Goal: Entertainment & Leisure: Browse casually

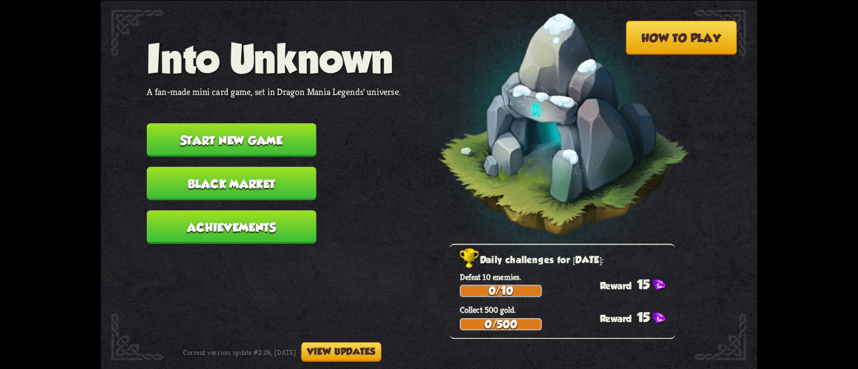
click at [268, 187] on button "Black Market" at bounding box center [232, 184] width 170 height 34
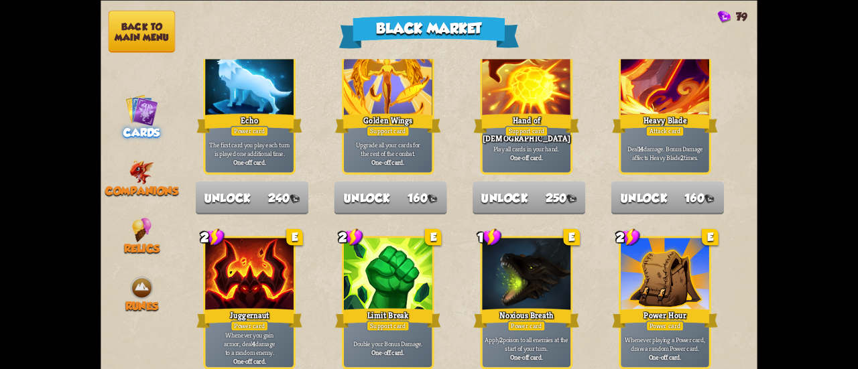
scroll to position [1395, 0]
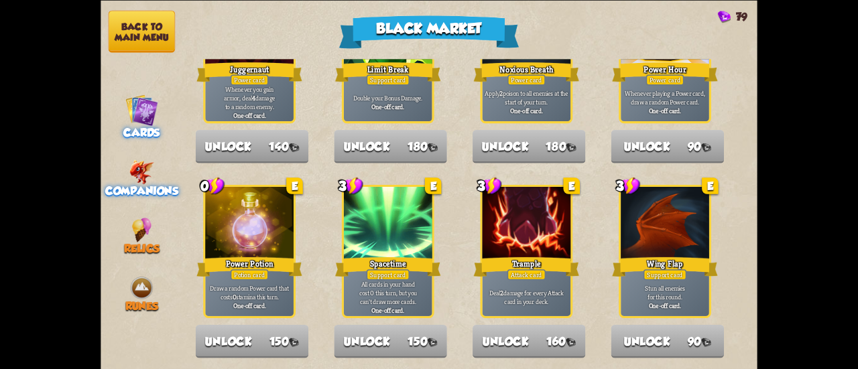
click at [127, 186] on span "Companions" at bounding box center [141, 190] width 73 height 13
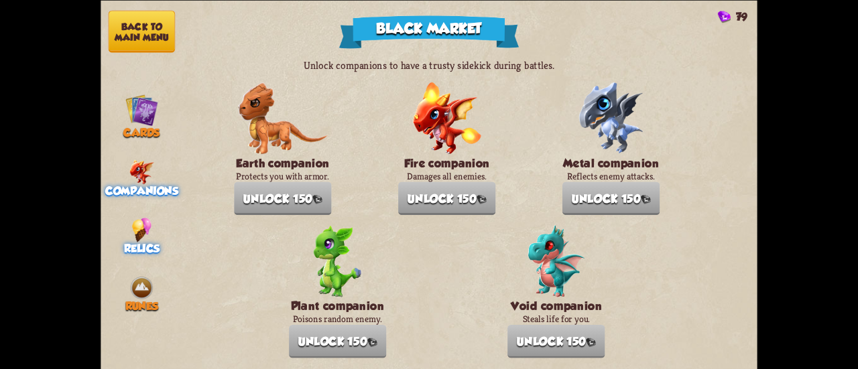
click at [123, 221] on div "Relics" at bounding box center [142, 236] width 82 height 38
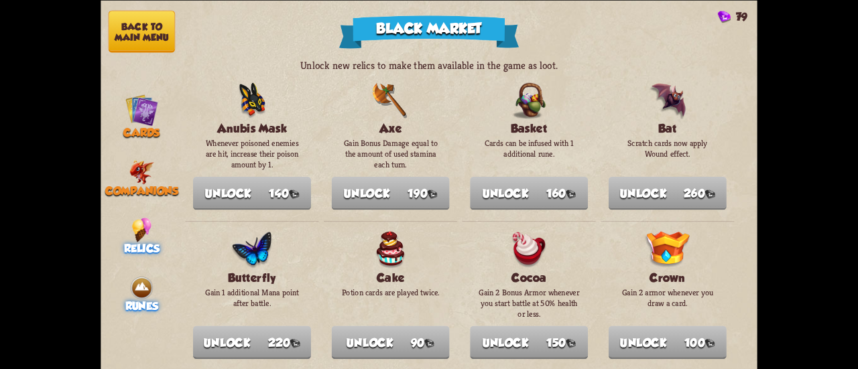
click at [121, 285] on div "Runes" at bounding box center [142, 295] width 82 height 38
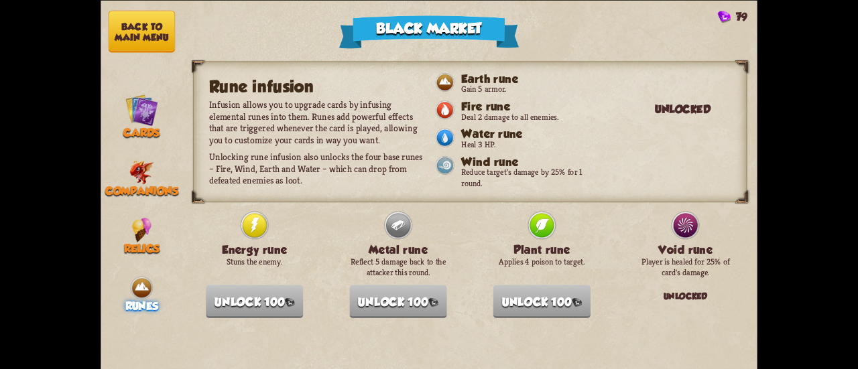
click at [145, 19] on button "Back to main menu" at bounding box center [142, 31] width 66 height 42
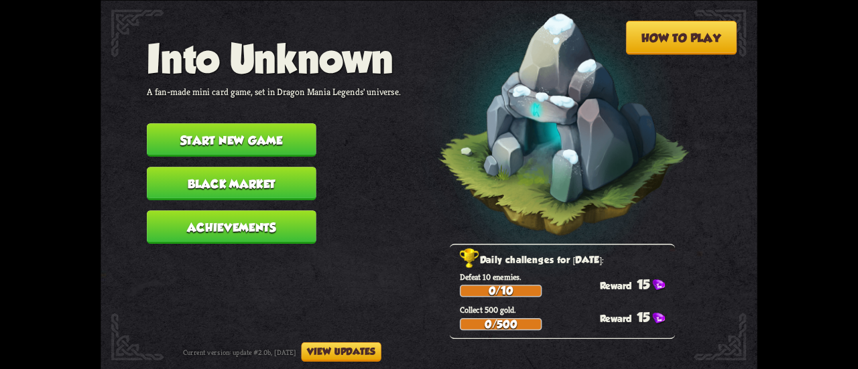
click at [241, 131] on button "Start new game" at bounding box center [232, 140] width 170 height 34
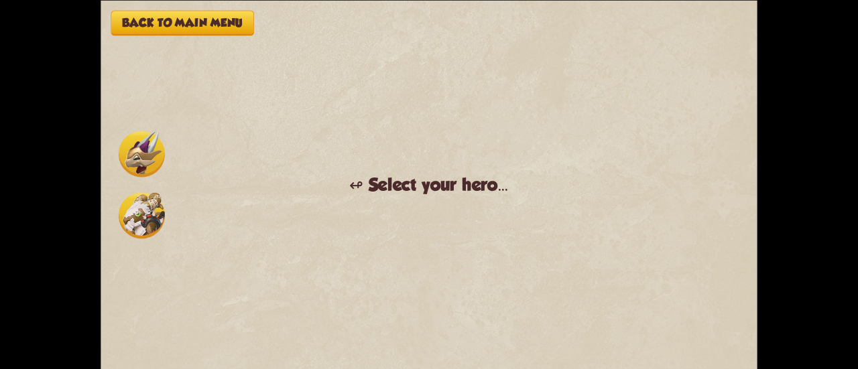
click at [134, 176] on img at bounding box center [142, 154] width 46 height 46
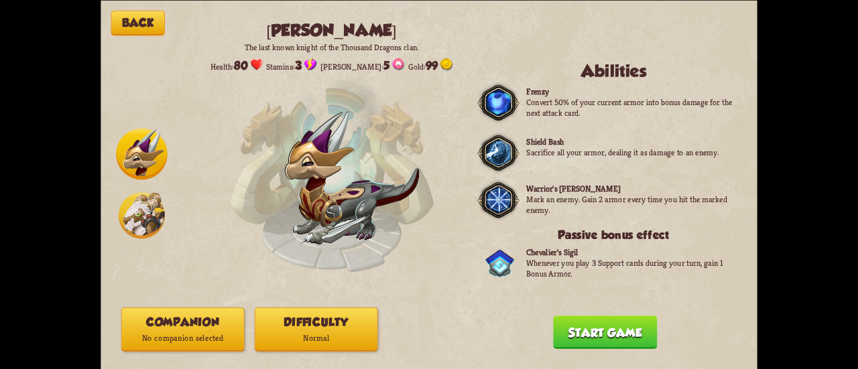
click at [152, 223] on img at bounding box center [142, 215] width 46 height 46
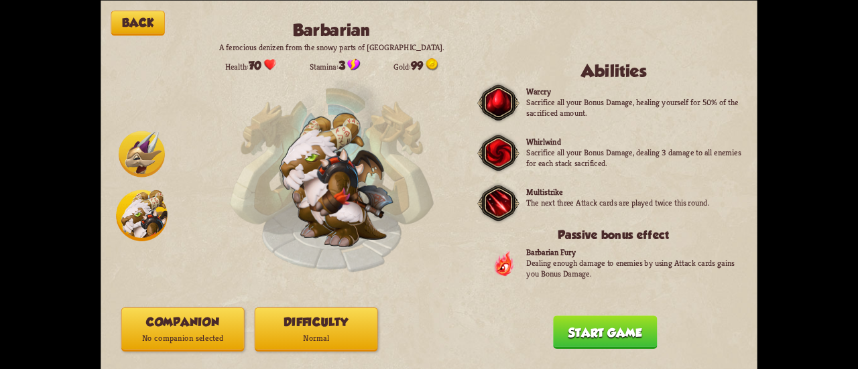
click at [139, 160] on img at bounding box center [142, 154] width 46 height 46
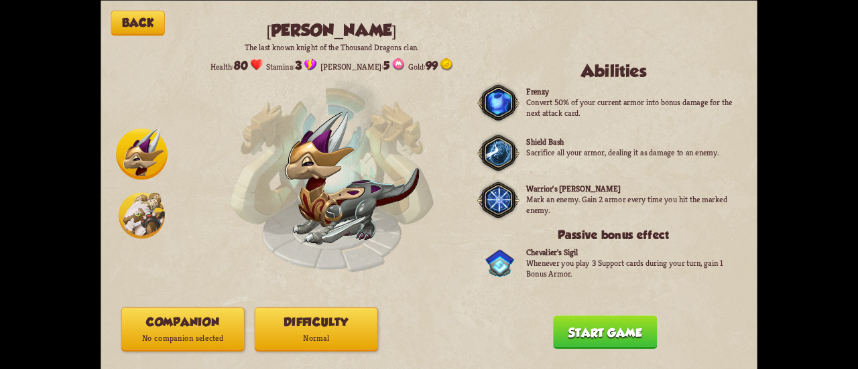
click at [141, 209] on img at bounding box center [142, 215] width 46 height 46
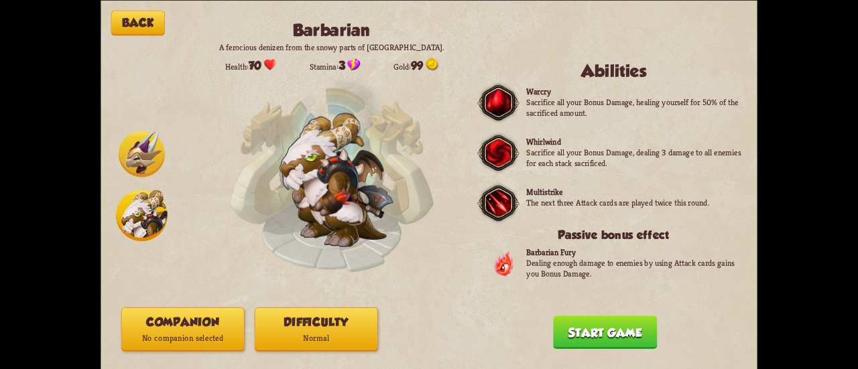
click at [137, 133] on img at bounding box center [142, 154] width 46 height 46
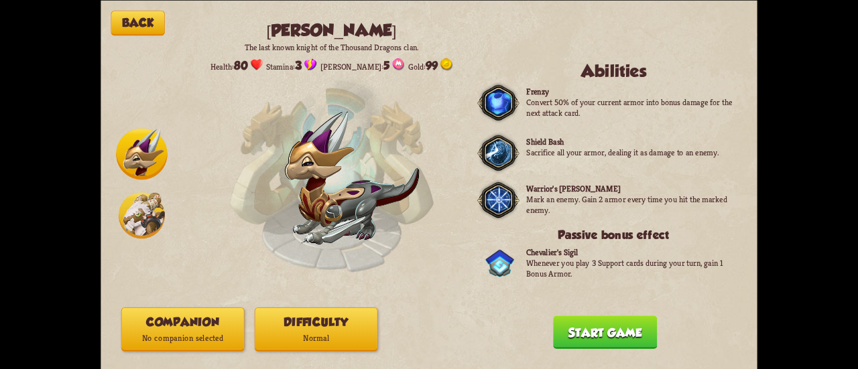
click at [132, 219] on img at bounding box center [142, 215] width 46 height 46
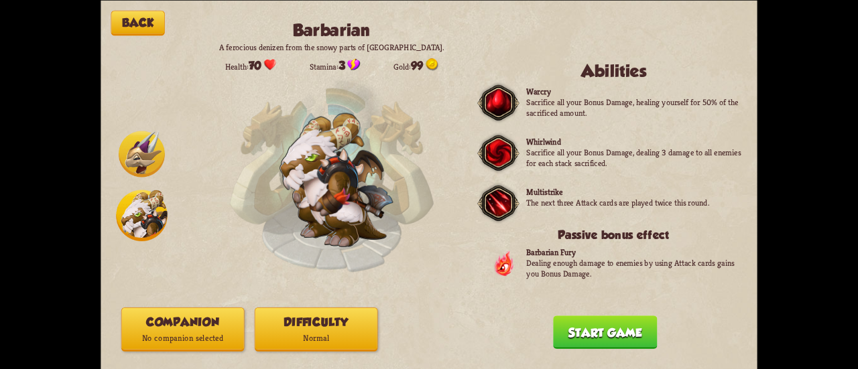
click at [131, 167] on img at bounding box center [142, 154] width 46 height 46
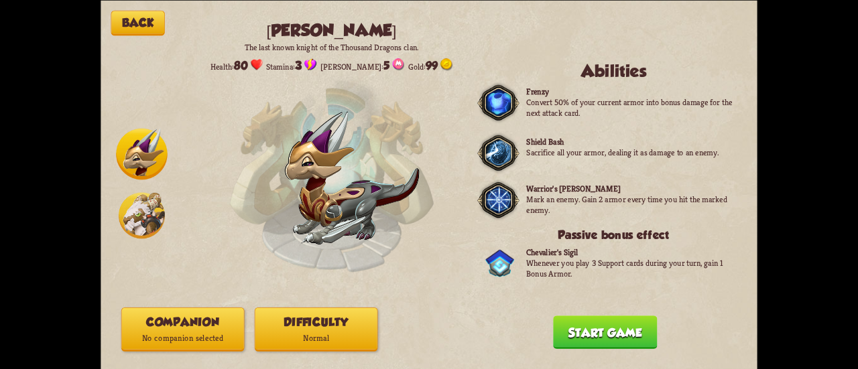
click at [131, 230] on img at bounding box center [142, 215] width 46 height 46
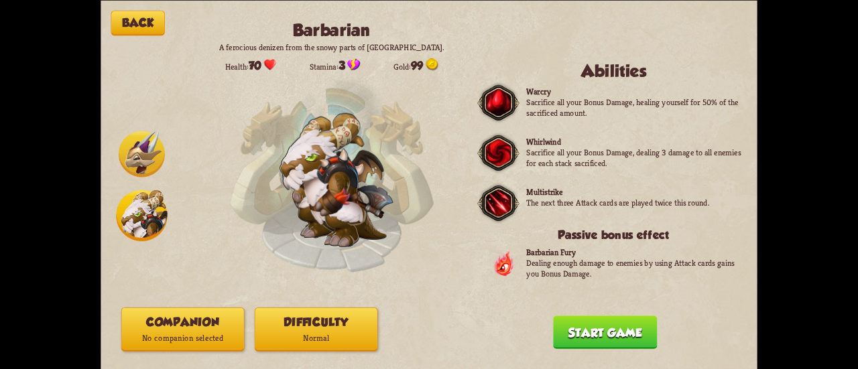
click at [134, 167] on img at bounding box center [142, 154] width 46 height 46
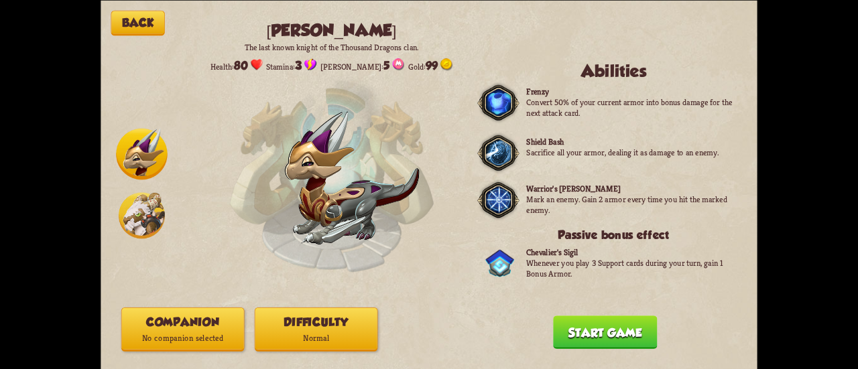
click at [192, 325] on button "Companion No companion selected" at bounding box center [182, 329] width 123 height 44
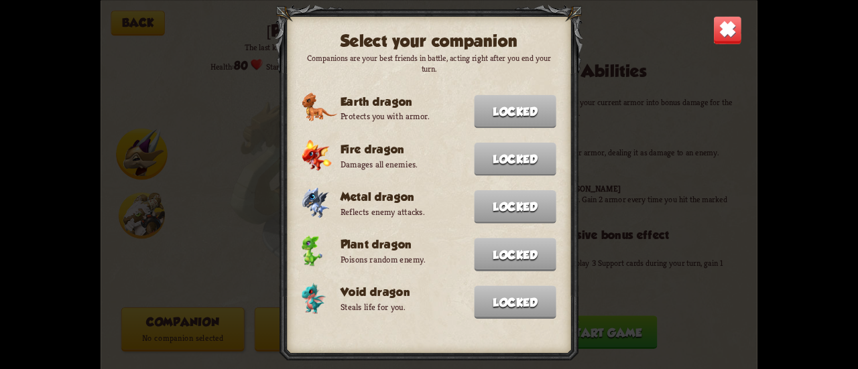
drag, startPoint x: 512, startPoint y: 91, endPoint x: 561, endPoint y: 90, distance: 49.0
click at [515, 90] on div at bounding box center [429, 185] width 308 height 361
click at [630, 93] on div "Select your companion Companions are your best friends in battle, acting right …" at bounding box center [429, 184] width 657 height 369
click at [719, 36] on img at bounding box center [727, 29] width 29 height 29
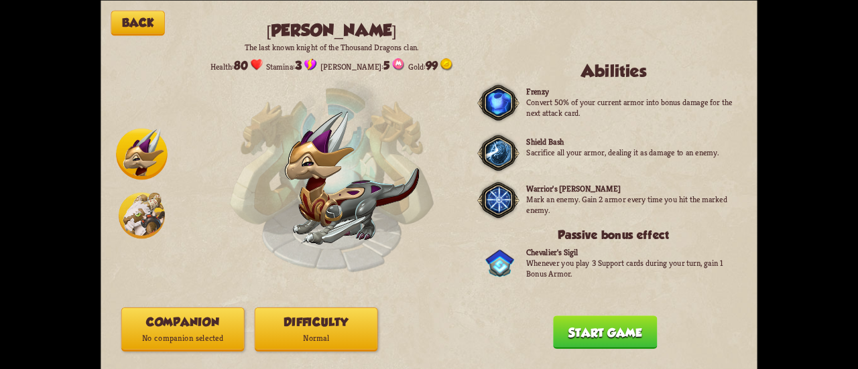
click at [315, 330] on button "Difficulty Normal" at bounding box center [316, 329] width 123 height 44
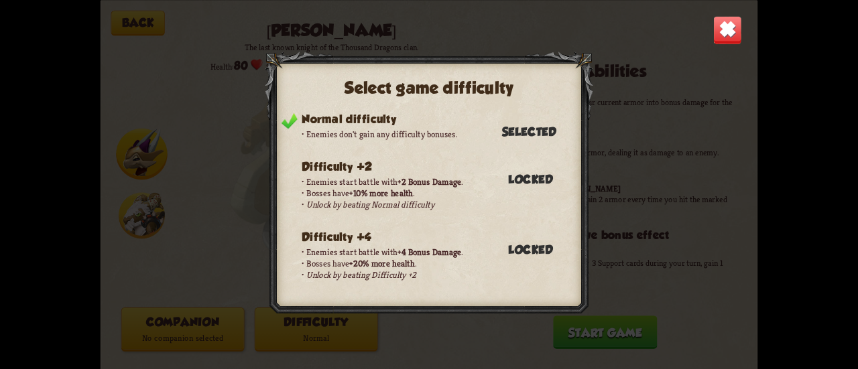
click at [723, 21] on img at bounding box center [727, 29] width 29 height 29
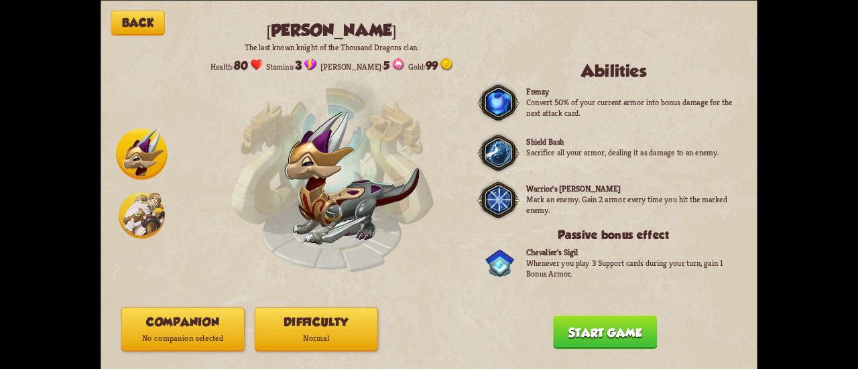
click at [579, 330] on button "Start game" at bounding box center [605, 333] width 104 height 34
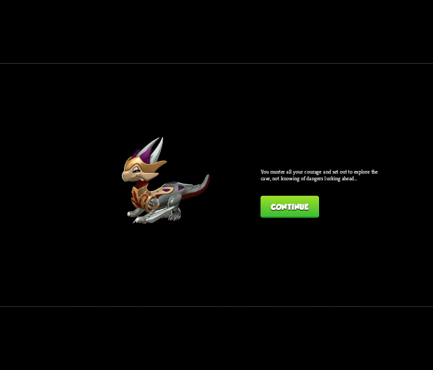
click at [297, 199] on button "Continue" at bounding box center [290, 207] width 58 height 22
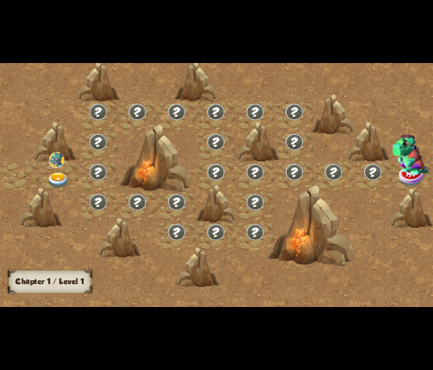
drag, startPoint x: 156, startPoint y: 209, endPoint x: 202, endPoint y: 209, distance: 46.9
click at [268, 209] on div at bounding box center [311, 226] width 86 height 81
click at [59, 179] on img at bounding box center [58, 181] width 21 height 16
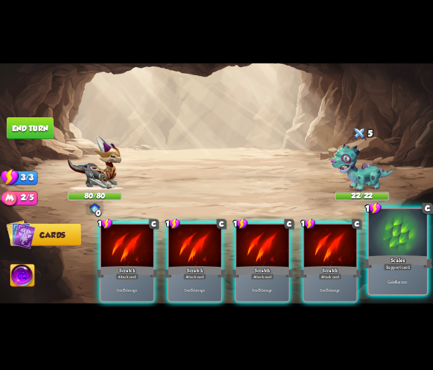
click at [404, 249] on div at bounding box center [398, 233] width 58 height 49
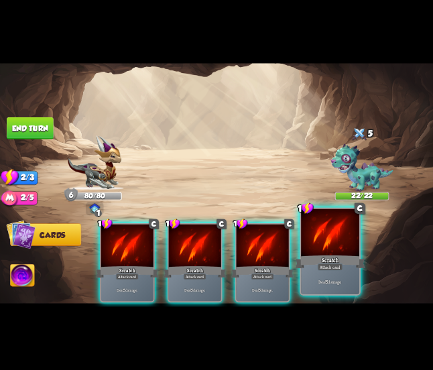
click at [321, 239] on div at bounding box center [330, 233] width 58 height 49
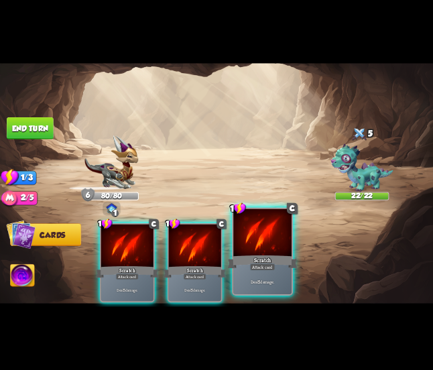
click at [255, 249] on div at bounding box center [262, 233] width 58 height 49
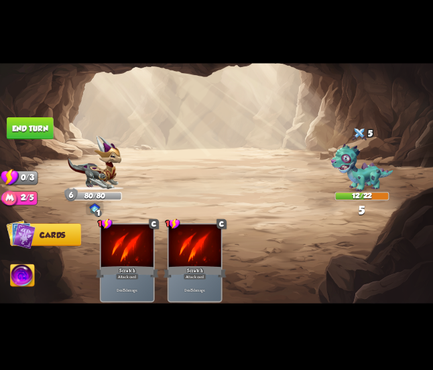
click at [32, 124] on button "End turn" at bounding box center [30, 128] width 47 height 22
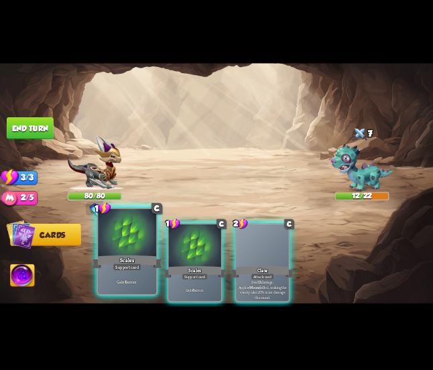
click at [131, 253] on div at bounding box center [127, 233] width 58 height 49
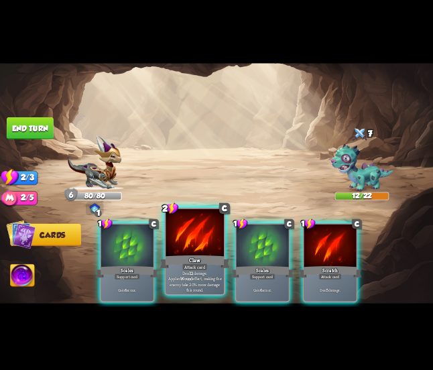
click at [191, 266] on div "Attack card" at bounding box center [194, 267] width 25 height 7
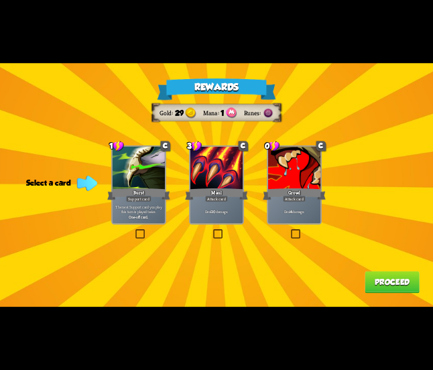
click at [212, 231] on label at bounding box center [212, 231] width 0 height 0
click at [0, 0] on input "checkbox" at bounding box center [0, 0] width 0 height 0
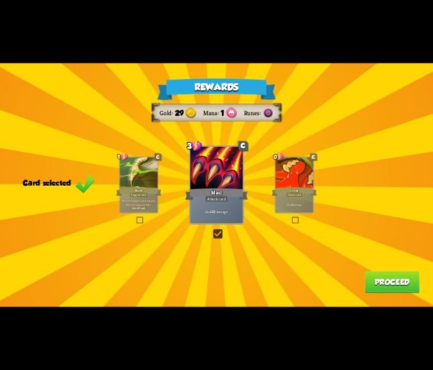
click at [385, 284] on button "Proceed" at bounding box center [392, 283] width 55 height 22
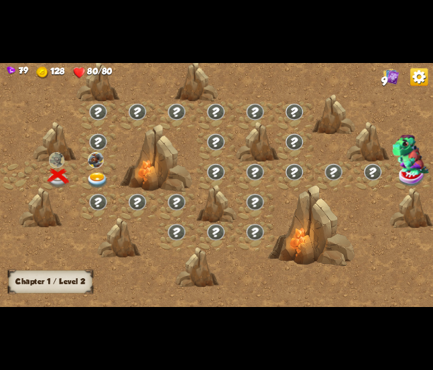
click at [99, 178] on img at bounding box center [96, 181] width 21 height 16
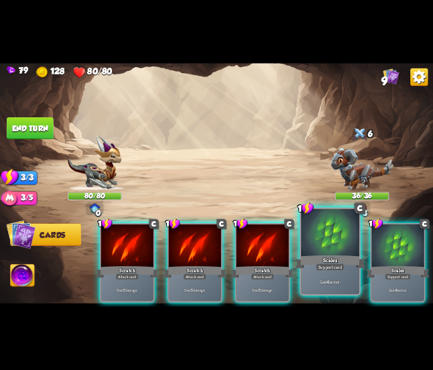
click at [324, 269] on div "Support card" at bounding box center [330, 267] width 28 height 7
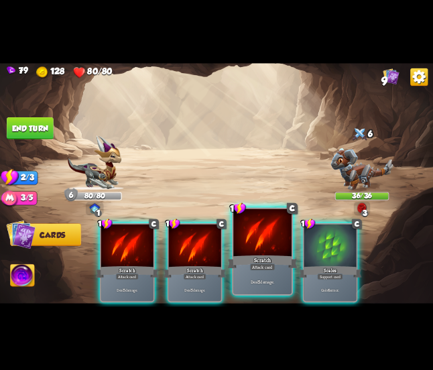
click at [272, 267] on div "Attack card" at bounding box center [262, 267] width 25 height 7
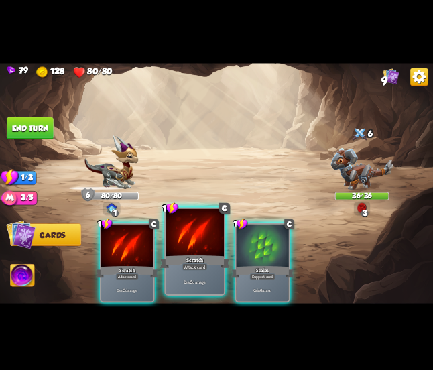
click at [208, 259] on div "Scratch" at bounding box center [195, 261] width 70 height 15
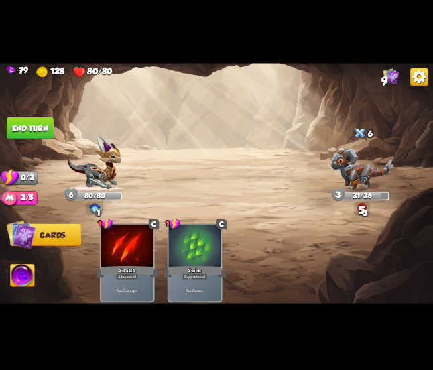
click at [32, 128] on button "End turn" at bounding box center [30, 128] width 47 height 22
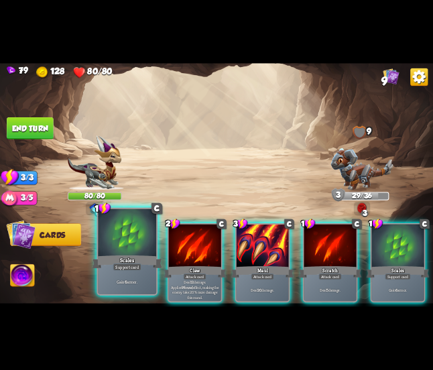
click at [129, 254] on div "Scales" at bounding box center [128, 261] width 70 height 15
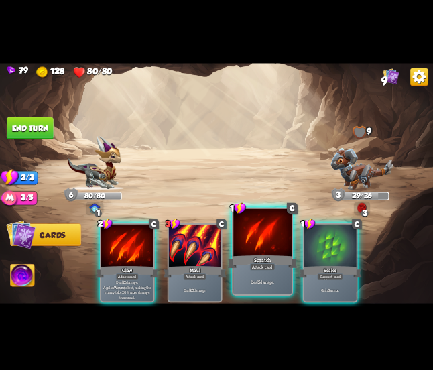
click at [236, 247] on div at bounding box center [262, 233] width 58 height 49
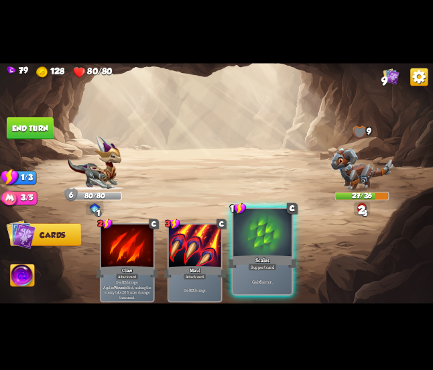
click at [262, 247] on div at bounding box center [262, 233] width 58 height 49
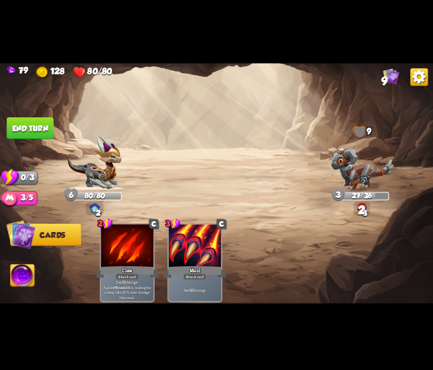
click at [31, 125] on button "End turn" at bounding box center [30, 128] width 47 height 22
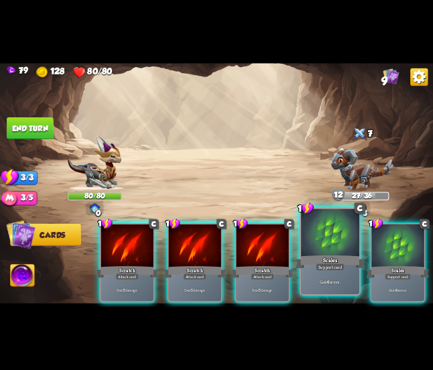
click at [325, 257] on div "Scales" at bounding box center [330, 261] width 70 height 15
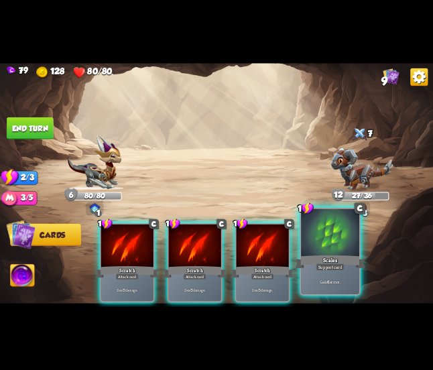
click at [314, 237] on div at bounding box center [330, 233] width 58 height 49
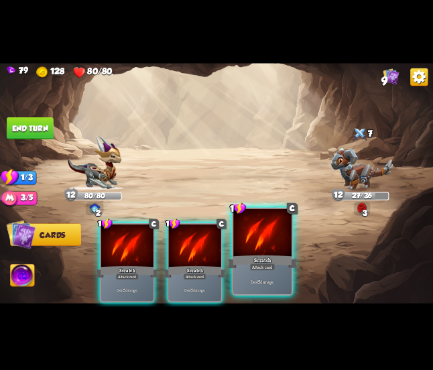
click at [252, 244] on div at bounding box center [262, 233] width 58 height 49
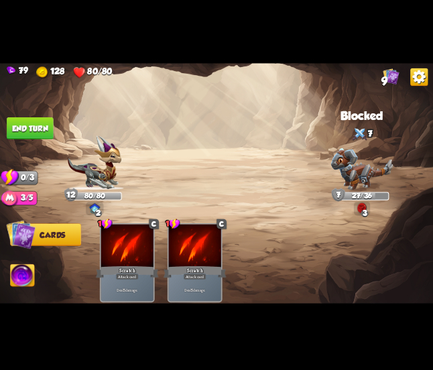
click at [20, 129] on button "End turn" at bounding box center [30, 128] width 47 height 22
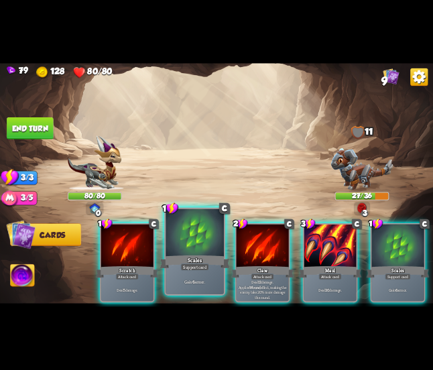
click at [192, 247] on div at bounding box center [195, 233] width 58 height 49
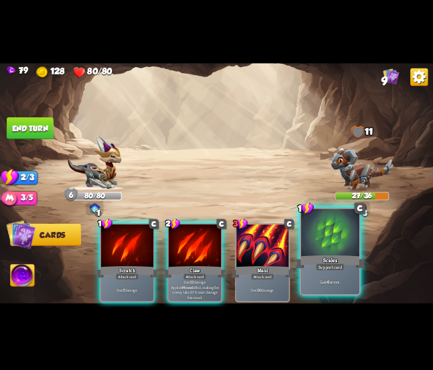
click at [326, 251] on div at bounding box center [330, 233] width 58 height 49
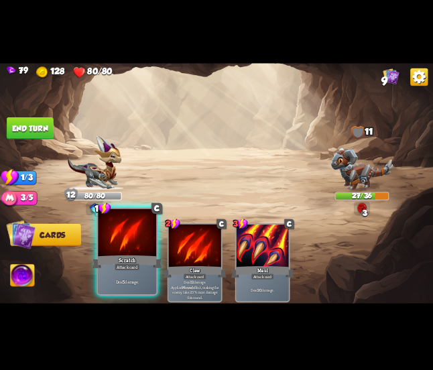
click at [137, 254] on div "Scratch" at bounding box center [128, 261] width 70 height 15
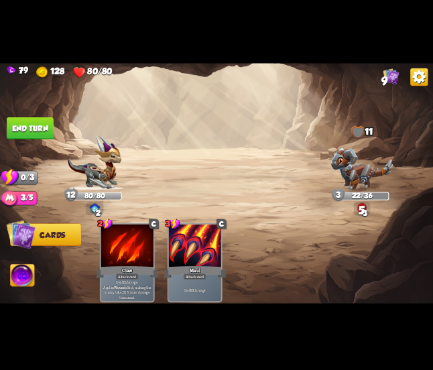
click at [44, 124] on button "End turn" at bounding box center [30, 128] width 47 height 22
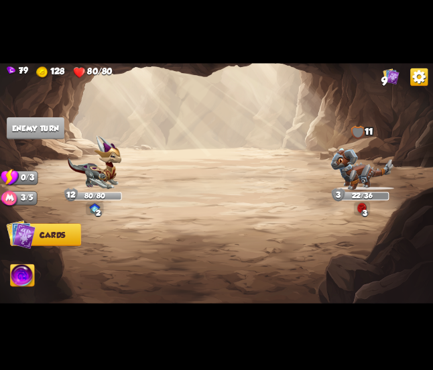
click at [390, 76] on img at bounding box center [391, 76] width 16 height 16
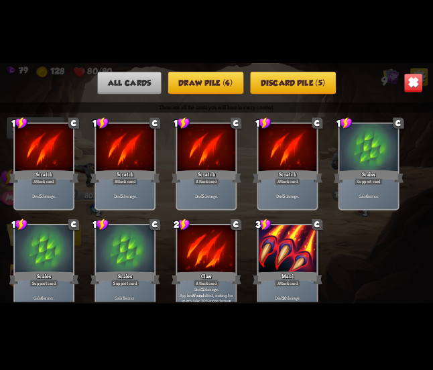
click at [414, 91] on img at bounding box center [413, 82] width 19 height 19
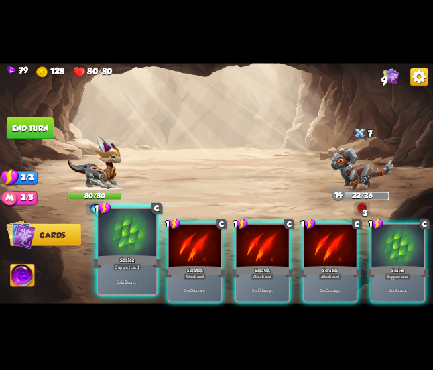
click at [137, 246] on div at bounding box center [127, 233] width 58 height 49
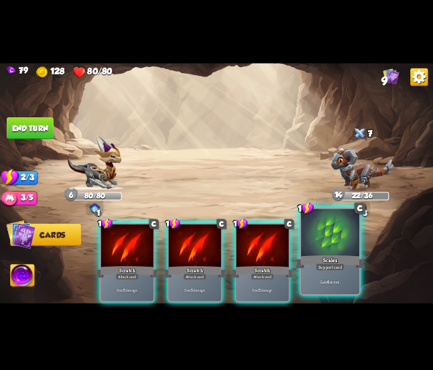
click at [315, 250] on div at bounding box center [330, 233] width 58 height 49
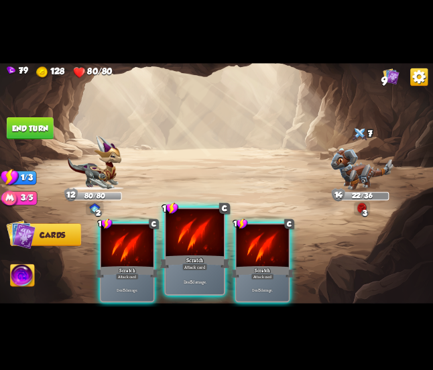
click at [172, 258] on div "Scratch" at bounding box center [195, 261] width 70 height 15
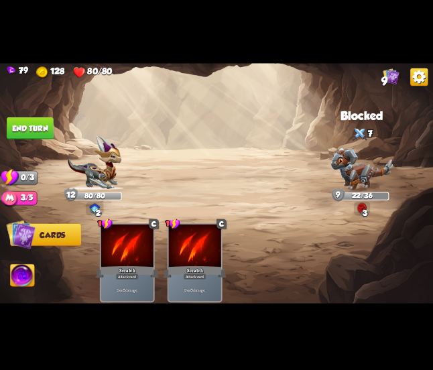
click at [9, 127] on button "End turn" at bounding box center [30, 128] width 47 height 22
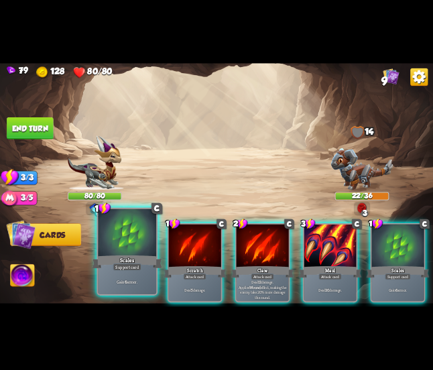
click at [139, 268] on div "Support card" at bounding box center [127, 267] width 28 height 7
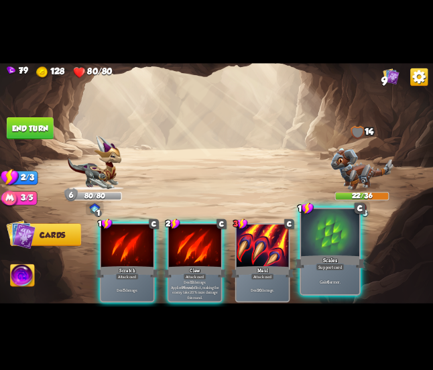
click at [313, 259] on div "Scales" at bounding box center [330, 261] width 70 height 15
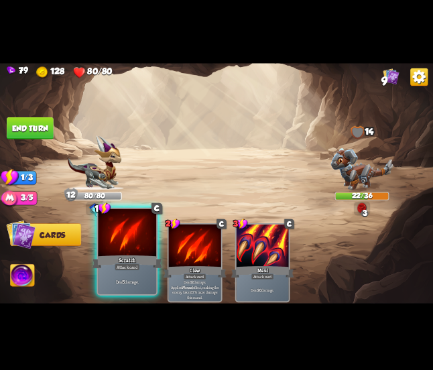
click at [123, 239] on div at bounding box center [127, 233] width 58 height 49
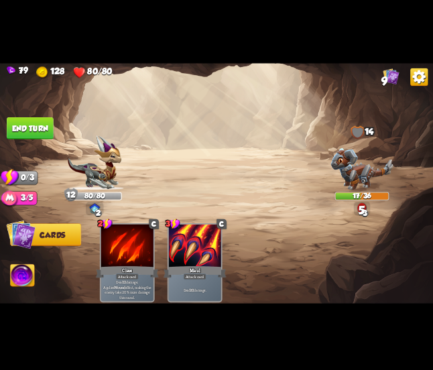
click at [35, 125] on button "End turn" at bounding box center [30, 128] width 47 height 22
click at [53, 141] on img at bounding box center [216, 184] width 433 height 243
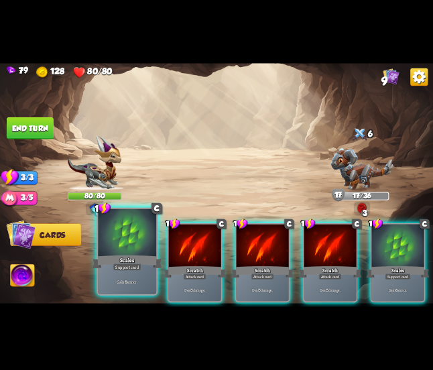
click at [117, 243] on div at bounding box center [127, 233] width 58 height 49
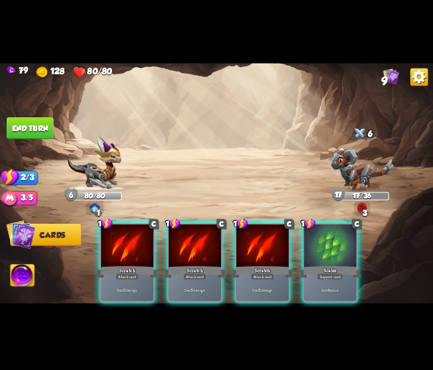
drag, startPoint x: 126, startPoint y: 255, endPoint x: 152, endPoint y: 259, distance: 25.8
click at [133, 265] on div "Scratch" at bounding box center [127, 272] width 63 height 14
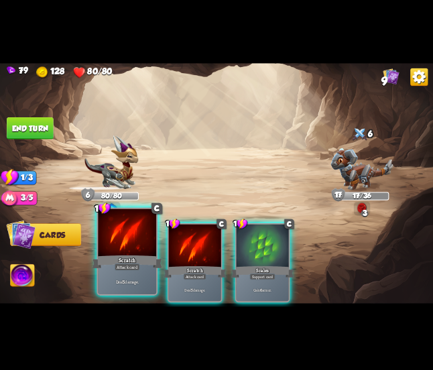
click at [128, 243] on div at bounding box center [127, 233] width 58 height 49
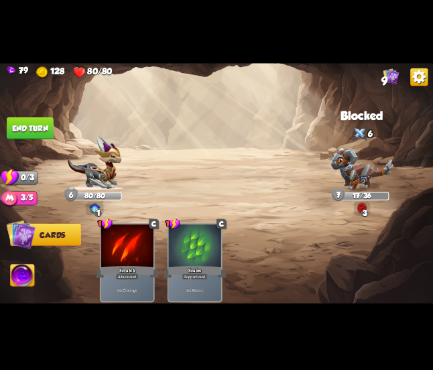
click at [37, 125] on button "End turn" at bounding box center [30, 128] width 47 height 22
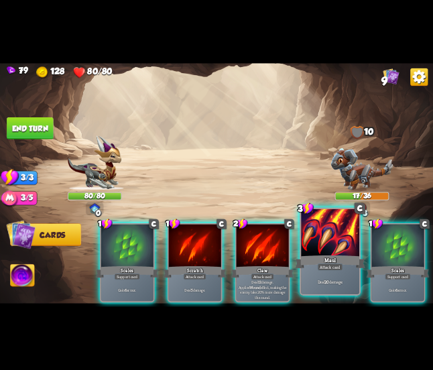
click at [329, 243] on div at bounding box center [330, 233] width 58 height 49
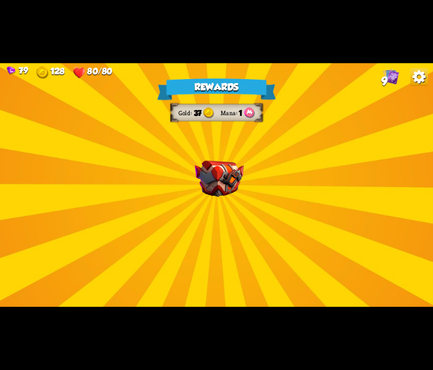
click at [217, 166] on img at bounding box center [219, 179] width 49 height 36
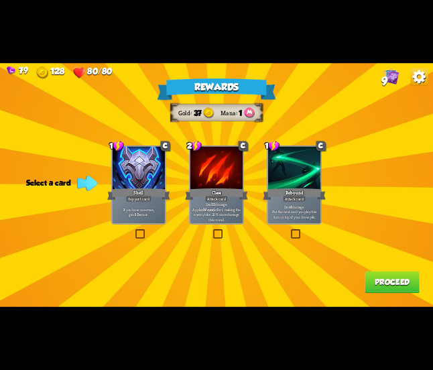
click at [134, 231] on label at bounding box center [134, 231] width 0 height 0
click at [0, 0] on input "checkbox" at bounding box center [0, 0] width 0 height 0
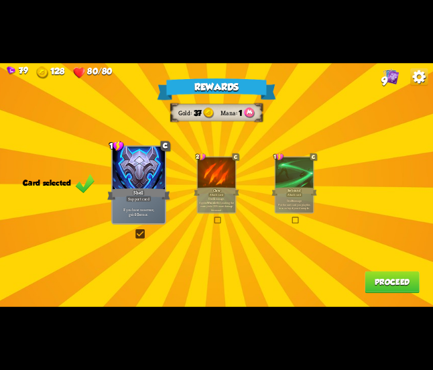
click at [385, 286] on button "Proceed" at bounding box center [392, 283] width 55 height 22
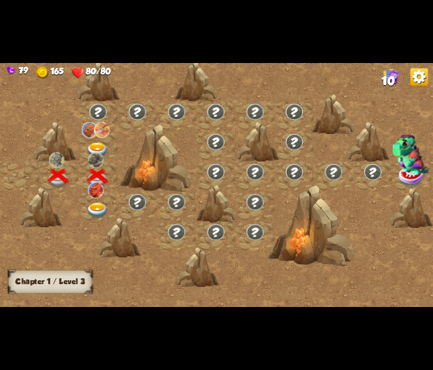
click at [390, 69] on img at bounding box center [391, 76] width 16 height 16
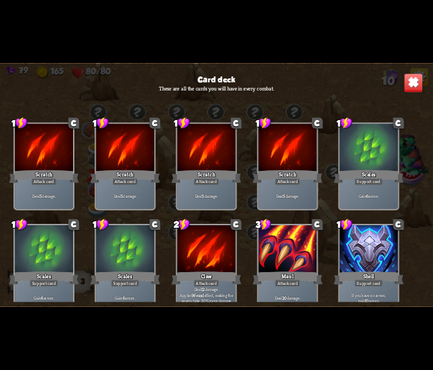
drag, startPoint x: 308, startPoint y: 222, endPoint x: 335, endPoint y: 64, distance: 159.7
click at [335, 64] on div "Card deck These are all the cards you will have in every combat. 1 C Scratch At…" at bounding box center [216, 184] width 433 height 243
click at [390, 78] on div "Card deck These are all the cards you will have in every combat. 1 C Scratch At…" at bounding box center [216, 184] width 433 height 243
click at [402, 76] on div "Card deck These are all the cards you will have in every combat. 1 C Scratch At…" at bounding box center [216, 184] width 433 height 243
click at [407, 76] on img at bounding box center [413, 82] width 19 height 19
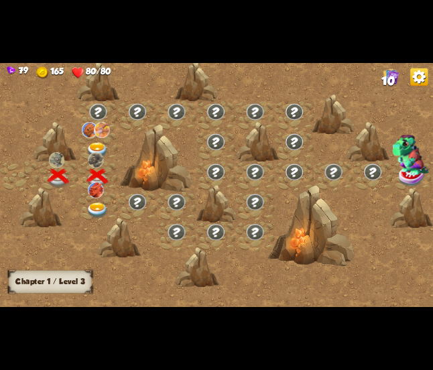
click at [93, 203] on img at bounding box center [96, 211] width 21 height 16
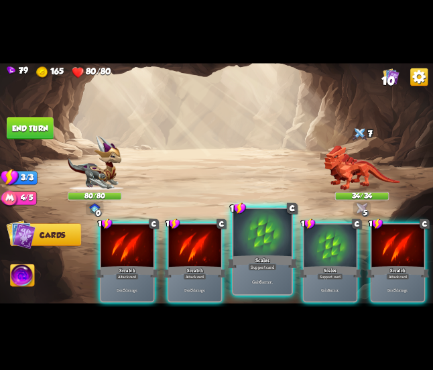
click at [263, 246] on div at bounding box center [262, 233] width 58 height 49
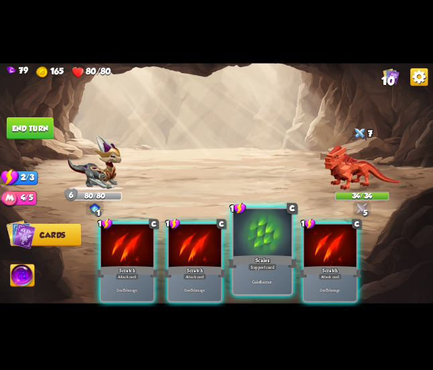
click at [248, 246] on div at bounding box center [262, 233] width 58 height 49
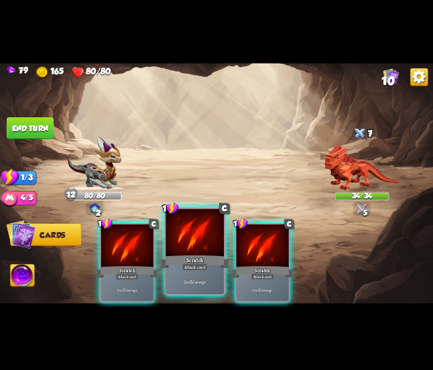
click at [182, 247] on div at bounding box center [195, 233] width 58 height 49
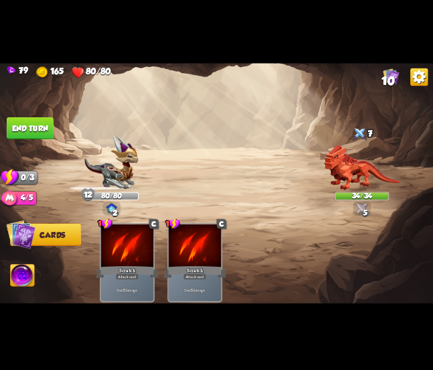
click at [34, 123] on button "End turn" at bounding box center [30, 128] width 47 height 22
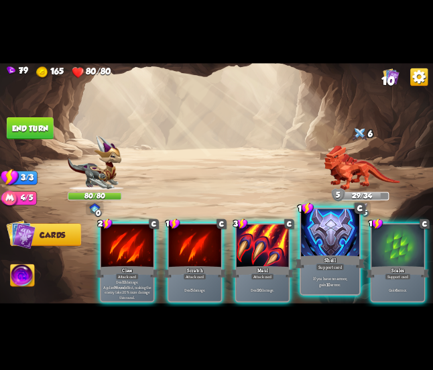
click at [308, 239] on div at bounding box center [330, 233] width 58 height 49
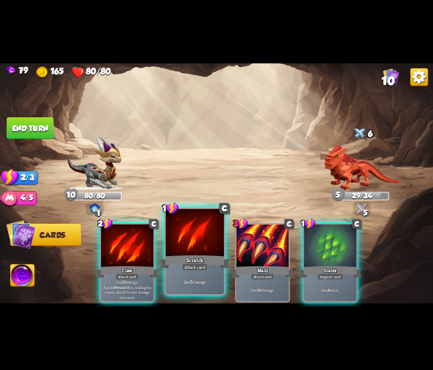
click at [183, 234] on div at bounding box center [195, 233] width 58 height 49
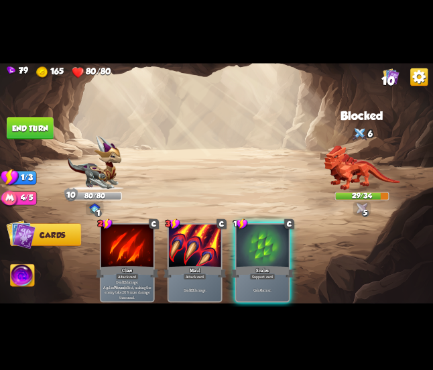
click at [27, 123] on button "End turn" at bounding box center [30, 128] width 47 height 22
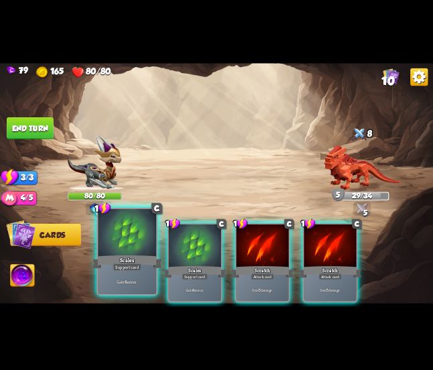
click at [138, 248] on div at bounding box center [127, 233] width 58 height 49
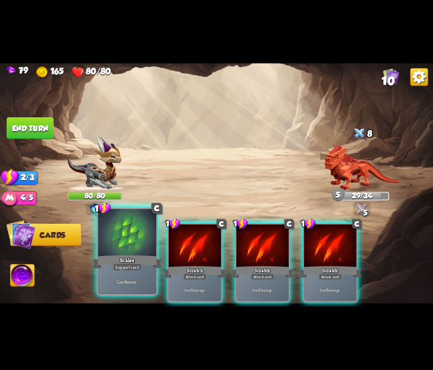
click at [125, 246] on div at bounding box center [127, 233] width 58 height 49
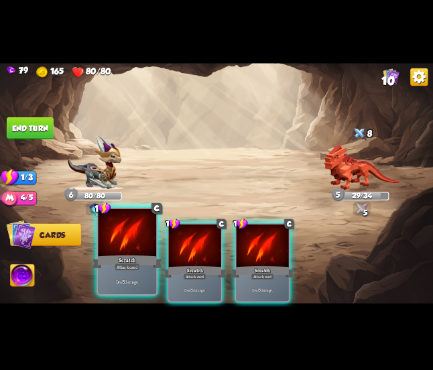
click at [135, 247] on div at bounding box center [127, 233] width 58 height 49
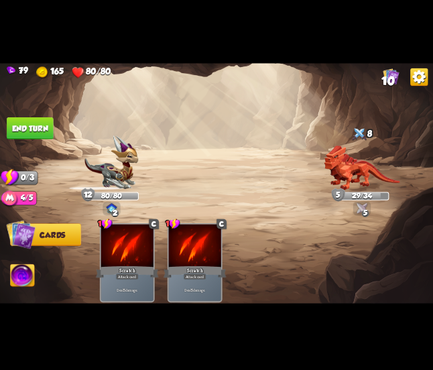
click at [29, 133] on button "End turn" at bounding box center [30, 128] width 47 height 22
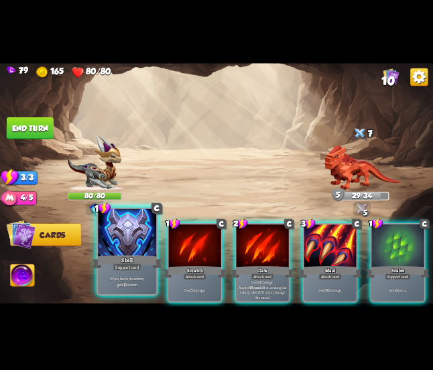
click at [133, 231] on div at bounding box center [127, 233] width 58 height 49
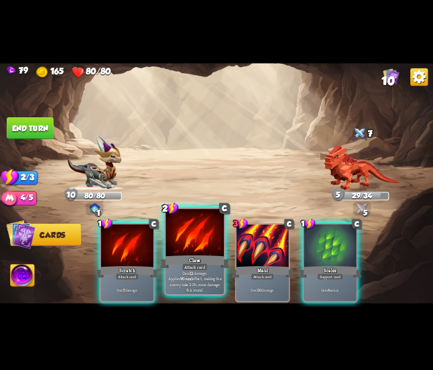
click at [180, 247] on div at bounding box center [195, 233] width 58 height 49
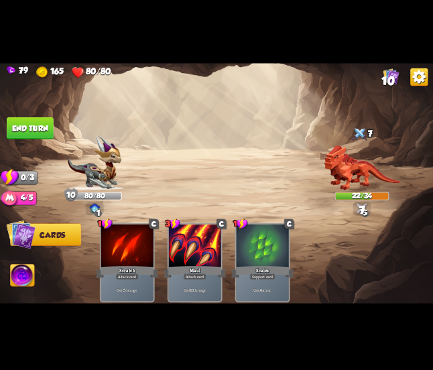
click at [34, 128] on button "End turn" at bounding box center [30, 128] width 47 height 22
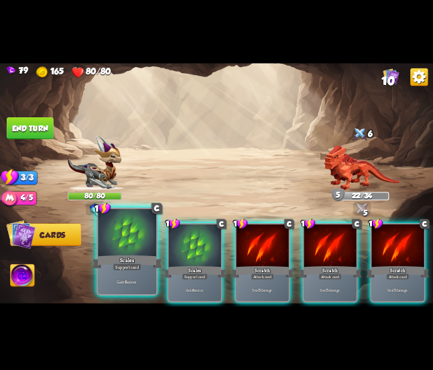
click at [132, 228] on div at bounding box center [127, 233] width 58 height 49
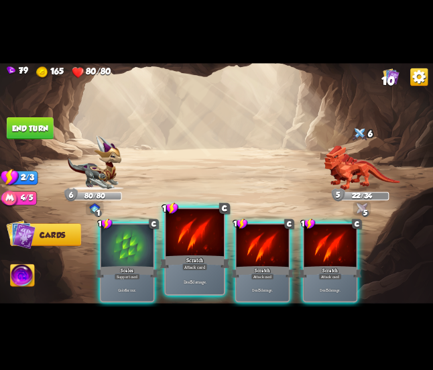
click at [190, 252] on div at bounding box center [195, 233] width 58 height 49
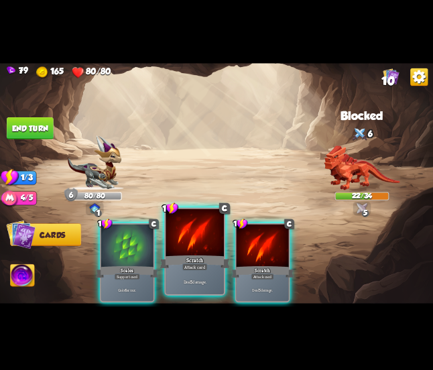
click at [205, 251] on div at bounding box center [195, 233] width 58 height 49
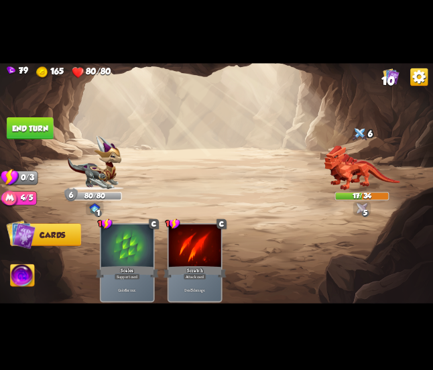
click at [38, 122] on button "End turn" at bounding box center [30, 128] width 47 height 22
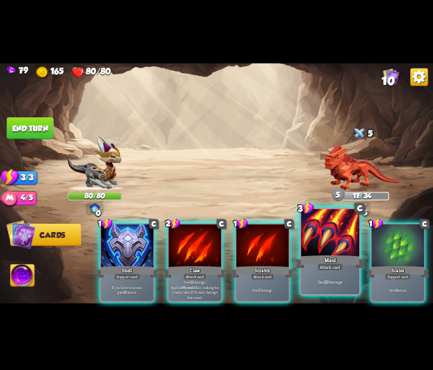
click at [312, 250] on div at bounding box center [330, 233] width 58 height 49
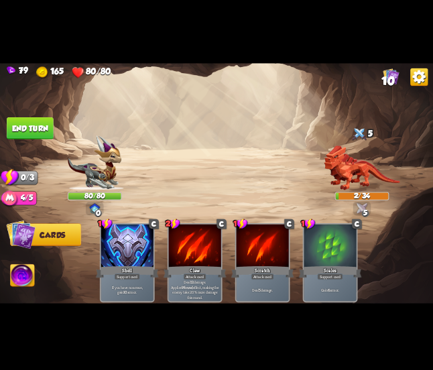
click at [37, 137] on button "End turn" at bounding box center [30, 128] width 47 height 22
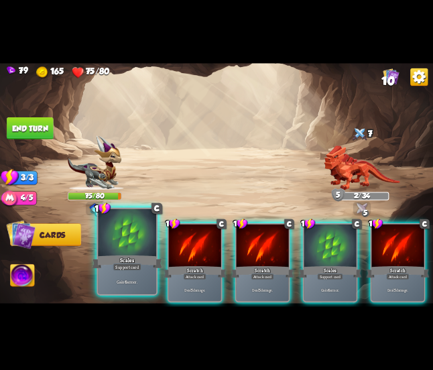
click at [125, 244] on div at bounding box center [127, 233] width 58 height 49
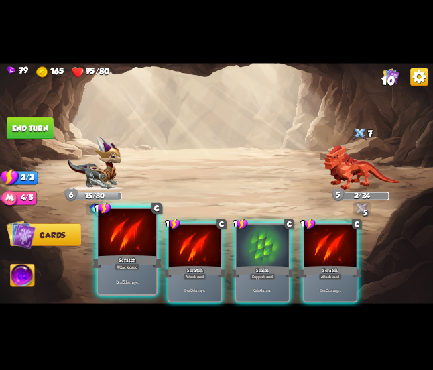
click at [123, 237] on div at bounding box center [127, 233] width 58 height 49
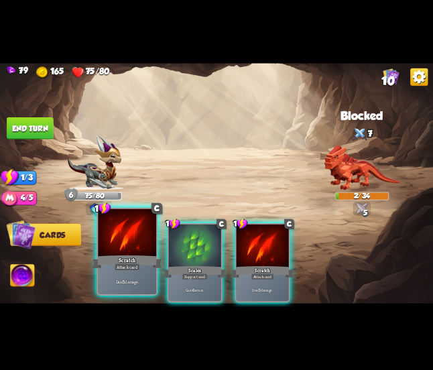
click at [135, 248] on div at bounding box center [127, 233] width 58 height 49
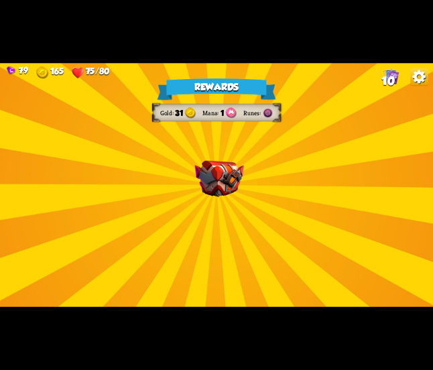
drag, startPoint x: 219, startPoint y: 213, endPoint x: 215, endPoint y: 223, distance: 11.7
click at [217, 206] on div "Rewards Gold 31 Mana 1 Runes Select a card 1 C Rage Support card Whenever you d…" at bounding box center [216, 184] width 433 height 243
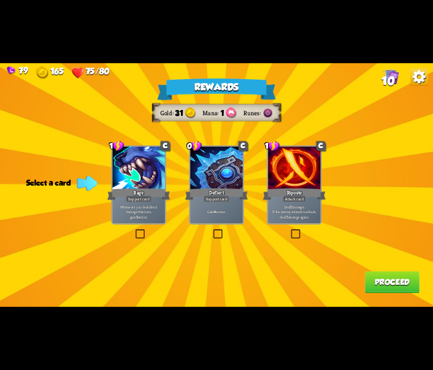
click at [212, 231] on label at bounding box center [212, 231] width 0 height 0
click at [0, 0] on input "checkbox" at bounding box center [0, 0] width 0 height 0
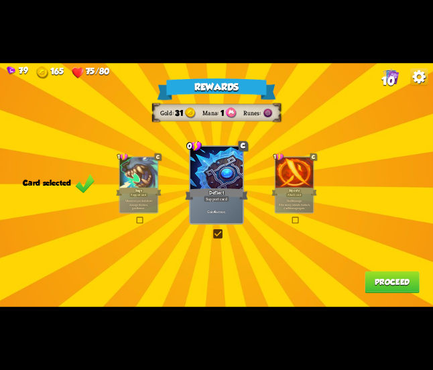
click at [382, 273] on button "Proceed" at bounding box center [392, 283] width 55 height 22
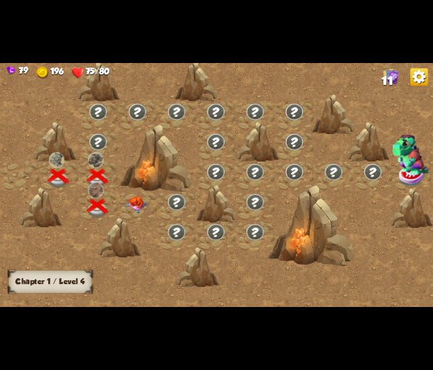
click at [136, 200] on img at bounding box center [136, 204] width 21 height 17
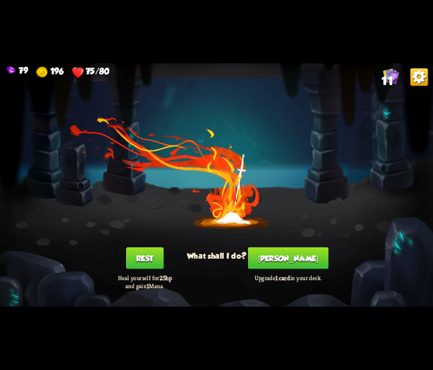
click at [151, 255] on button "Rest" at bounding box center [145, 258] width 38 height 22
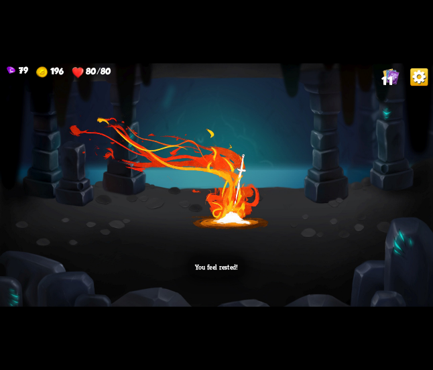
click at [227, 196] on div "You feel rested!" at bounding box center [216, 184] width 433 height 243
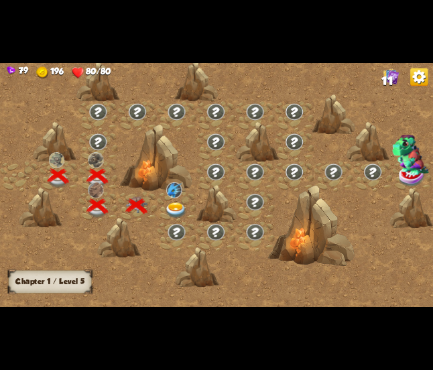
click at [175, 205] on img at bounding box center [175, 211] width 21 height 16
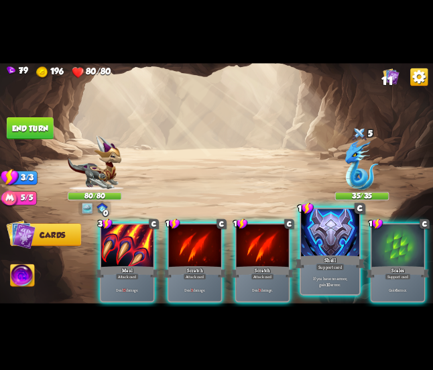
click at [340, 247] on div at bounding box center [330, 233] width 58 height 49
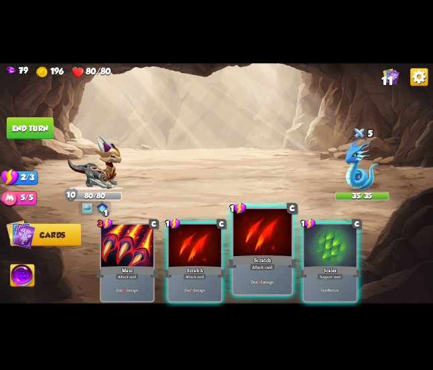
click at [248, 245] on div at bounding box center [262, 233] width 58 height 49
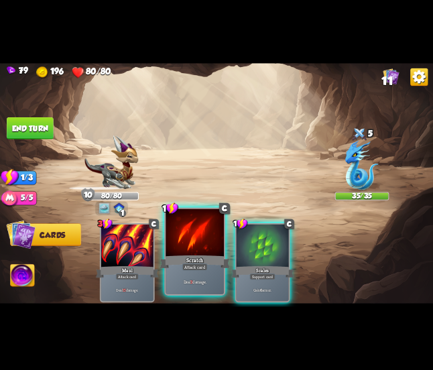
click at [200, 249] on div at bounding box center [195, 233] width 58 height 49
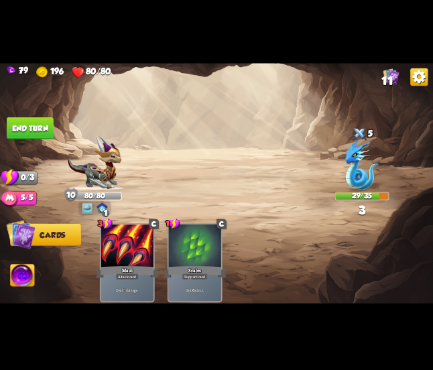
click at [34, 129] on button "End turn" at bounding box center [30, 128] width 47 height 22
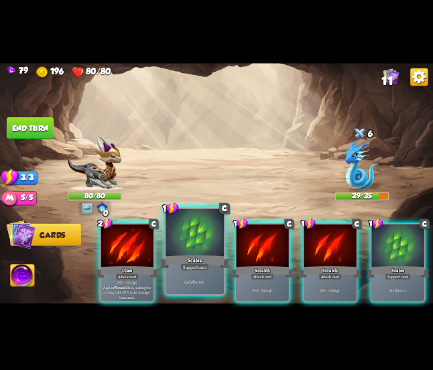
click at [181, 247] on div at bounding box center [195, 233] width 58 height 49
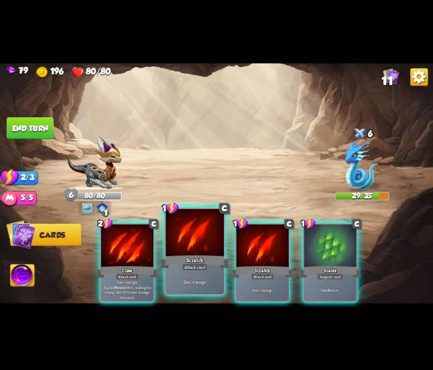
click at [176, 249] on div at bounding box center [195, 233] width 58 height 49
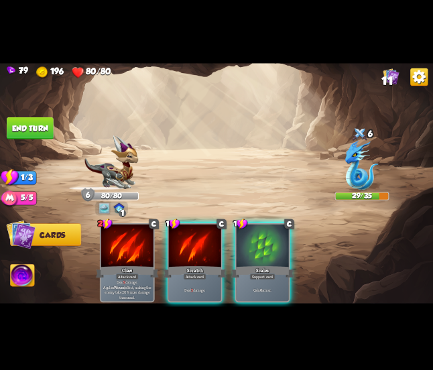
click at [176, 249] on div at bounding box center [195, 247] width 52 height 44
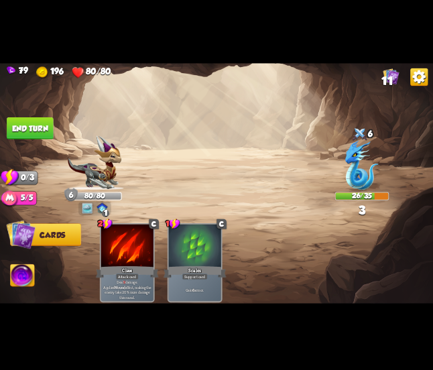
click at [36, 133] on button "End turn" at bounding box center [30, 128] width 47 height 22
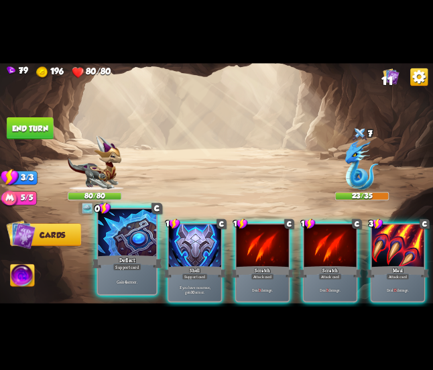
click at [141, 253] on div at bounding box center [127, 233] width 58 height 49
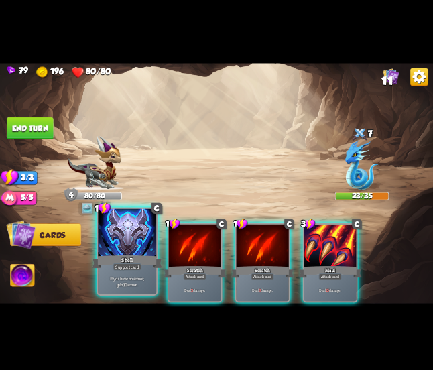
click at [149, 250] on div at bounding box center [127, 233] width 58 height 49
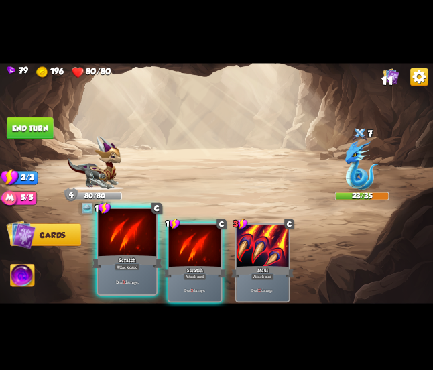
click at [148, 249] on div at bounding box center [127, 233] width 58 height 49
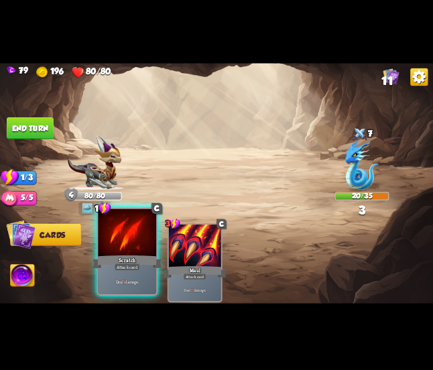
click at [135, 247] on div at bounding box center [127, 233] width 58 height 49
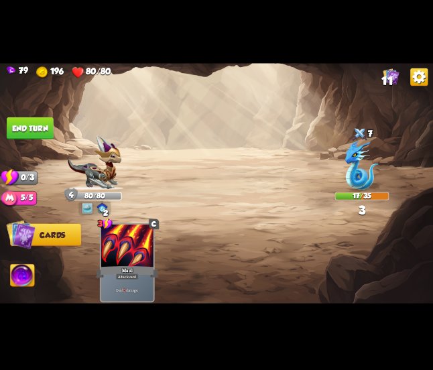
click at [35, 131] on button "End turn" at bounding box center [30, 128] width 47 height 22
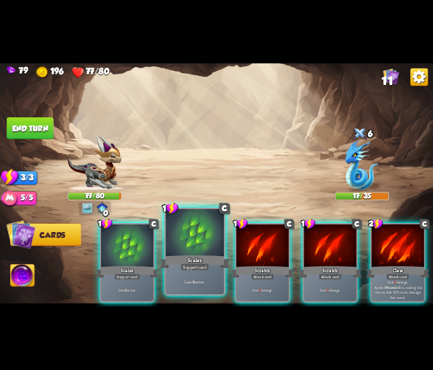
click at [180, 246] on div at bounding box center [195, 233] width 58 height 49
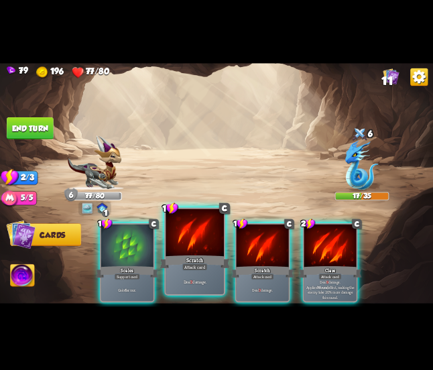
click at [182, 251] on div at bounding box center [195, 233] width 58 height 49
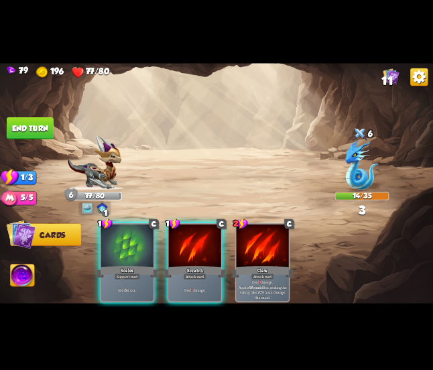
click at [182, 251] on div at bounding box center [195, 247] width 52 height 44
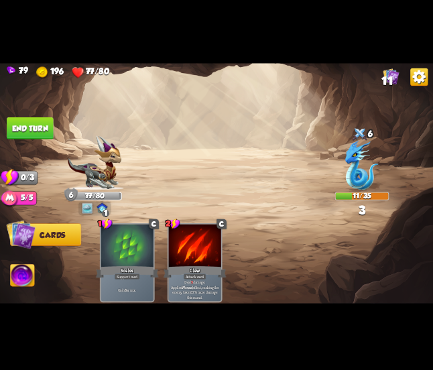
click at [33, 136] on button "End turn" at bounding box center [30, 128] width 47 height 22
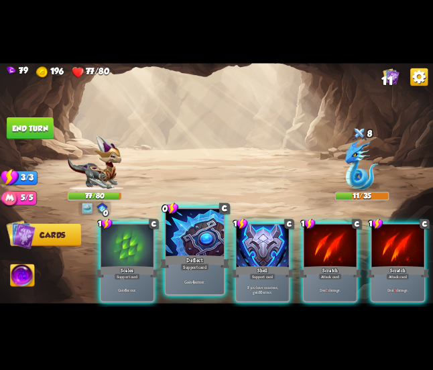
click at [198, 231] on div at bounding box center [195, 233] width 58 height 49
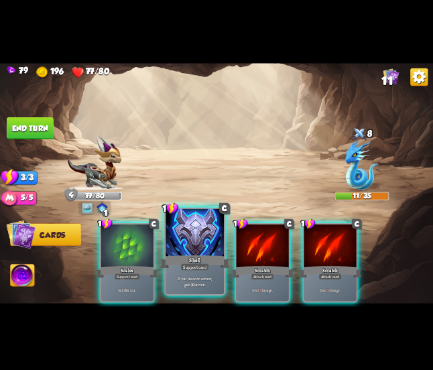
click at [207, 243] on div at bounding box center [195, 233] width 58 height 49
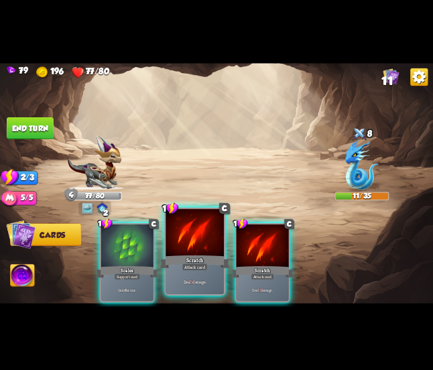
click at [201, 252] on div at bounding box center [195, 233] width 58 height 49
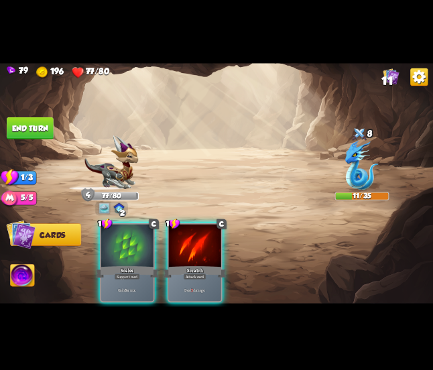
click at [201, 252] on div at bounding box center [195, 247] width 52 height 44
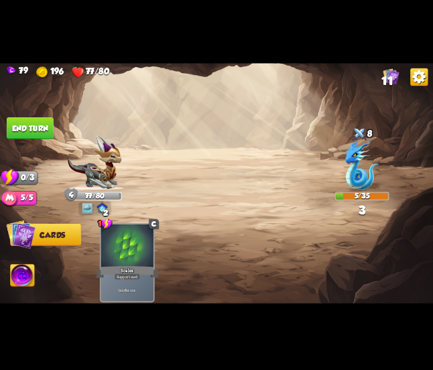
click at [50, 126] on button "End turn" at bounding box center [30, 128] width 47 height 22
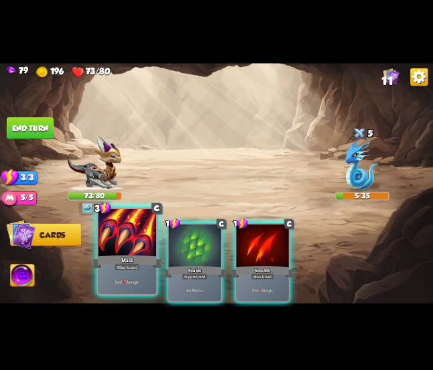
click at [139, 243] on div at bounding box center [127, 233] width 58 height 49
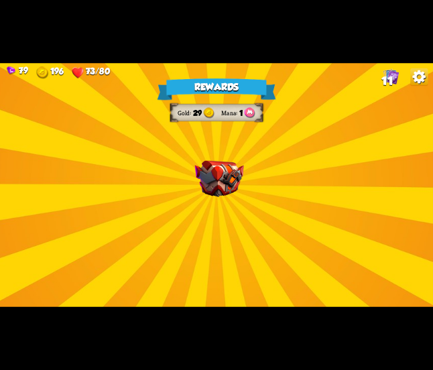
click at [257, 215] on div "Rewards Gold 29 Mana 1 Select a card 2 C Flame Barrier Support card Gain 8 armo…" at bounding box center [216, 184] width 433 height 243
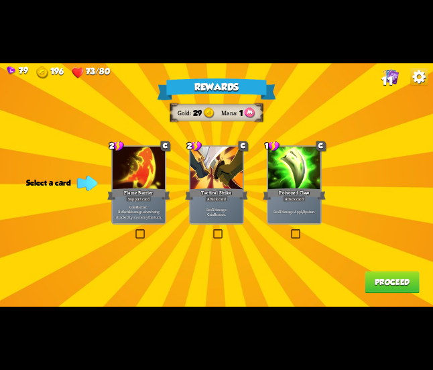
click at [290, 231] on label at bounding box center [290, 231] width 0 height 0
click at [0, 0] on input "checkbox" at bounding box center [0, 0] width 0 height 0
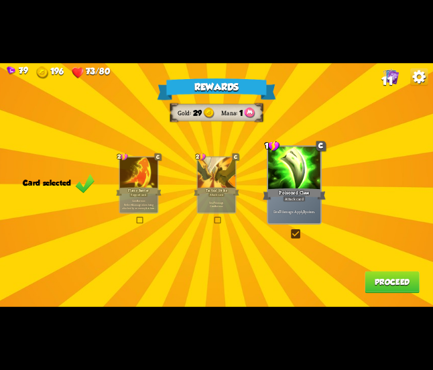
click at [386, 274] on button "Proceed" at bounding box center [392, 283] width 55 height 22
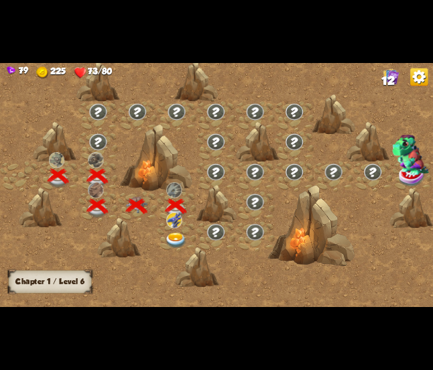
click at [162, 238] on div at bounding box center [177, 237] width 40 height 30
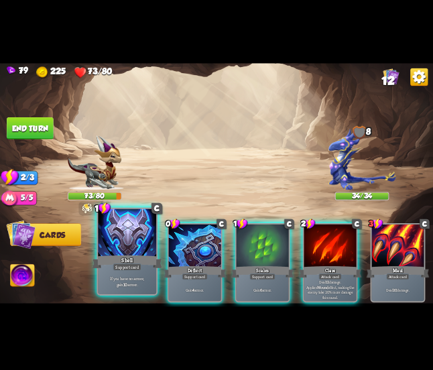
click at [141, 251] on div at bounding box center [127, 233] width 58 height 49
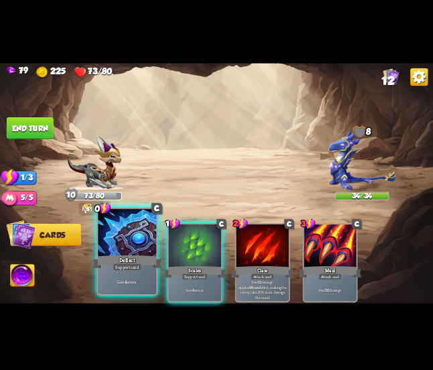
click at [145, 253] on div at bounding box center [127, 233] width 58 height 49
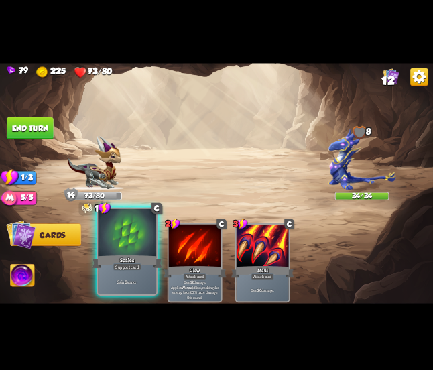
click at [129, 255] on div "Scales" at bounding box center [128, 261] width 70 height 15
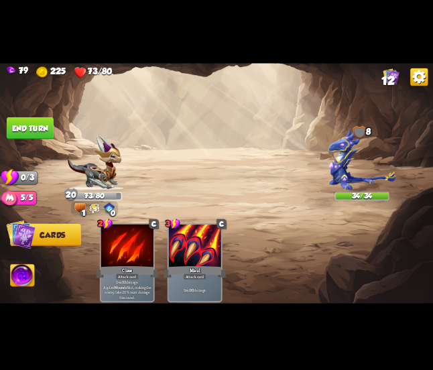
click at [32, 135] on button "End turn" at bounding box center [30, 128] width 47 height 22
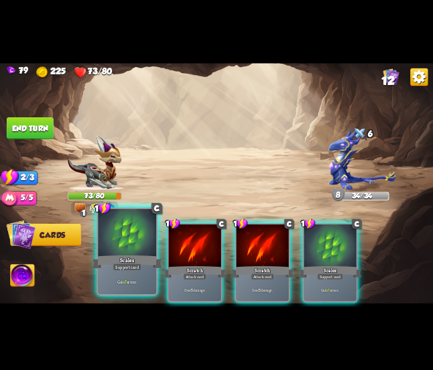
click at [129, 239] on div at bounding box center [127, 233] width 58 height 49
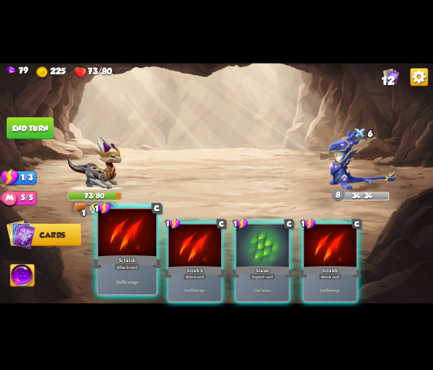
click at [131, 249] on div at bounding box center [127, 233] width 58 height 49
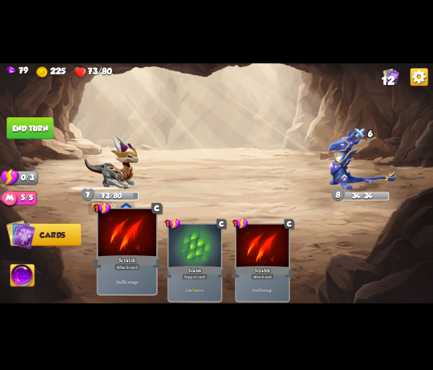
click at [113, 251] on div at bounding box center [127, 233] width 58 height 49
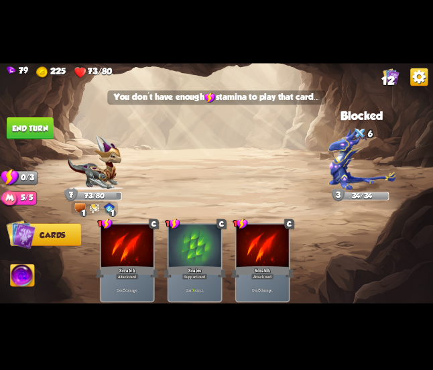
click at [40, 125] on button "End turn" at bounding box center [30, 128] width 47 height 22
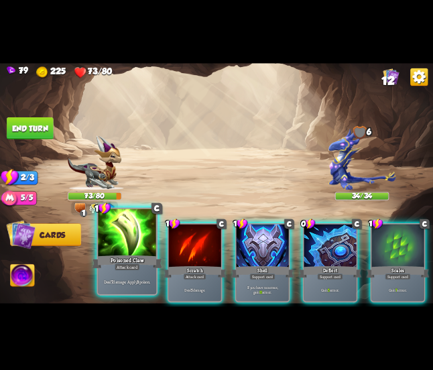
click at [143, 247] on div at bounding box center [127, 233] width 58 height 49
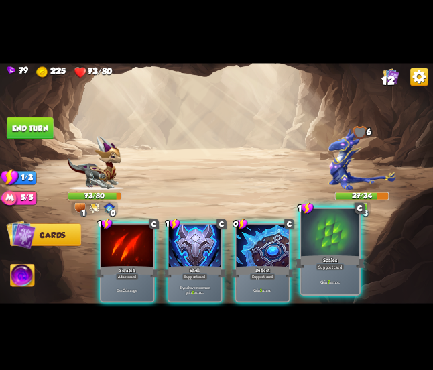
click at [321, 261] on div "Scales" at bounding box center [330, 261] width 70 height 15
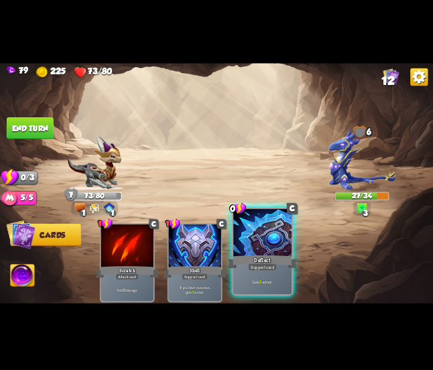
click at [254, 254] on div "Deflect" at bounding box center [263, 261] width 70 height 15
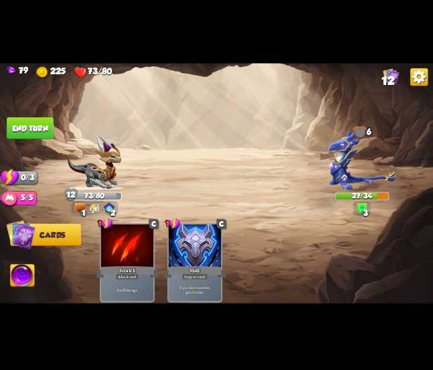
click at [35, 124] on button "End turn" at bounding box center [30, 128] width 47 height 22
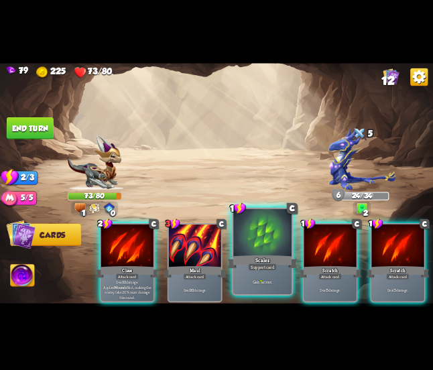
click at [255, 253] on div at bounding box center [262, 233] width 58 height 49
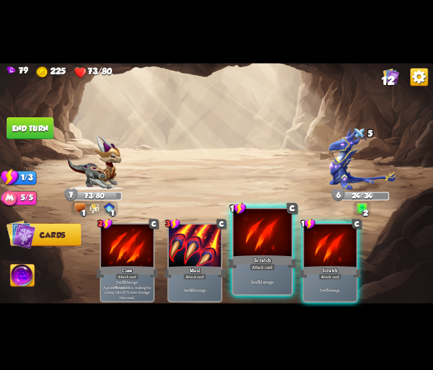
click at [246, 258] on div "Scratch" at bounding box center [263, 261] width 70 height 15
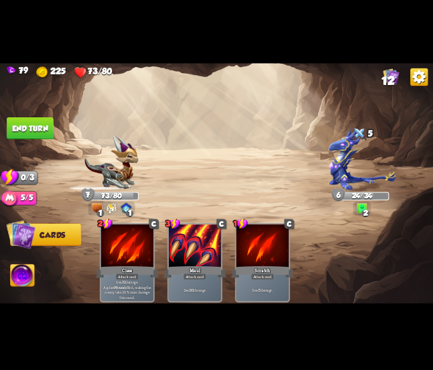
click at [246, 265] on div "Scratch" at bounding box center [262, 272] width 63 height 14
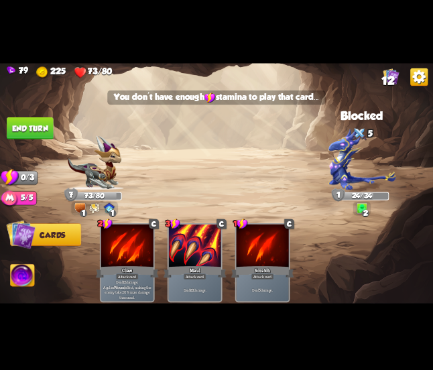
click at [51, 135] on button "End turn" at bounding box center [30, 128] width 47 height 22
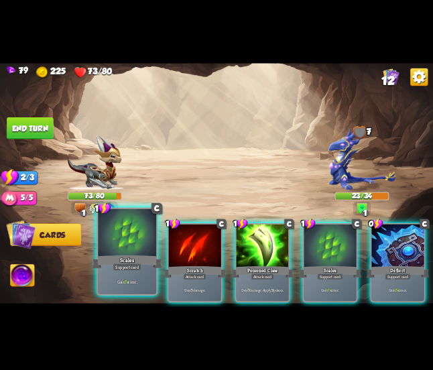
click at [135, 243] on div at bounding box center [127, 233] width 58 height 49
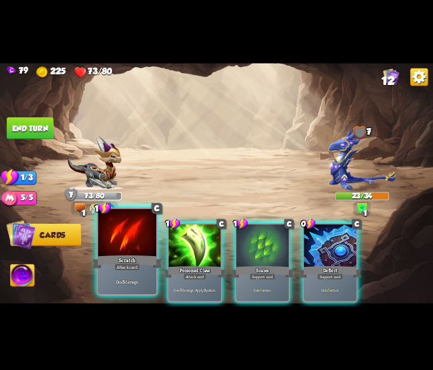
click at [131, 243] on div at bounding box center [127, 233] width 58 height 49
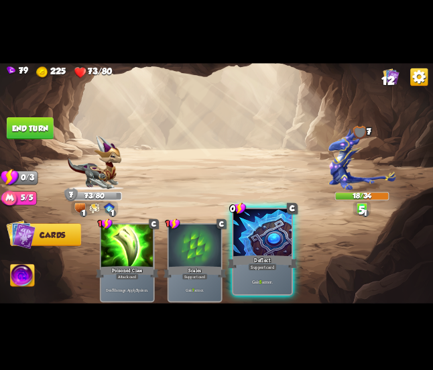
click at [266, 250] on div at bounding box center [262, 233] width 58 height 49
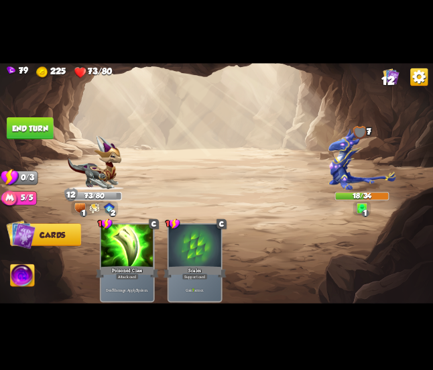
click at [41, 125] on button "End turn" at bounding box center [30, 128] width 47 height 22
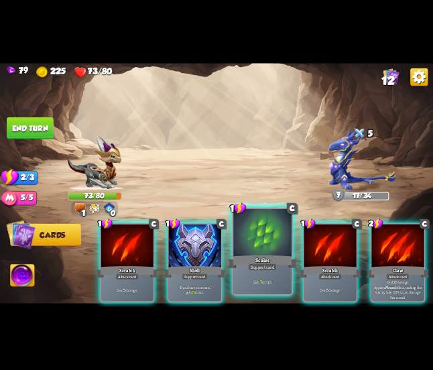
click at [262, 248] on div at bounding box center [262, 233] width 58 height 49
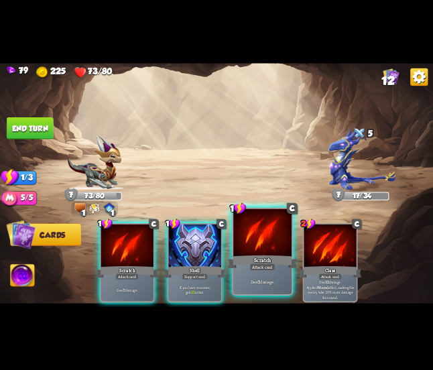
click at [254, 253] on div at bounding box center [262, 233] width 58 height 49
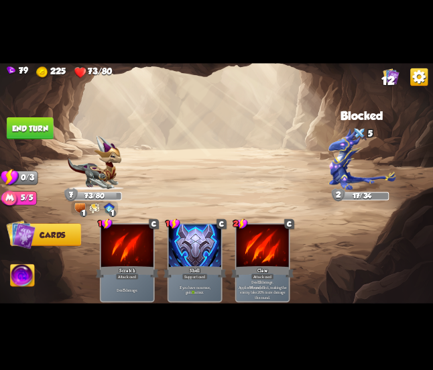
click at [41, 124] on button "End turn" at bounding box center [30, 128] width 47 height 22
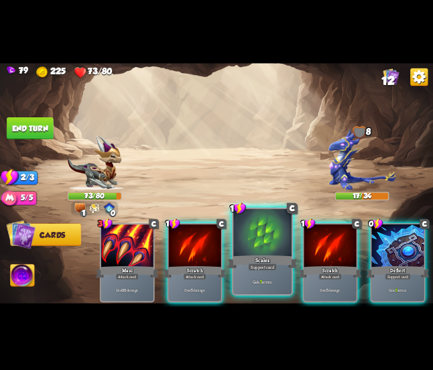
click at [276, 249] on div at bounding box center [262, 233] width 58 height 49
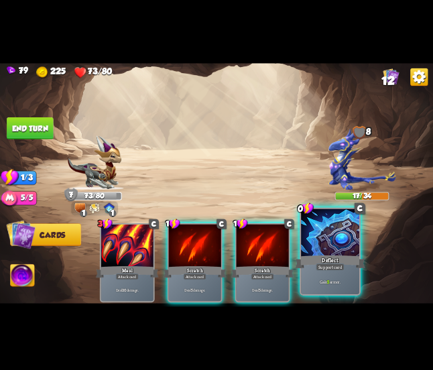
click at [318, 247] on div at bounding box center [330, 233] width 58 height 49
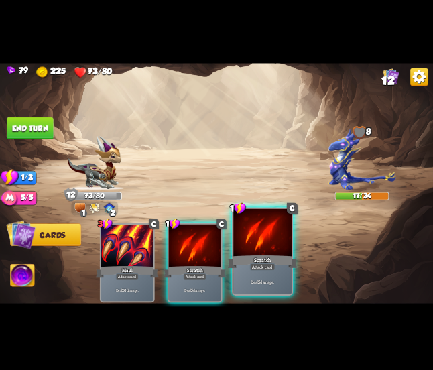
click at [266, 243] on div at bounding box center [262, 233] width 58 height 49
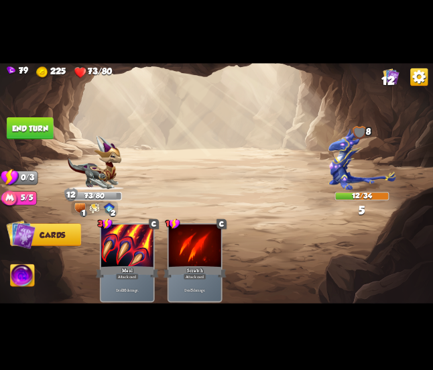
click at [40, 127] on button "End turn" at bounding box center [30, 128] width 47 height 22
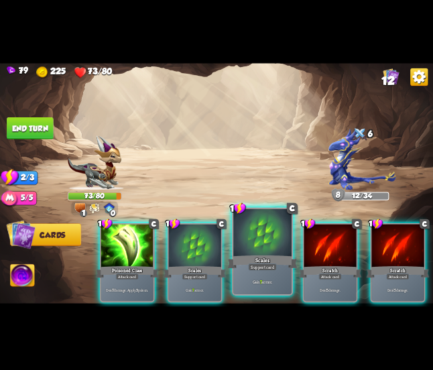
click at [239, 251] on div at bounding box center [262, 233] width 58 height 49
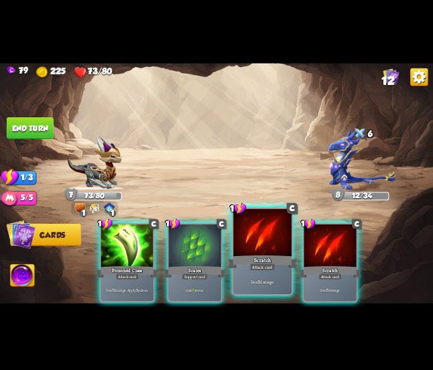
click at [240, 247] on div at bounding box center [262, 233] width 58 height 49
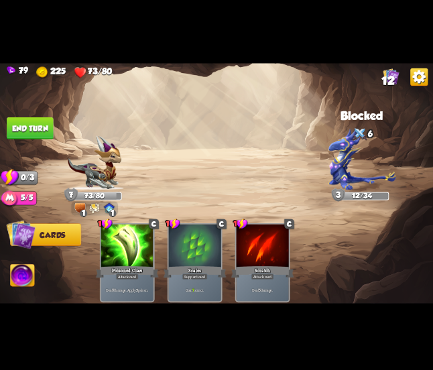
click at [25, 123] on button "End turn" at bounding box center [30, 128] width 47 height 22
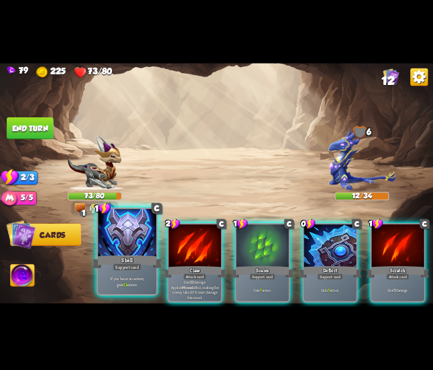
click at [146, 253] on div at bounding box center [127, 233] width 58 height 49
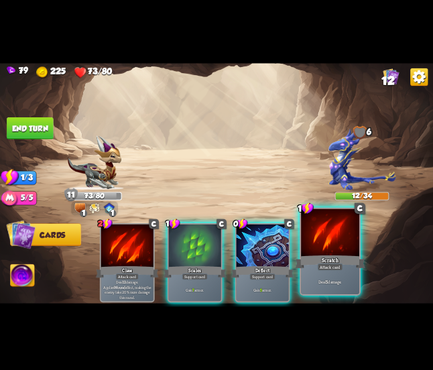
click at [313, 241] on div at bounding box center [330, 233] width 58 height 49
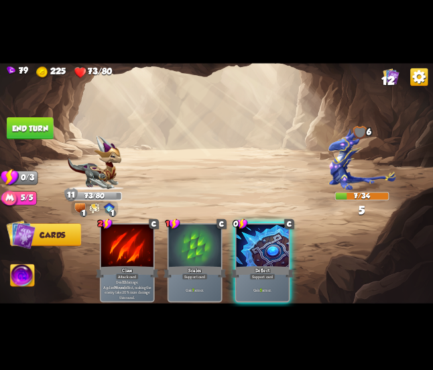
click at [56, 123] on img at bounding box center [216, 184] width 433 height 243
click at [40, 121] on button "End turn" at bounding box center [30, 128] width 47 height 22
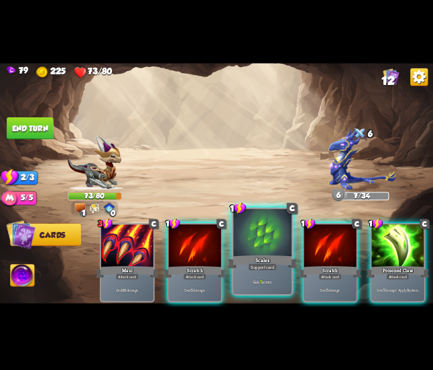
click at [263, 265] on div "Support card" at bounding box center [262, 267] width 28 height 7
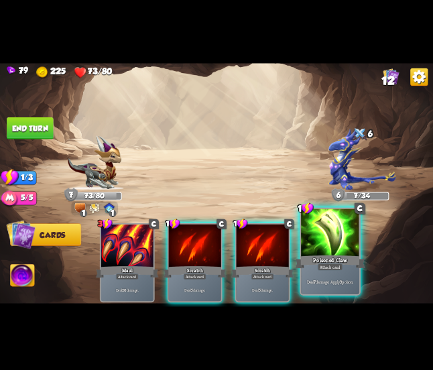
click at [318, 255] on div "Poisoned Claw" at bounding box center [330, 261] width 70 height 15
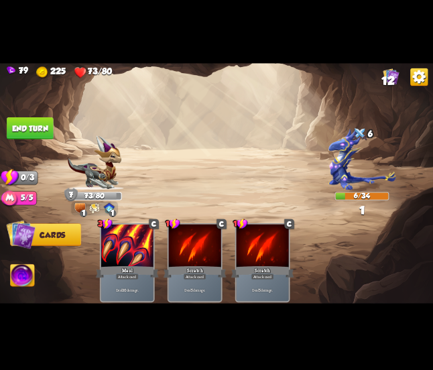
click at [40, 124] on button "End turn" at bounding box center [30, 128] width 47 height 22
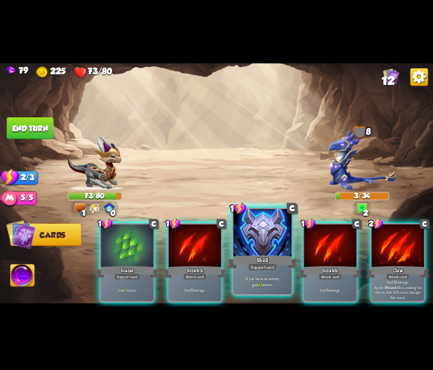
click at [266, 237] on div at bounding box center [262, 233] width 58 height 49
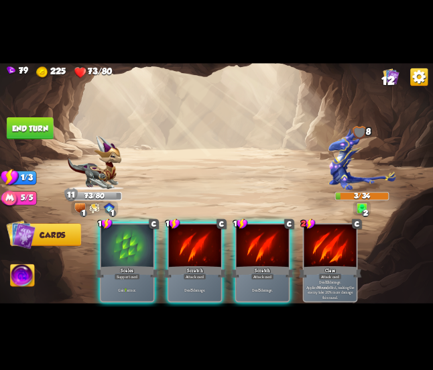
click at [266, 237] on div at bounding box center [263, 247] width 52 height 44
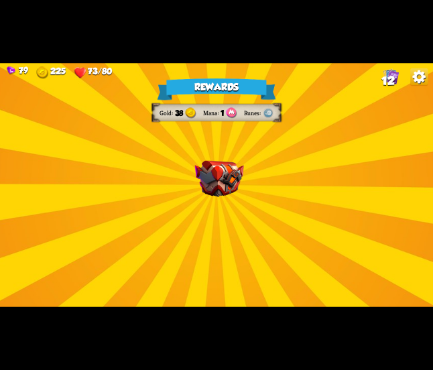
click at [253, 190] on div "Rewards Gold 38 Mana 1 Runes Select a card 1 C Last Punch Attack card Deal 14 d…" at bounding box center [216, 184] width 433 height 243
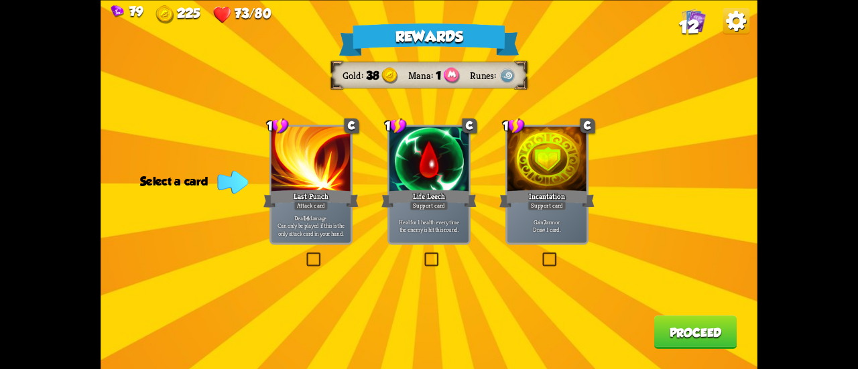
click at [304, 254] on label at bounding box center [304, 254] width 0 height 0
click at [0, 0] on input "checkbox" at bounding box center [0, 0] width 0 height 0
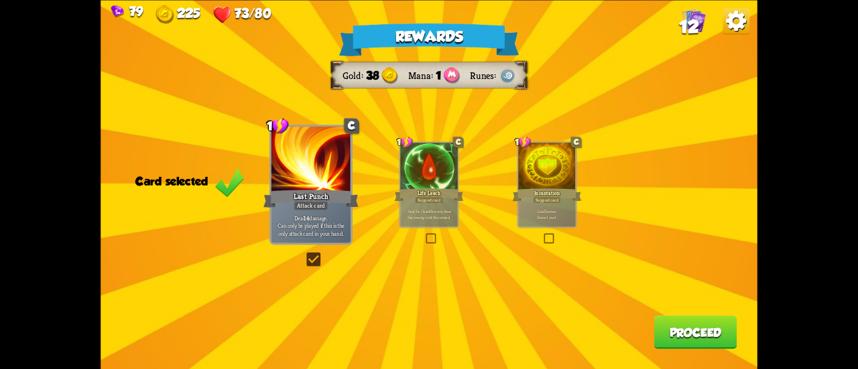
click at [691, 331] on button "Proceed" at bounding box center [695, 333] width 83 height 34
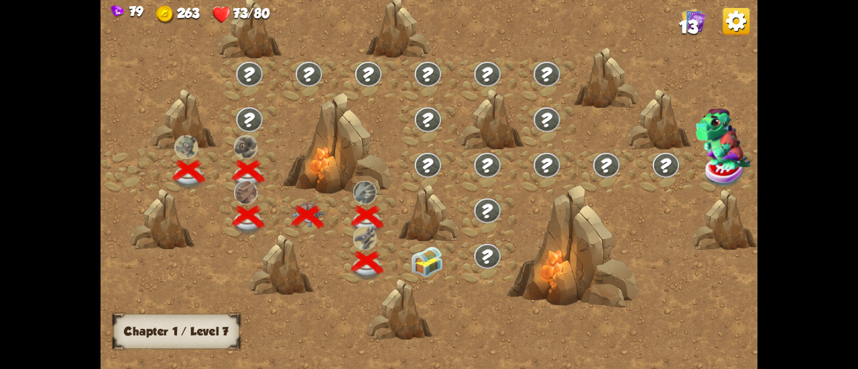
click at [425, 259] on img at bounding box center [426, 262] width 33 height 31
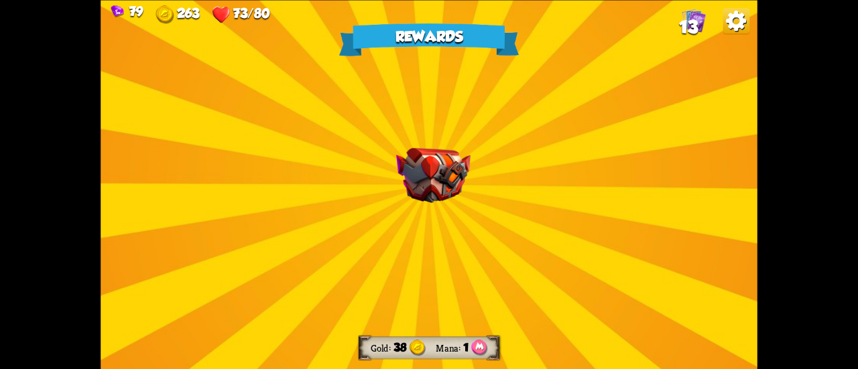
click at [450, 212] on div "Rewards Gold 38 Mana 1 Select a card 0 R Chaos Potion Potion card Trigger 2 ran…" at bounding box center [429, 184] width 657 height 369
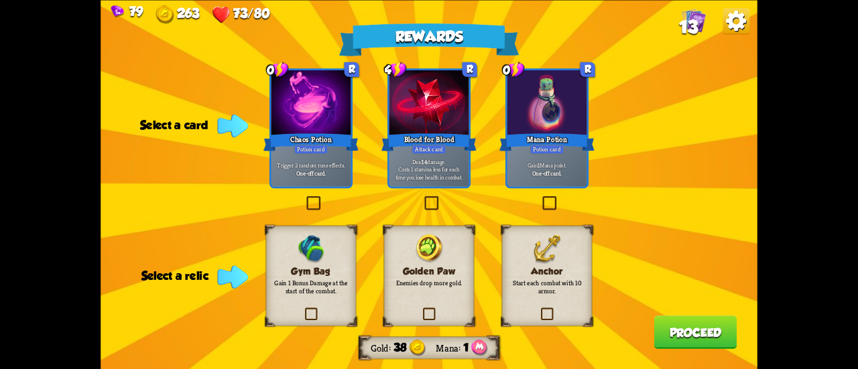
click at [539, 309] on label at bounding box center [539, 309] width 0 height 0
click at [0, 0] on input "checkbox" at bounding box center [0, 0] width 0 height 0
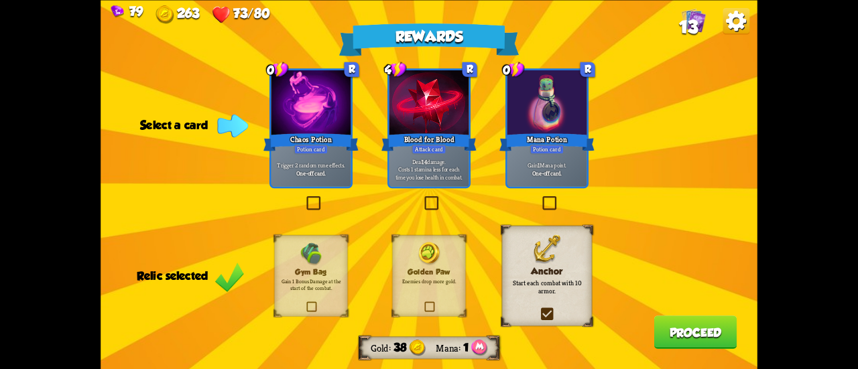
click at [422, 198] on label at bounding box center [422, 198] width 0 height 0
click at [0, 0] on input "checkbox" at bounding box center [0, 0] width 0 height 0
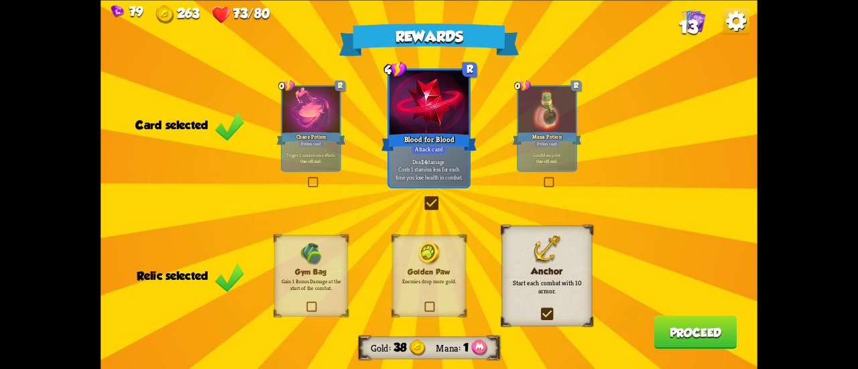
click at [306, 178] on label at bounding box center [306, 178] width 0 height 0
click at [0, 0] on input "checkbox" at bounding box center [0, 0] width 0 height 0
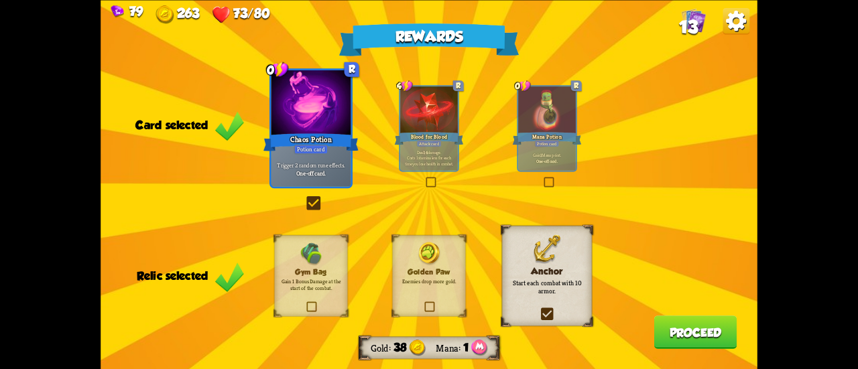
click at [557, 183] on div "Rewards Gold 38 Mana 1 Card selected 0 R Chaos Potion Potion card Trigger 2 ran…" at bounding box center [429, 184] width 657 height 369
click at [542, 178] on label at bounding box center [542, 178] width 0 height 0
click at [0, 0] on input "checkbox" at bounding box center [0, 0] width 0 height 0
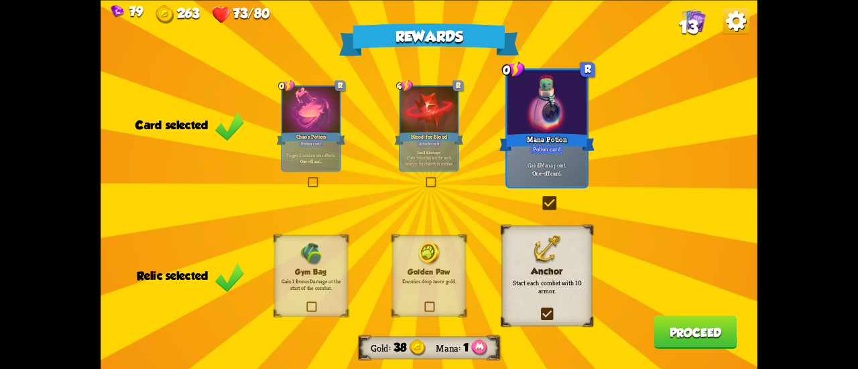
click at [308, 168] on div "Trigger 2 random rune effects. One-off card." at bounding box center [311, 158] width 58 height 25
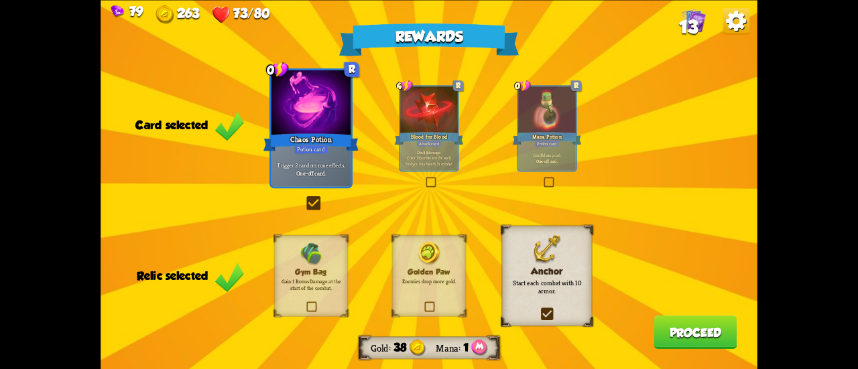
click at [695, 335] on button "Proceed" at bounding box center [695, 333] width 83 height 34
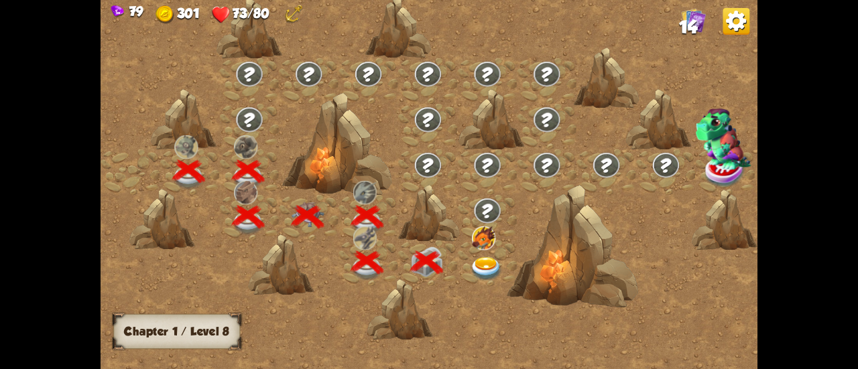
click at [477, 268] on img at bounding box center [486, 269] width 33 height 24
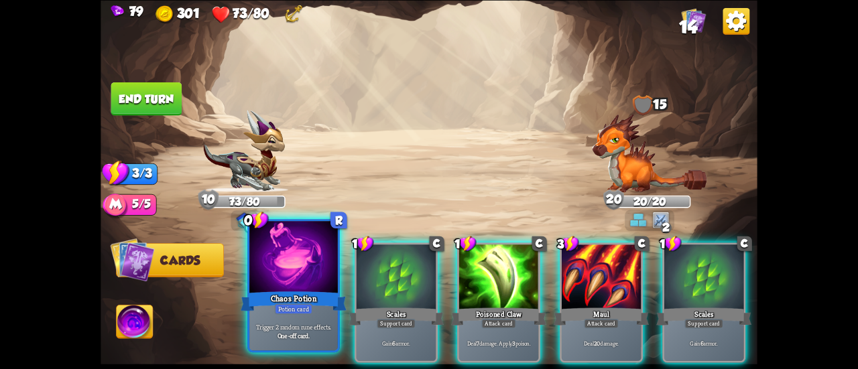
click at [303, 280] on div at bounding box center [293, 258] width 89 height 74
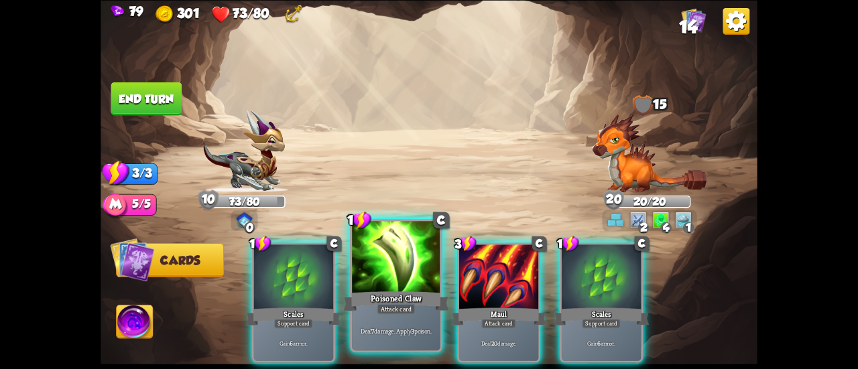
click at [365, 279] on div at bounding box center [396, 258] width 89 height 74
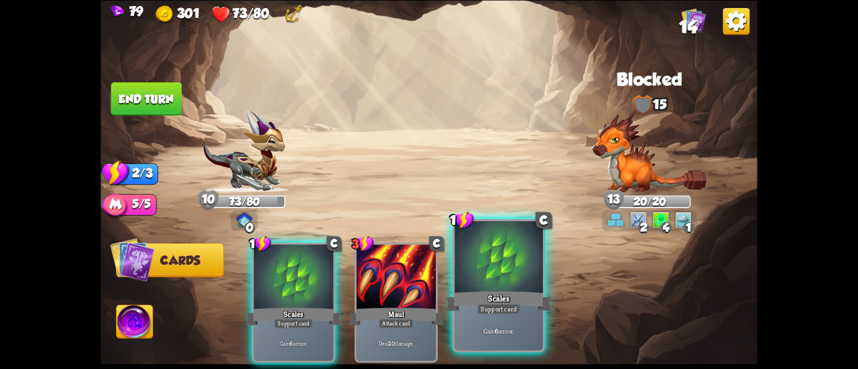
click at [476, 286] on div at bounding box center [499, 258] width 89 height 74
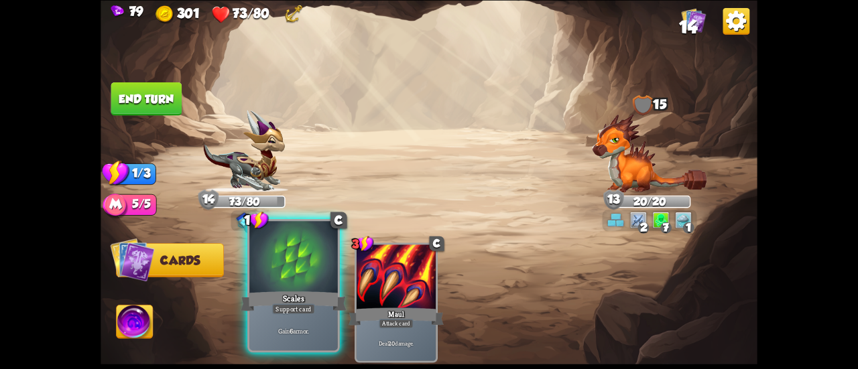
click at [263, 304] on div "Scales" at bounding box center [294, 301] width 106 height 23
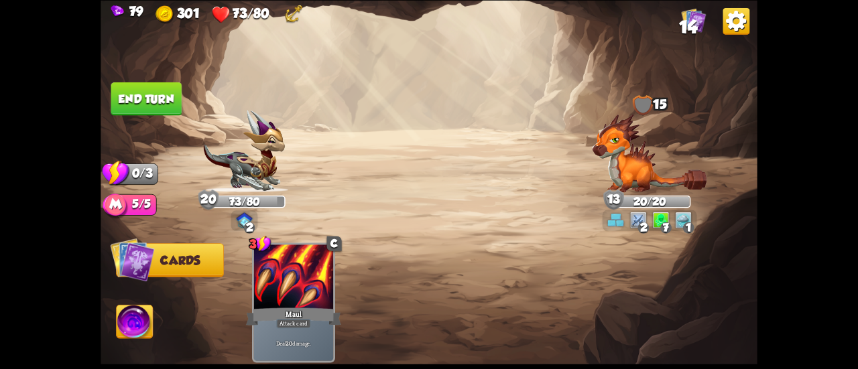
click at [158, 89] on button "End turn" at bounding box center [146, 99] width 71 height 34
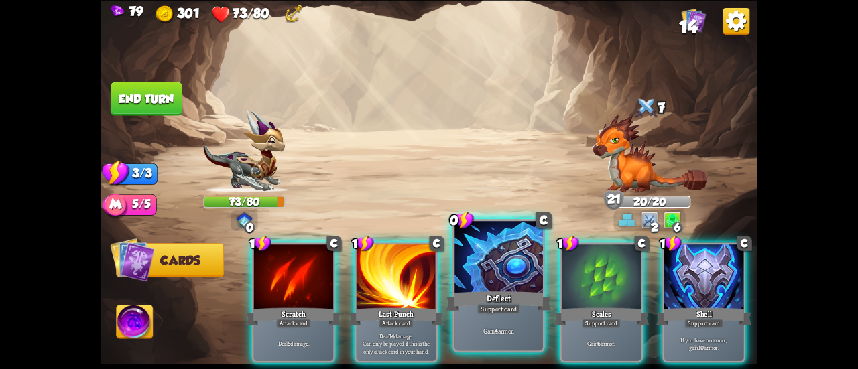
click at [472, 288] on div at bounding box center [499, 258] width 89 height 74
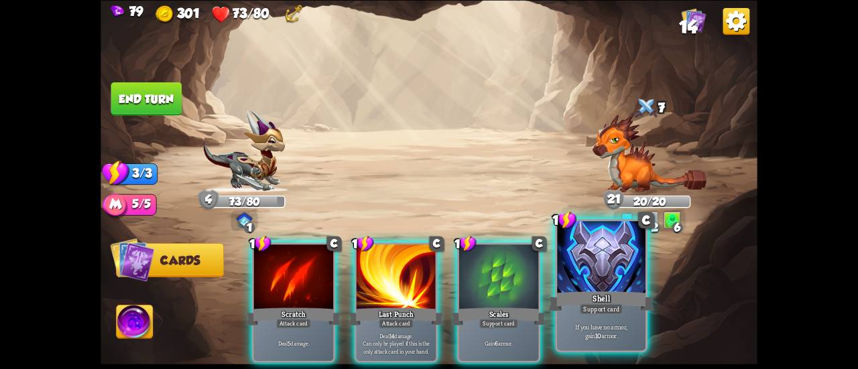
click at [577, 280] on div at bounding box center [601, 258] width 89 height 74
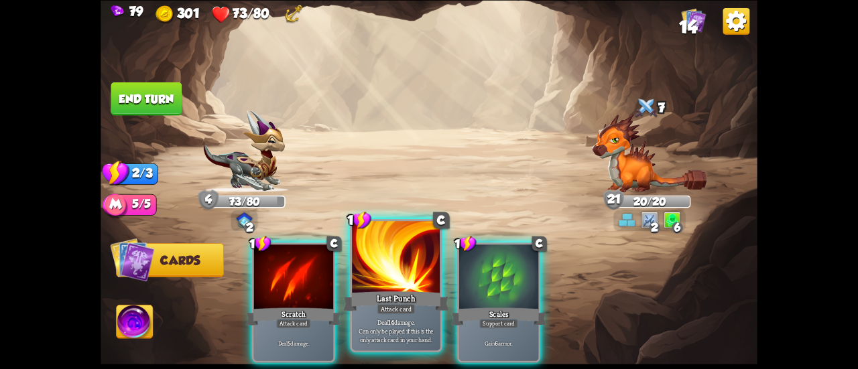
click at [400, 278] on div at bounding box center [396, 258] width 89 height 74
click at [408, 288] on div at bounding box center [396, 258] width 89 height 74
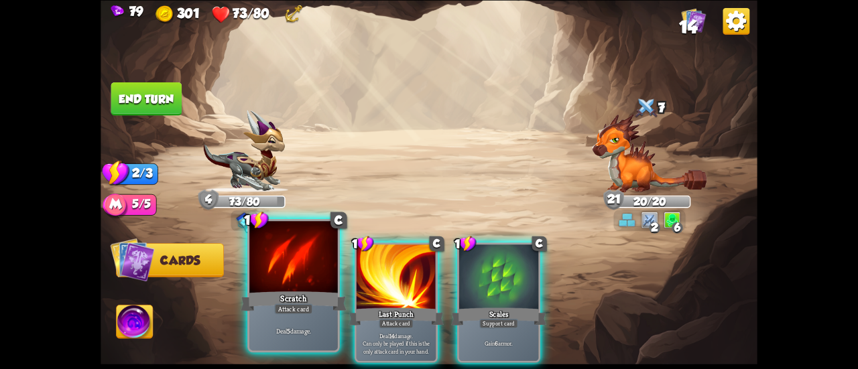
click at [300, 294] on div "Scratch" at bounding box center [294, 301] width 106 height 23
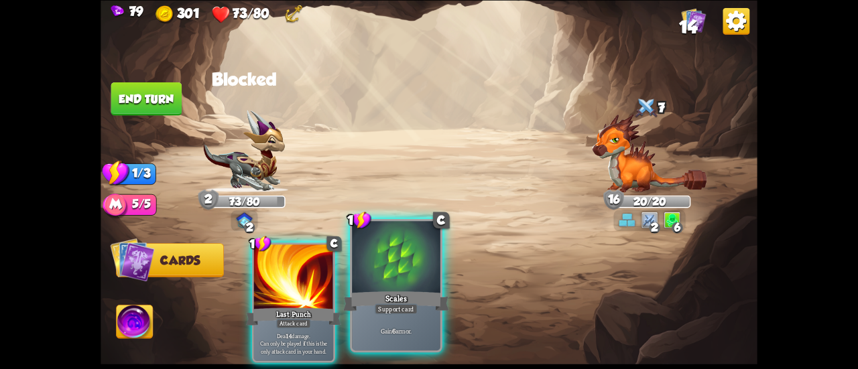
click at [386, 274] on div at bounding box center [396, 258] width 89 height 74
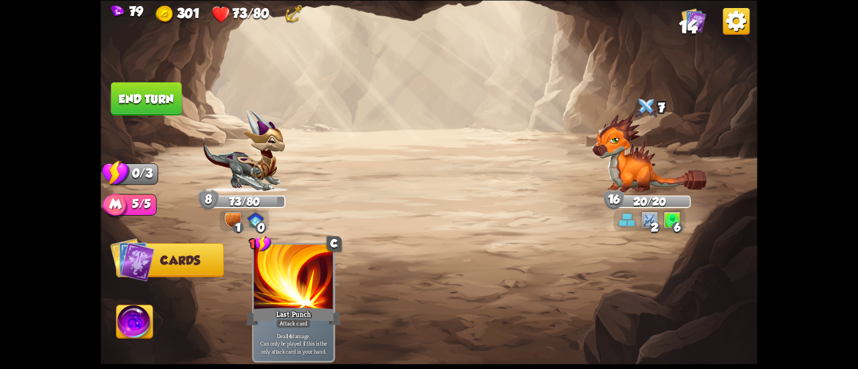
click at [141, 93] on button "End turn" at bounding box center [146, 99] width 71 height 34
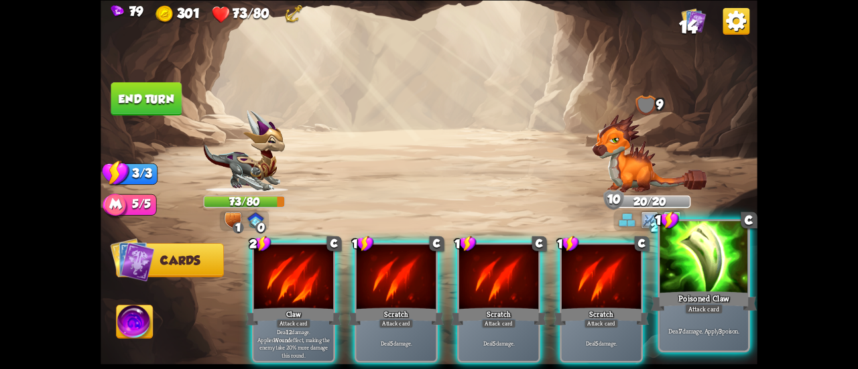
click at [715, 288] on div at bounding box center [704, 258] width 89 height 74
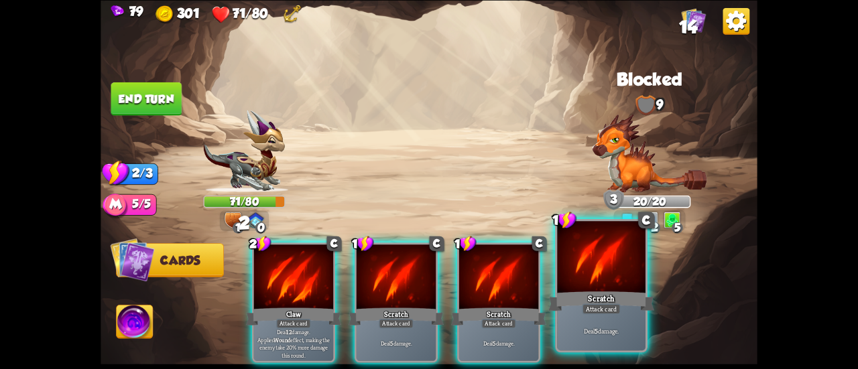
click at [591, 286] on div at bounding box center [601, 258] width 89 height 74
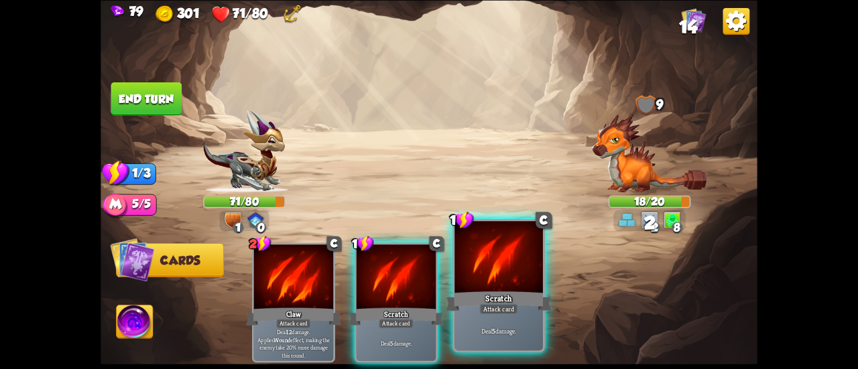
click at [479, 291] on div "Scratch" at bounding box center [499, 301] width 106 height 23
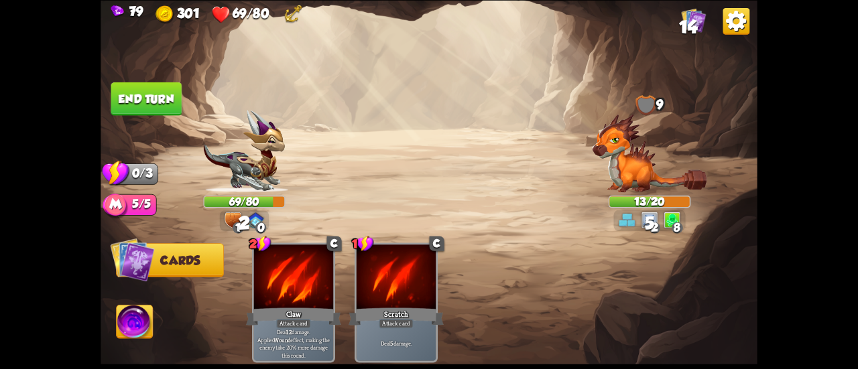
click at [151, 95] on button "End turn" at bounding box center [146, 99] width 71 height 34
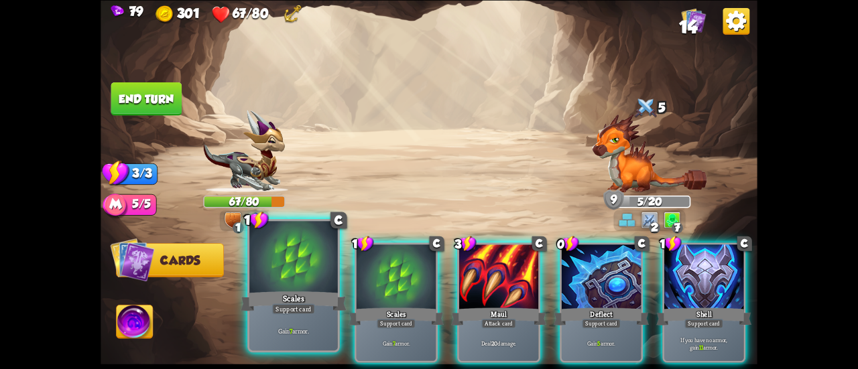
click at [323, 279] on div at bounding box center [293, 258] width 89 height 74
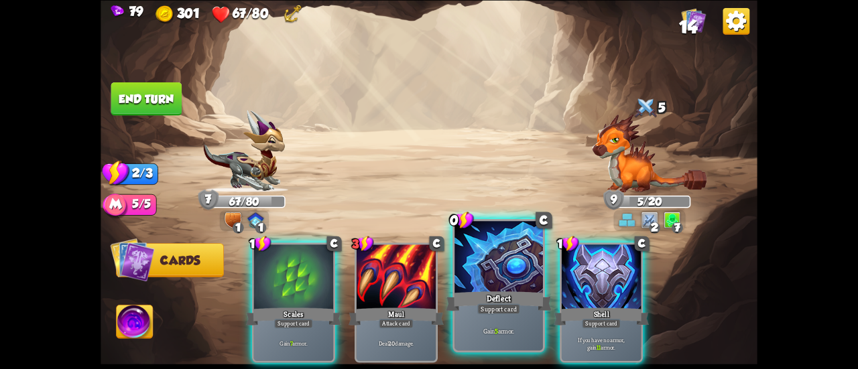
click at [492, 288] on div at bounding box center [499, 258] width 89 height 74
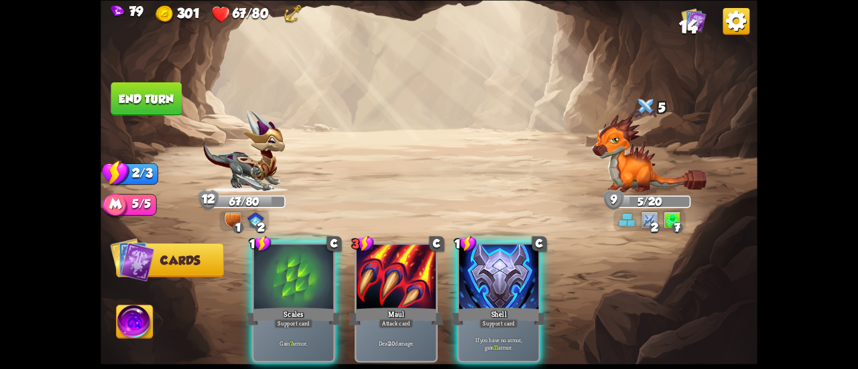
click at [492, 288] on div at bounding box center [498, 278] width 79 height 67
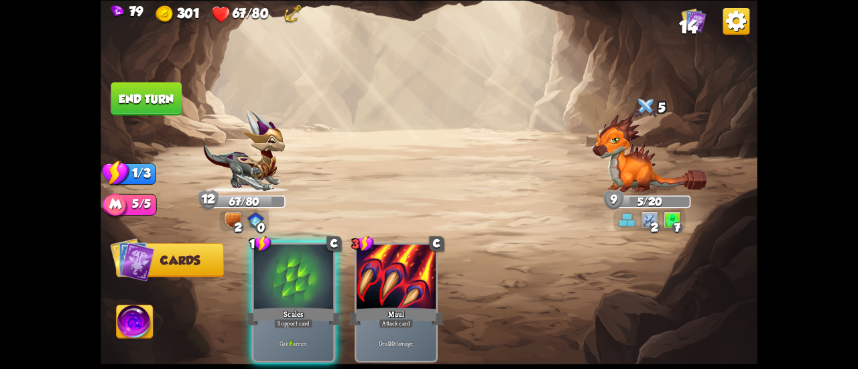
click at [166, 98] on button "End turn" at bounding box center [146, 99] width 71 height 34
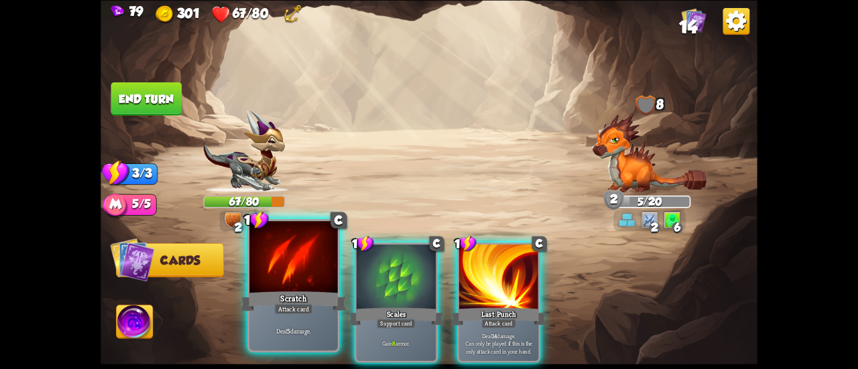
click at [309, 282] on div at bounding box center [293, 258] width 89 height 74
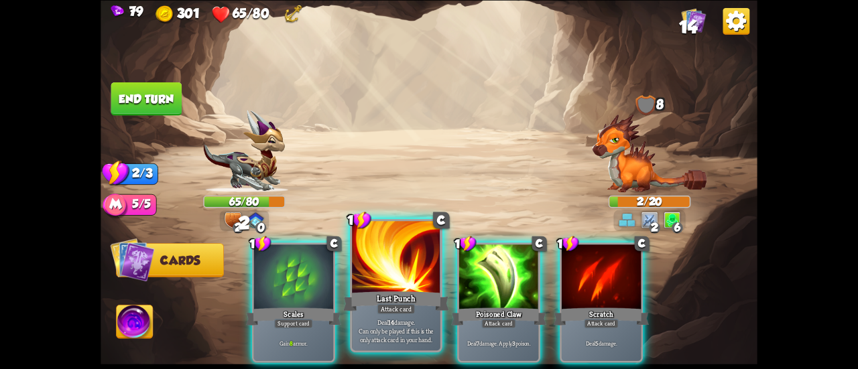
click at [373, 278] on div at bounding box center [396, 258] width 89 height 74
click at [397, 266] on div at bounding box center [396, 258] width 89 height 74
click at [380, 266] on div at bounding box center [396, 258] width 89 height 74
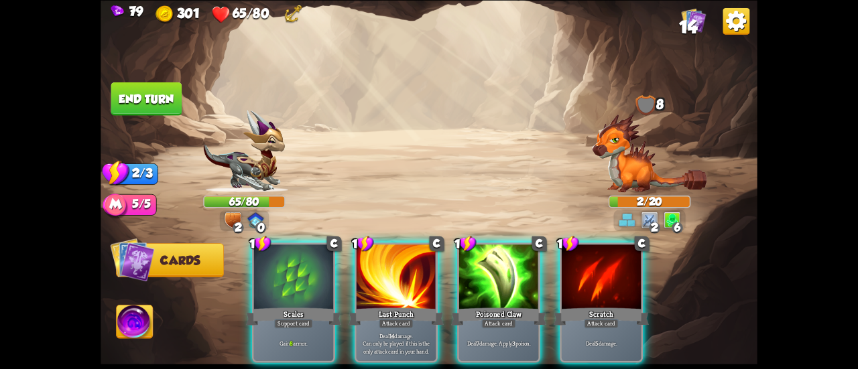
click at [354, 300] on div "1 C Scales Support card Gain 8 armor. 1 C Last Punch Attack card Deal 14 damage…" at bounding box center [495, 287] width 526 height 164
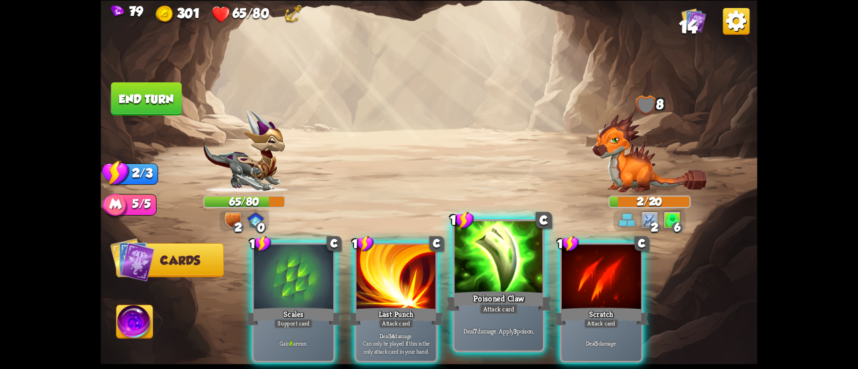
click at [484, 282] on div at bounding box center [499, 258] width 89 height 74
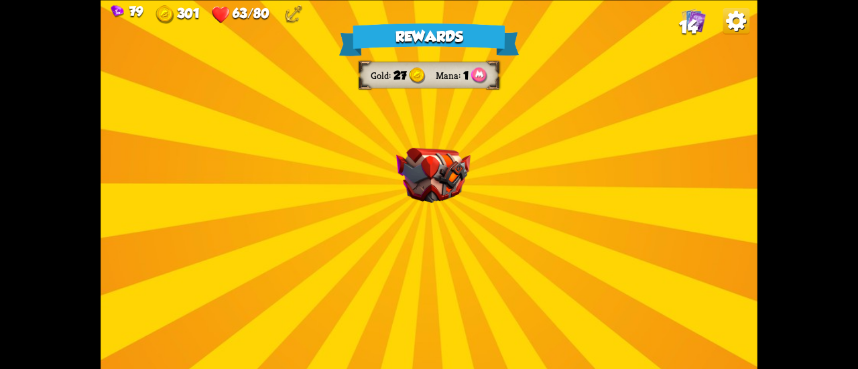
click at [441, 247] on div "Rewards Gold 27 Mana 1 Select a card 1 C Brimstone Attack card Deal 6 damage. A…" at bounding box center [429, 184] width 657 height 369
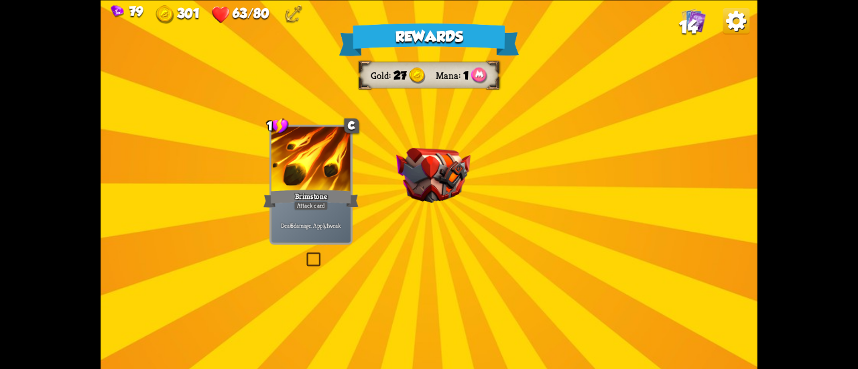
click at [420, 167] on img at bounding box center [433, 175] width 74 height 55
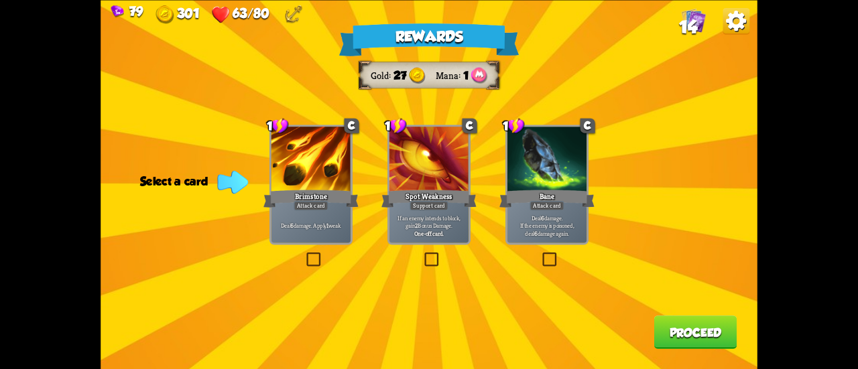
click at [540, 254] on label at bounding box center [540, 254] width 0 height 0
click at [0, 0] on input "checkbox" at bounding box center [0, 0] width 0 height 0
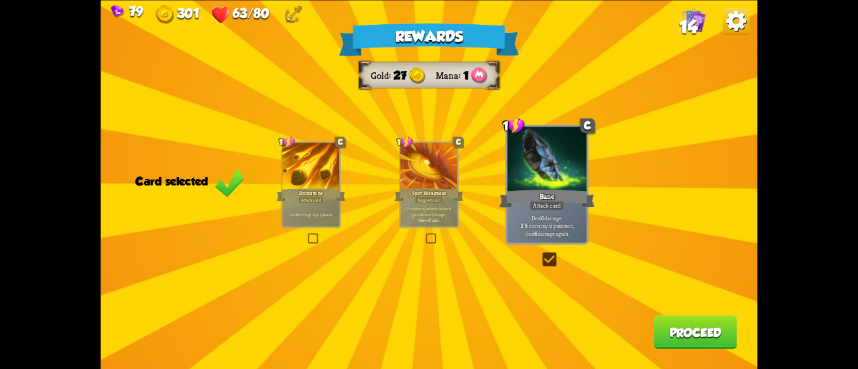
click at [687, 343] on button "Proceed" at bounding box center [695, 333] width 83 height 34
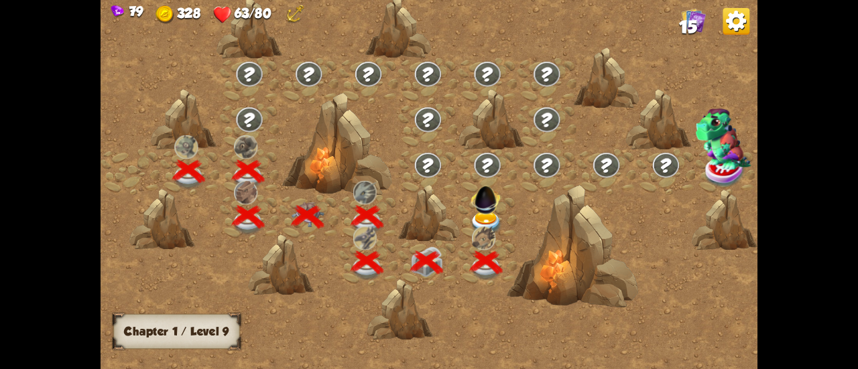
click at [689, 31] on span "15" at bounding box center [688, 27] width 18 height 20
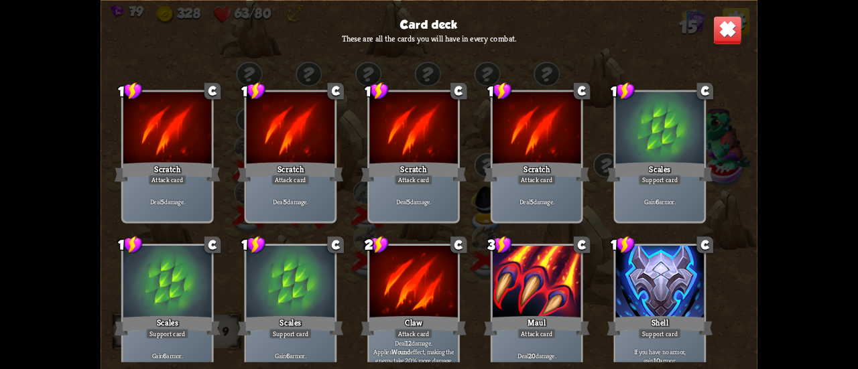
drag, startPoint x: 590, startPoint y: 144, endPoint x: 617, endPoint y: 30, distance: 117.1
click at [617, 30] on div "Card deck These are all the cards you will have in every combat. 1 C Scratch At…" at bounding box center [429, 184] width 657 height 369
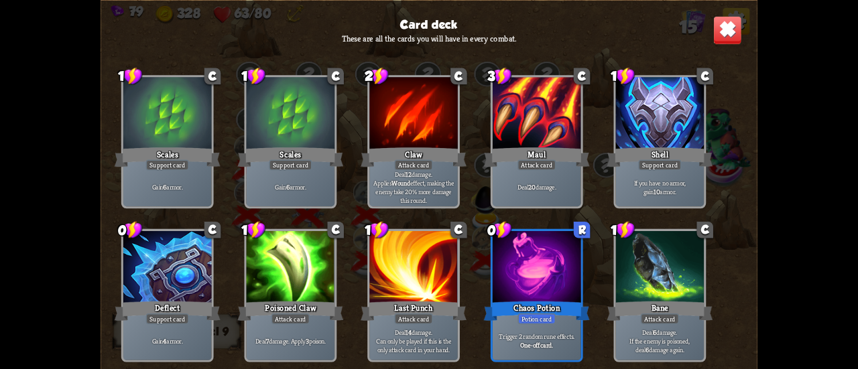
scroll to position [0, 0]
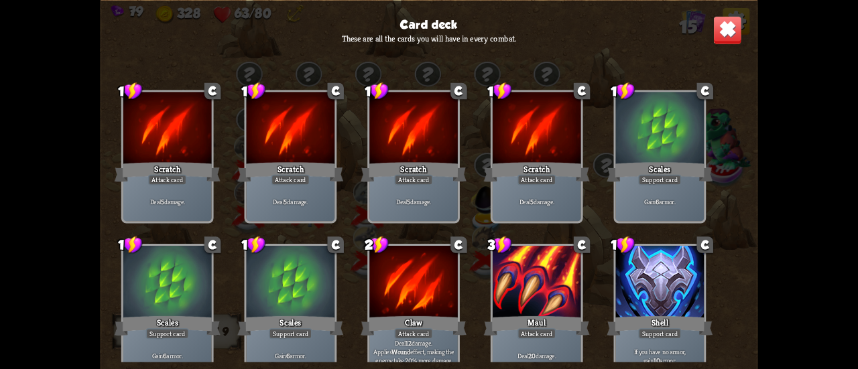
click at [727, 28] on img at bounding box center [727, 29] width 29 height 29
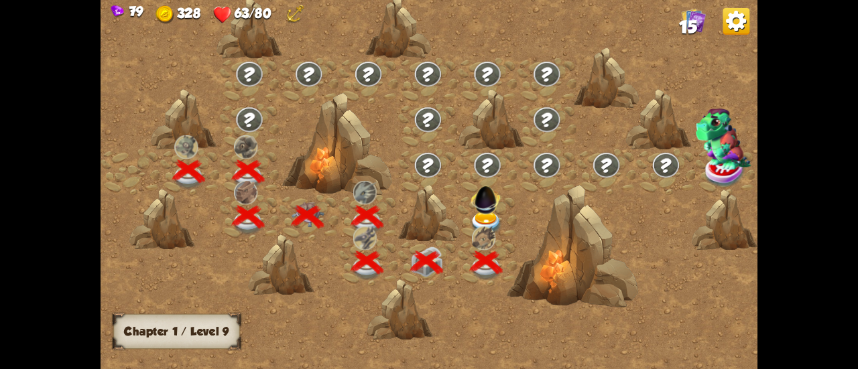
click at [495, 215] on img at bounding box center [486, 224] width 33 height 24
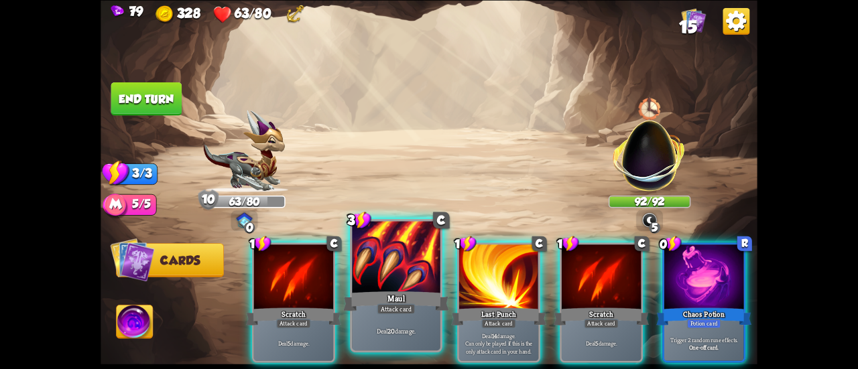
click at [386, 268] on div at bounding box center [396, 258] width 89 height 74
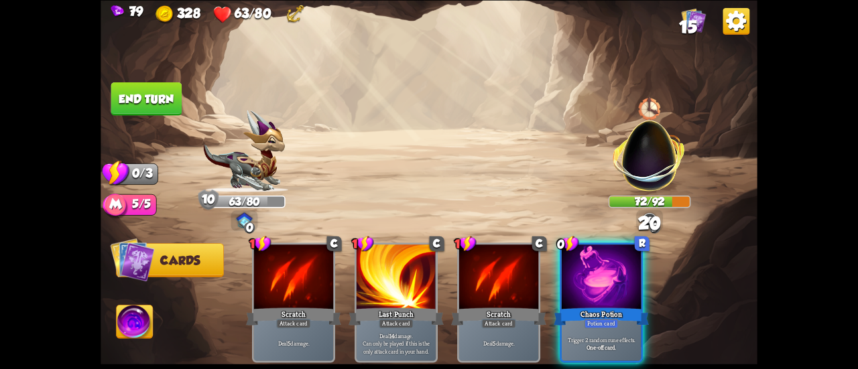
click at [170, 99] on button "End turn" at bounding box center [146, 99] width 71 height 34
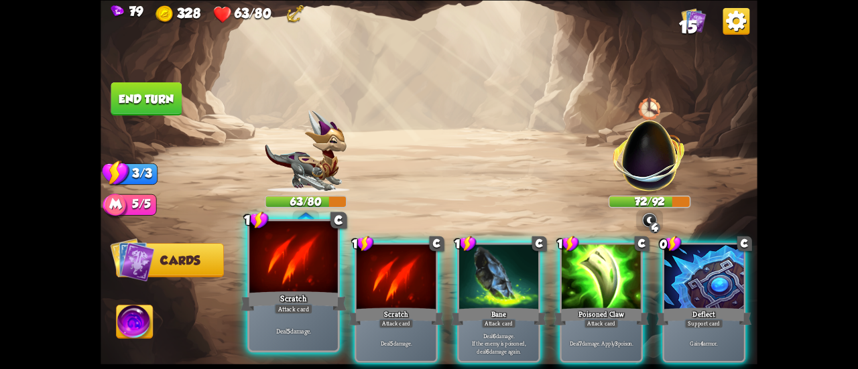
click at [331, 279] on div at bounding box center [293, 258] width 89 height 74
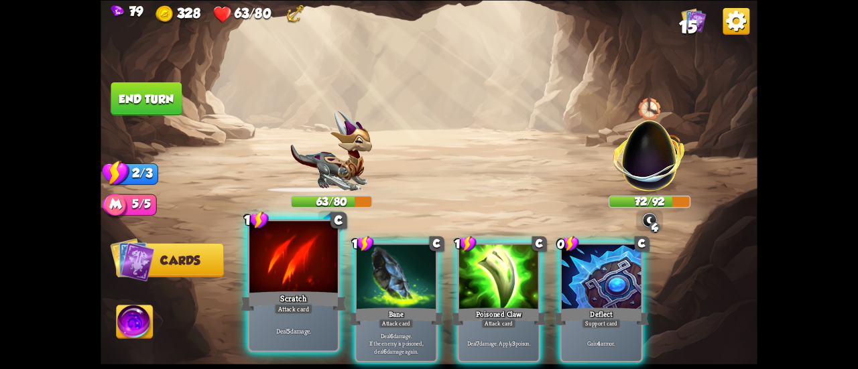
click at [298, 276] on div at bounding box center [293, 258] width 89 height 74
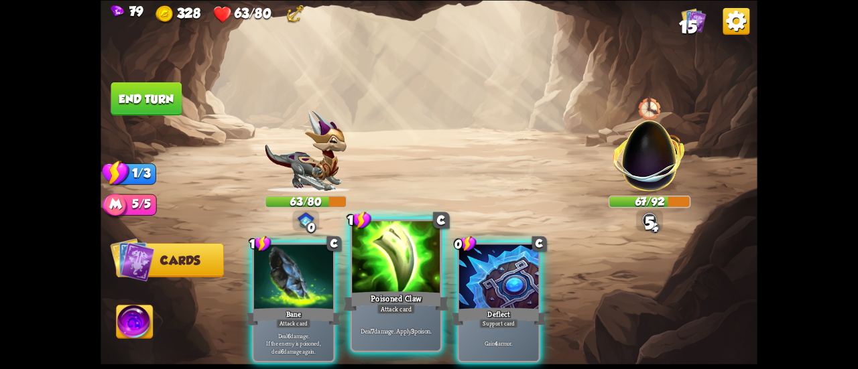
click at [394, 285] on div at bounding box center [396, 258] width 89 height 74
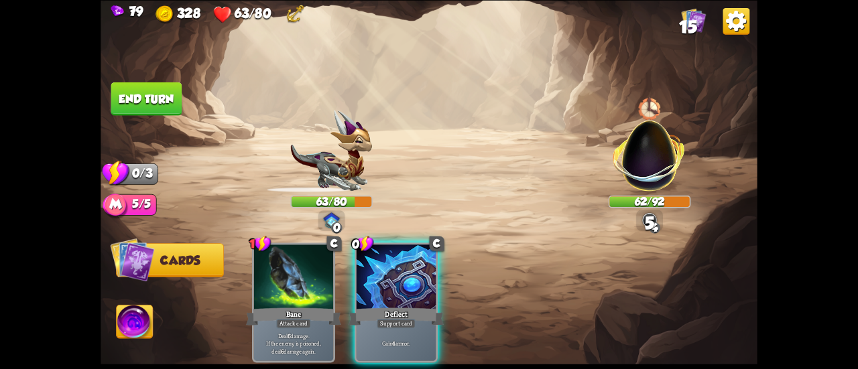
click at [172, 101] on button "End turn" at bounding box center [146, 99] width 71 height 34
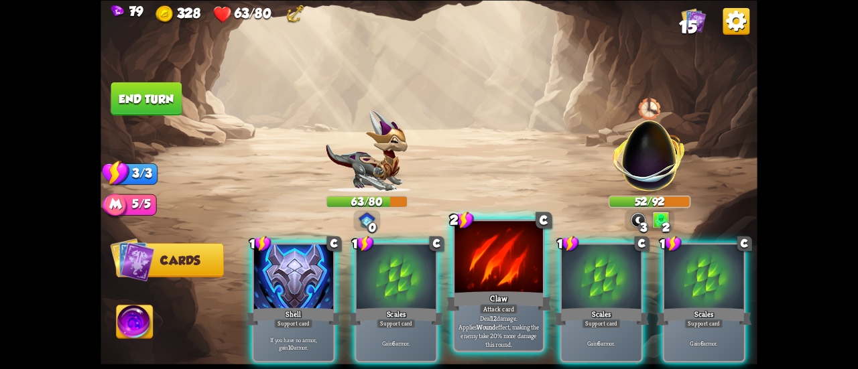
click at [500, 260] on div at bounding box center [499, 258] width 89 height 74
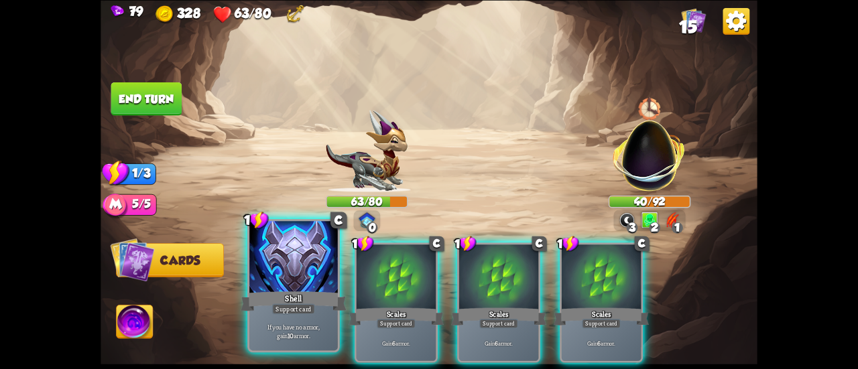
click at [286, 272] on div at bounding box center [293, 258] width 89 height 74
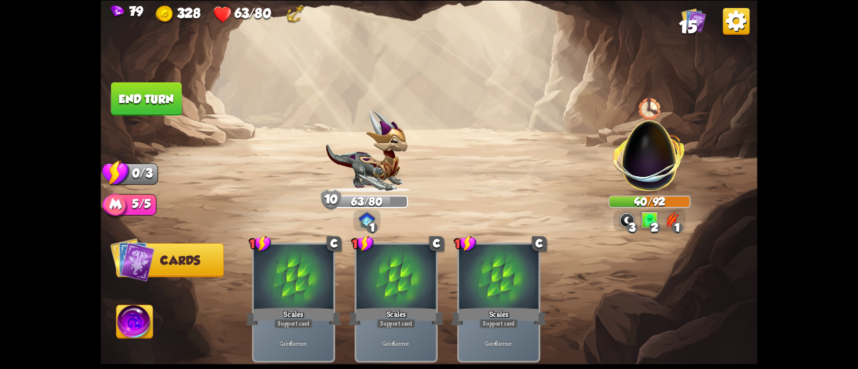
click at [141, 102] on button "End turn" at bounding box center [146, 99] width 71 height 34
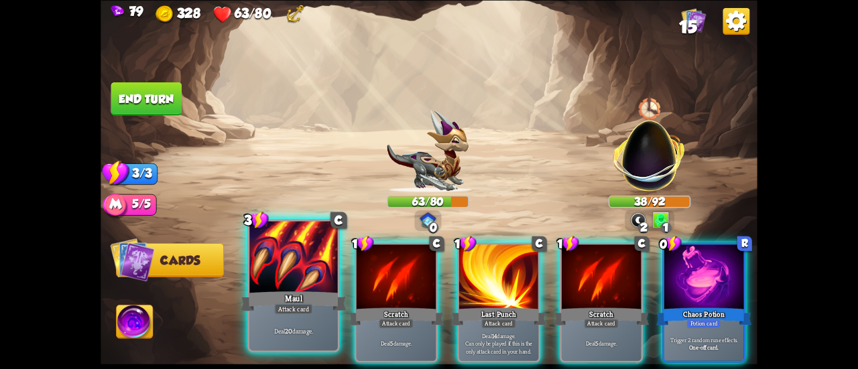
click at [308, 284] on div at bounding box center [293, 258] width 89 height 74
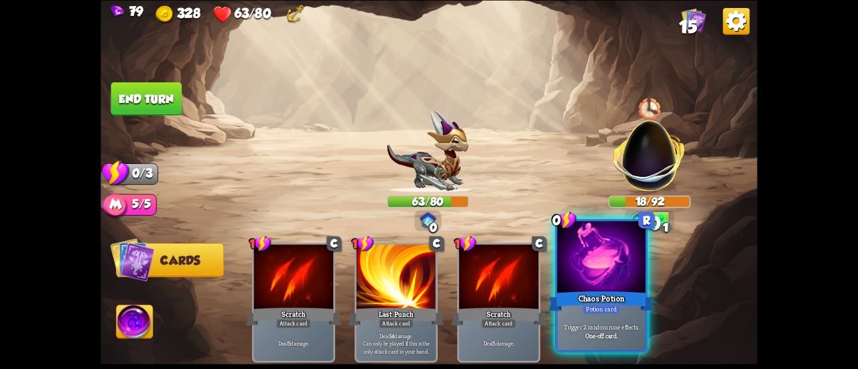
click at [593, 285] on div at bounding box center [601, 258] width 89 height 74
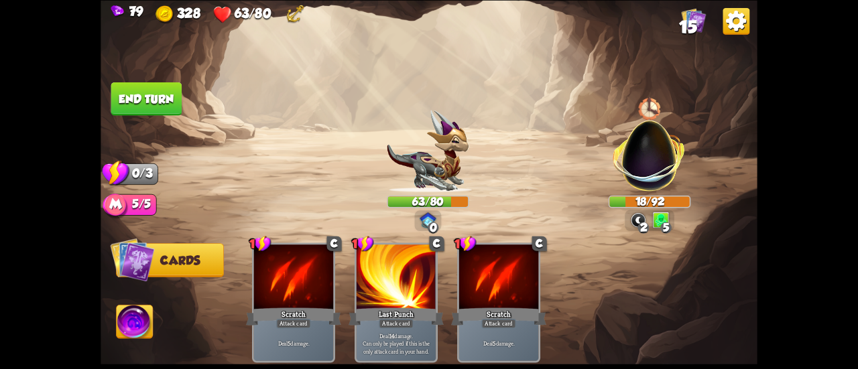
click at [157, 96] on button "End turn" at bounding box center [146, 99] width 71 height 34
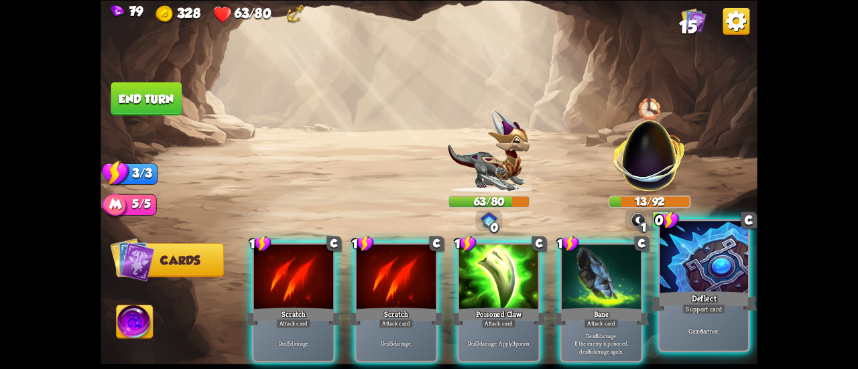
click at [737, 309] on div "Deflect" at bounding box center [704, 301] width 106 height 23
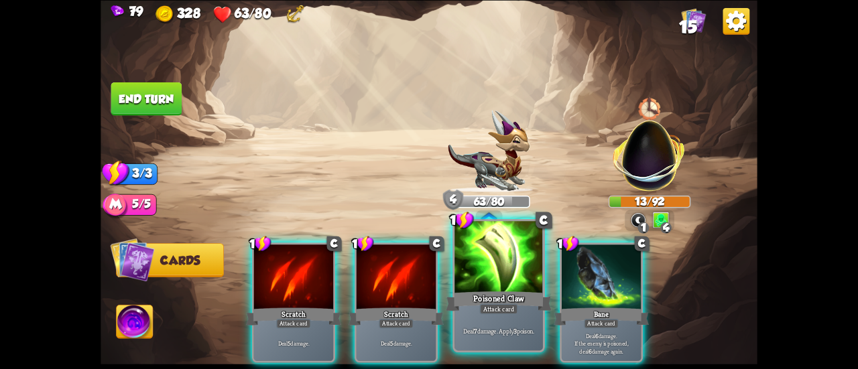
click at [500, 284] on div at bounding box center [499, 258] width 89 height 74
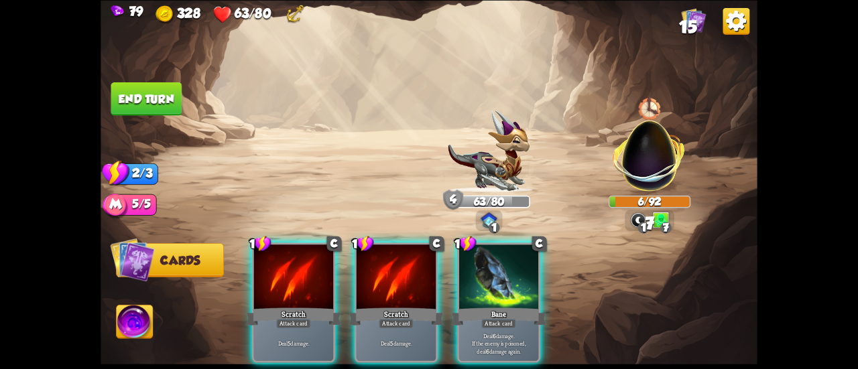
click at [174, 93] on button "End turn" at bounding box center [146, 99] width 71 height 34
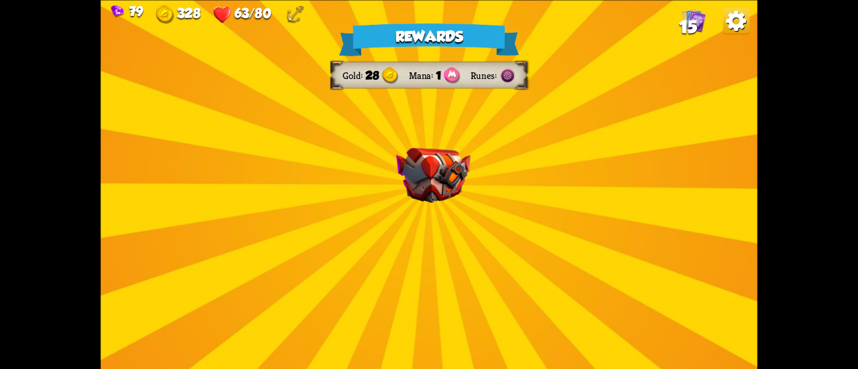
click at [453, 232] on div "Rewards Gold 28 Mana 1 Runes Select a card 1 C Fire Breath Attack card Deal 6 d…" at bounding box center [429, 184] width 657 height 369
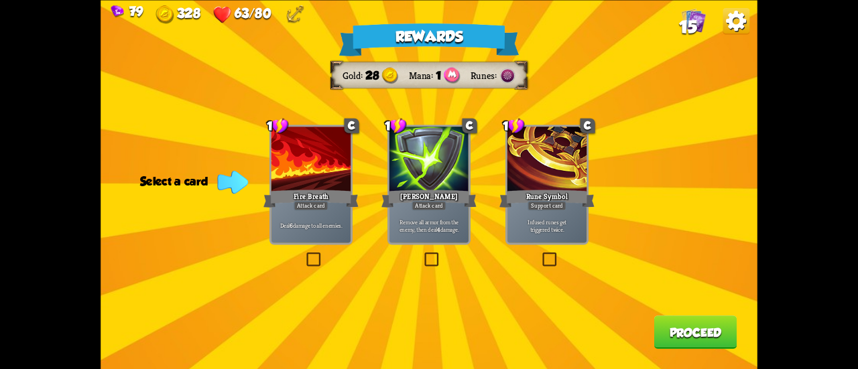
click at [422, 254] on label at bounding box center [422, 254] width 0 height 0
click at [0, 0] on input "checkbox" at bounding box center [0, 0] width 0 height 0
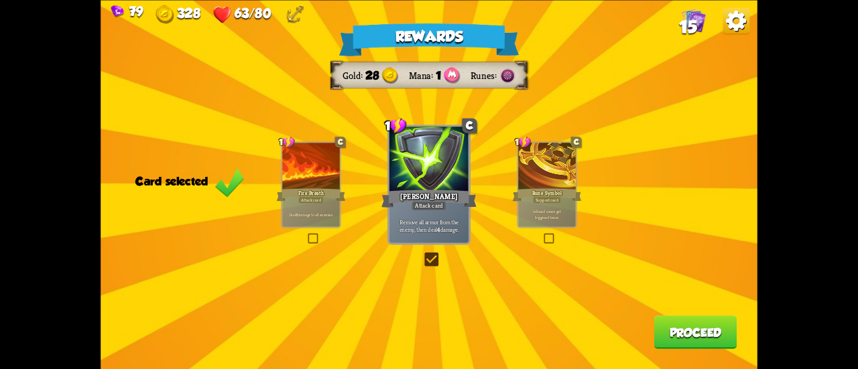
click at [689, 330] on button "Proceed" at bounding box center [695, 333] width 83 height 34
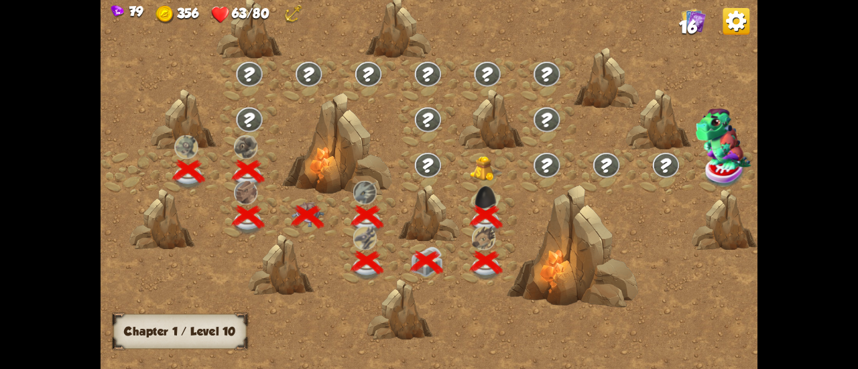
click at [481, 169] on img at bounding box center [486, 168] width 33 height 25
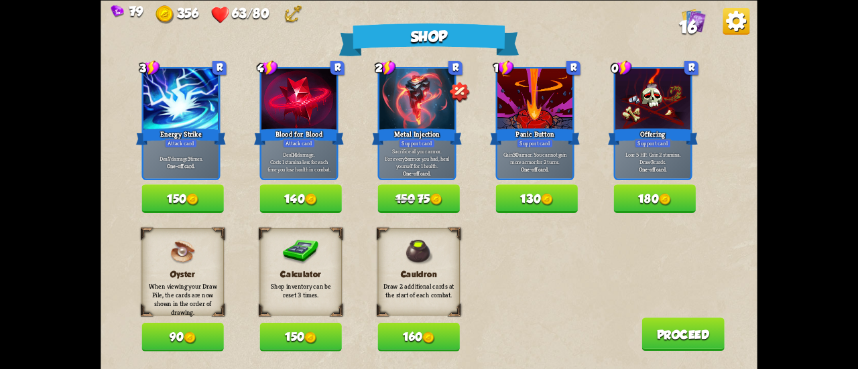
click at [540, 192] on button "130" at bounding box center [537, 198] width 82 height 29
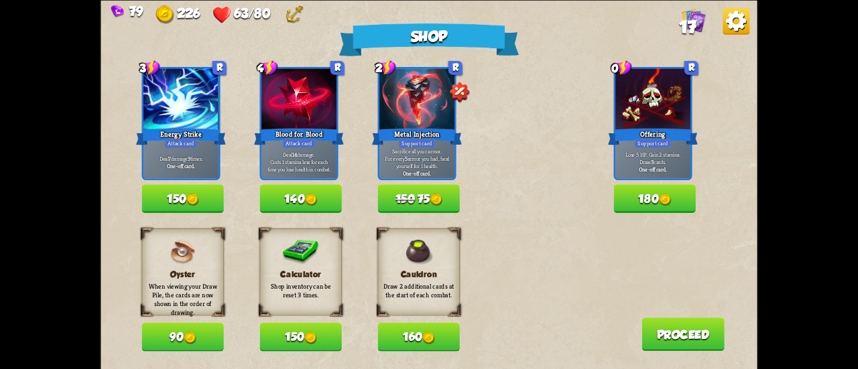
drag, startPoint x: 158, startPoint y: 338, endPoint x: 262, endPoint y: 350, distance: 104.6
click at [154, 338] on button "90" at bounding box center [182, 337] width 82 height 29
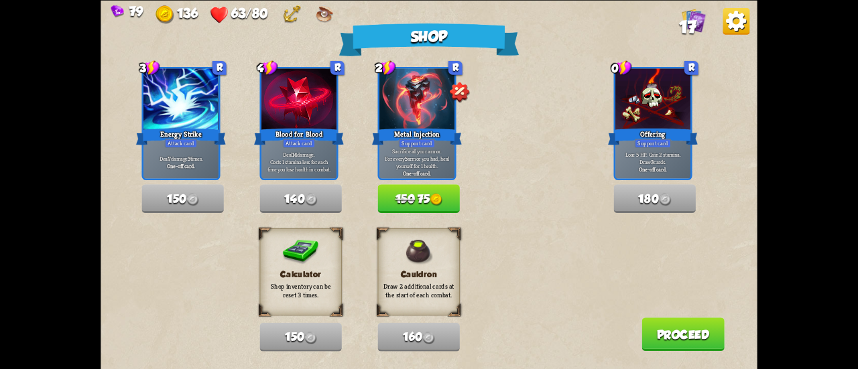
click at [662, 341] on button "Proceed" at bounding box center [683, 335] width 83 height 34
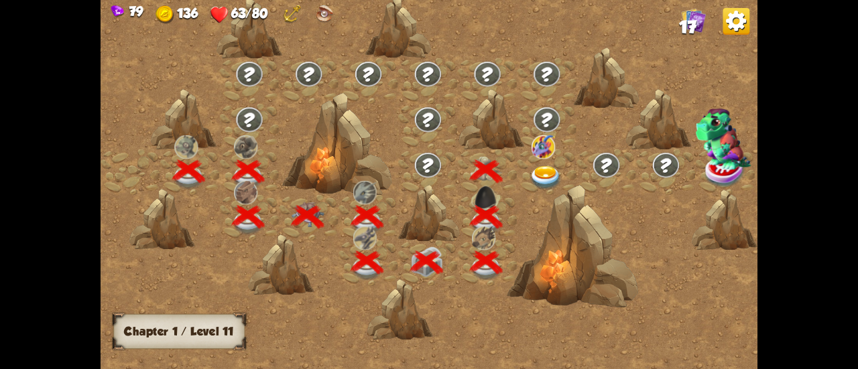
scroll to position [0, 204]
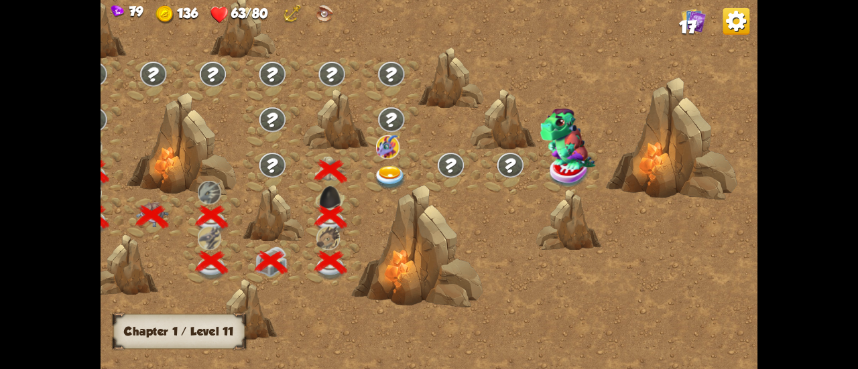
click at [395, 171] on img at bounding box center [389, 178] width 33 height 24
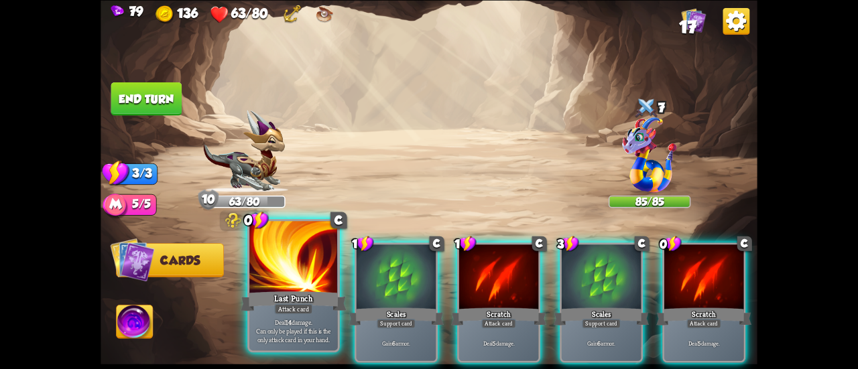
click at [298, 245] on div at bounding box center [293, 258] width 89 height 74
click at [302, 256] on div at bounding box center [293, 258] width 89 height 74
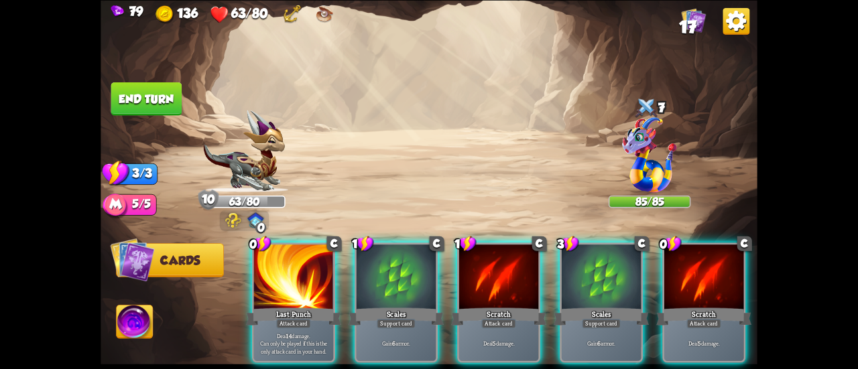
click at [239, 219] on img at bounding box center [233, 220] width 16 height 15
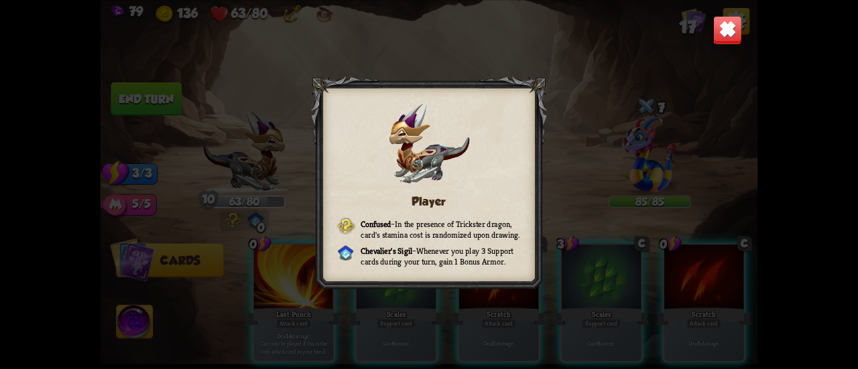
click at [728, 32] on img at bounding box center [727, 29] width 29 height 29
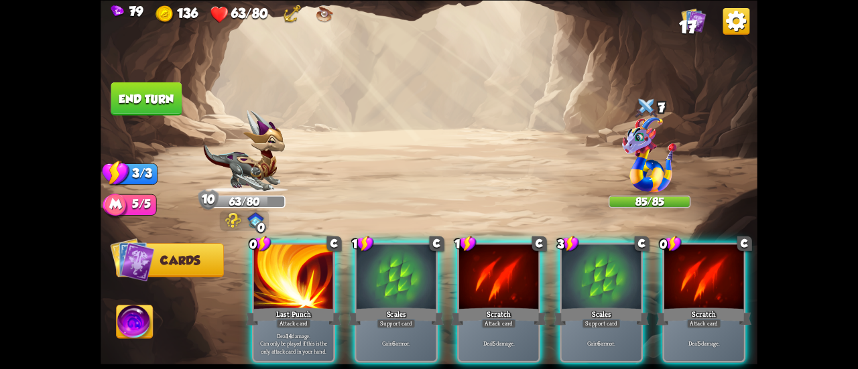
click at [420, 279] on div at bounding box center [396, 278] width 79 height 67
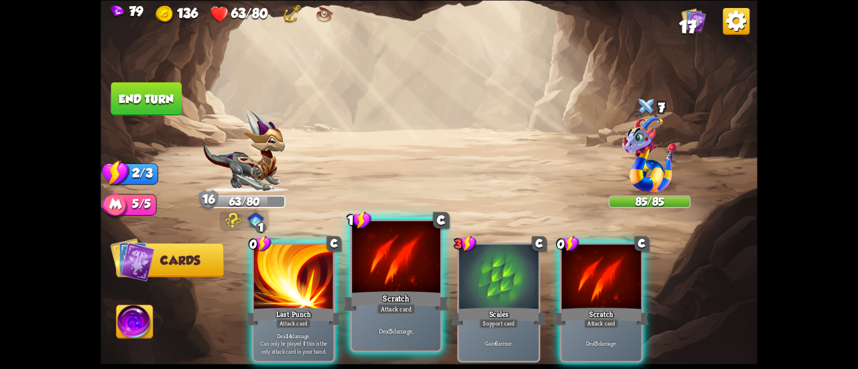
click at [396, 282] on div at bounding box center [396, 258] width 89 height 74
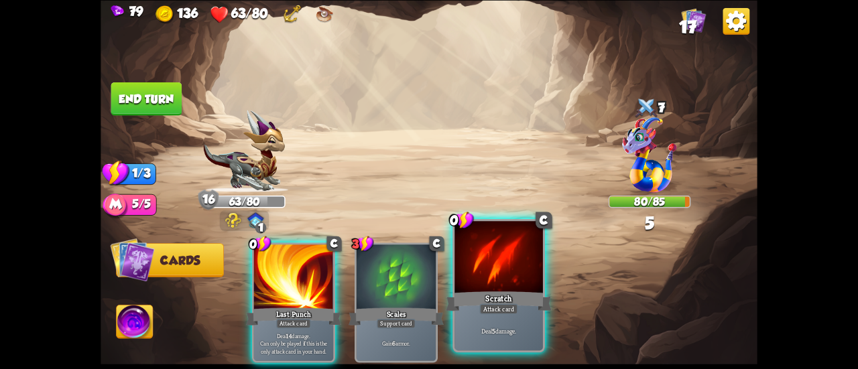
click at [481, 284] on div at bounding box center [499, 258] width 89 height 74
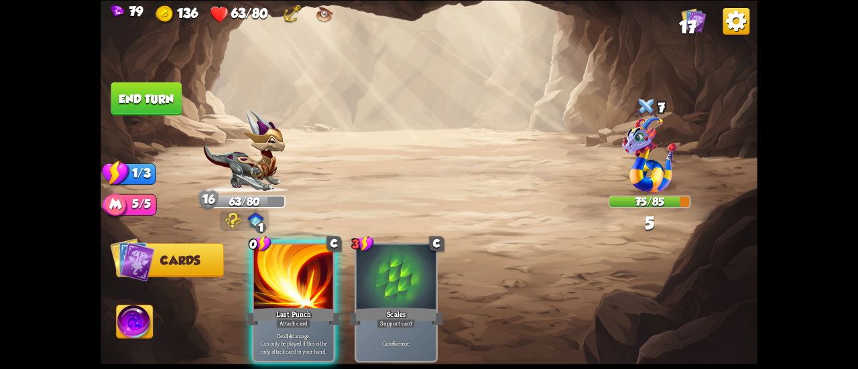
click at [156, 96] on button "End turn" at bounding box center [146, 99] width 71 height 34
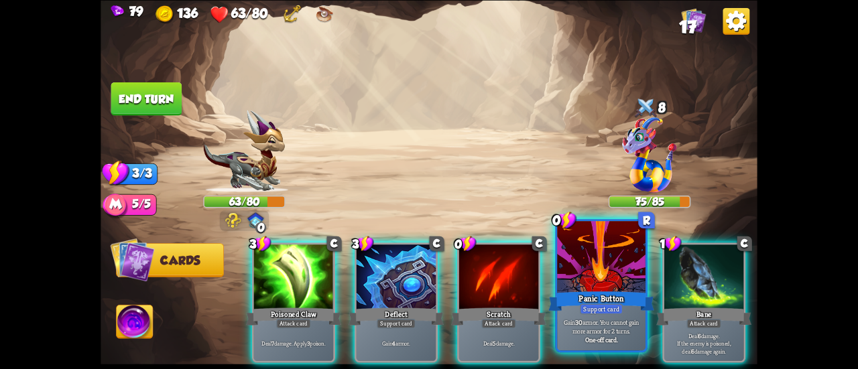
click at [613, 294] on div "Panic Button" at bounding box center [601, 301] width 106 height 23
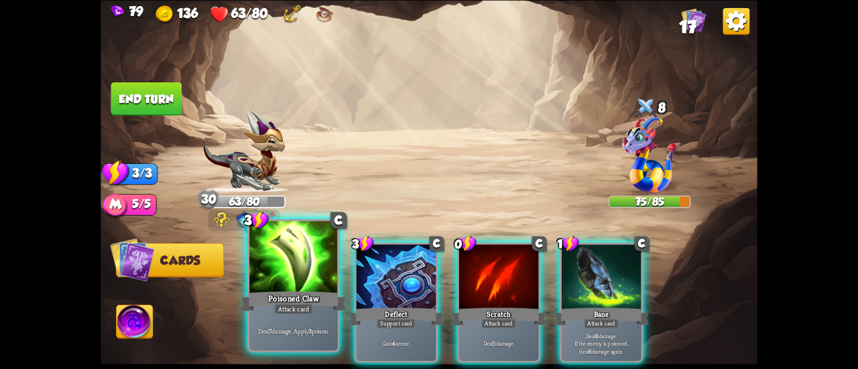
click at [281, 286] on div at bounding box center [293, 258] width 89 height 74
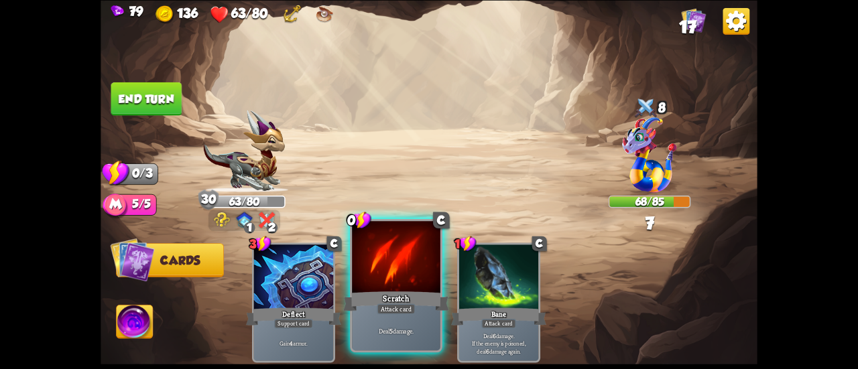
click at [410, 293] on div "Scratch" at bounding box center [396, 301] width 106 height 23
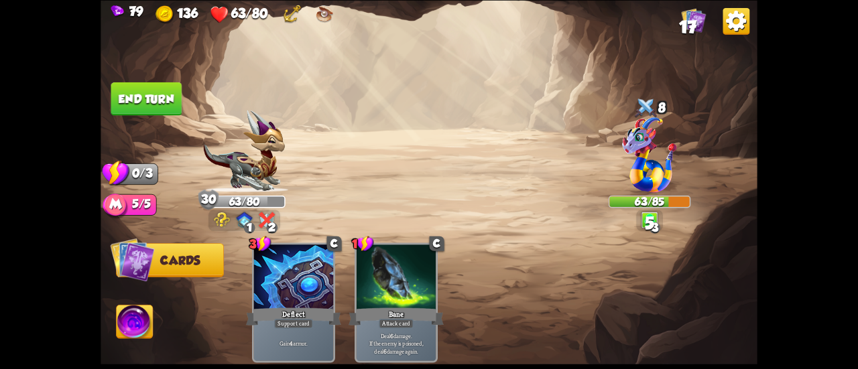
click at [150, 94] on button "End turn" at bounding box center [146, 99] width 71 height 34
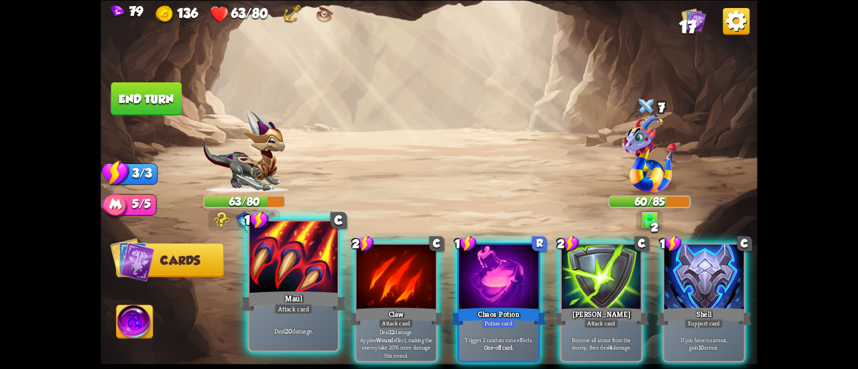
click at [274, 266] on div at bounding box center [293, 258] width 89 height 74
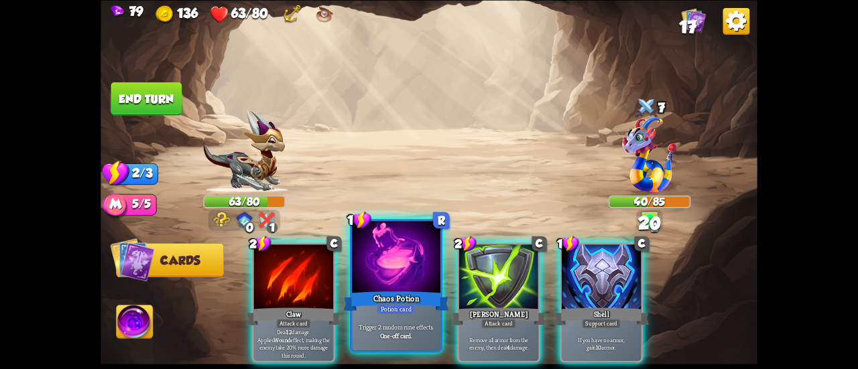
click at [386, 295] on div "Chaos Potion" at bounding box center [396, 301] width 106 height 23
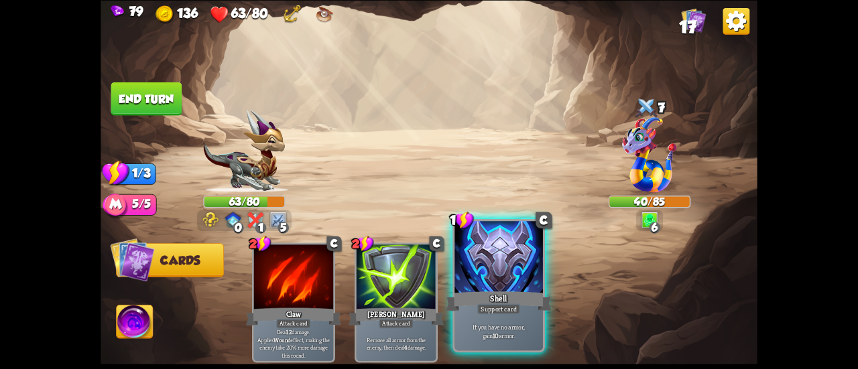
click at [496, 281] on div at bounding box center [499, 258] width 89 height 74
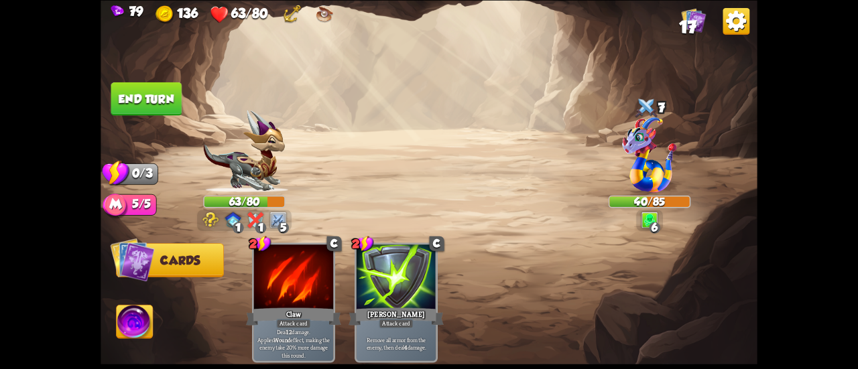
click at [160, 91] on button "End turn" at bounding box center [146, 99] width 71 height 34
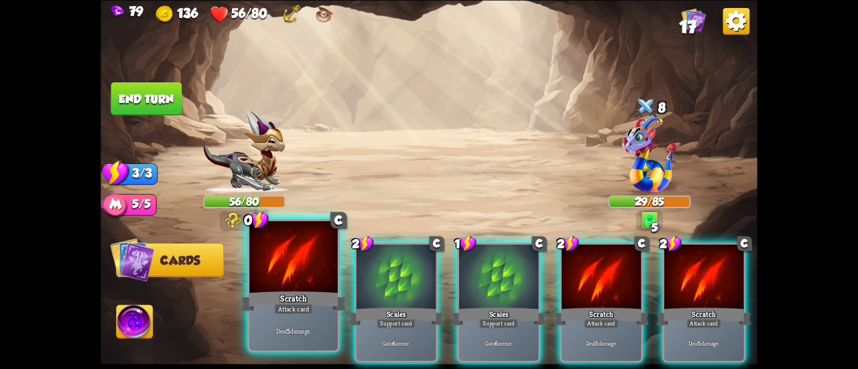
click at [310, 277] on div at bounding box center [293, 258] width 89 height 74
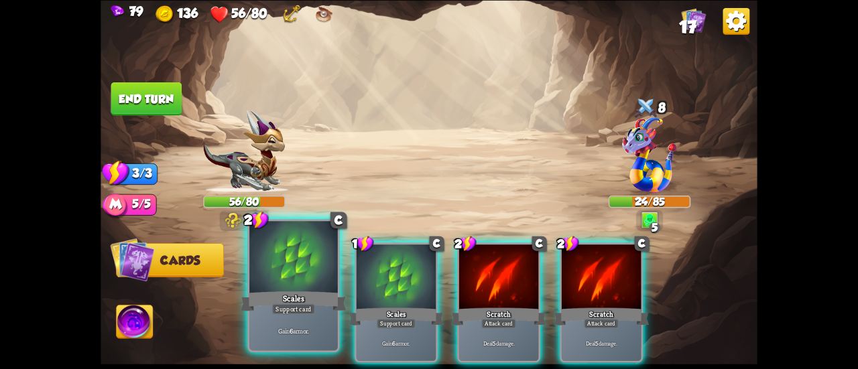
click at [298, 272] on div at bounding box center [293, 258] width 89 height 74
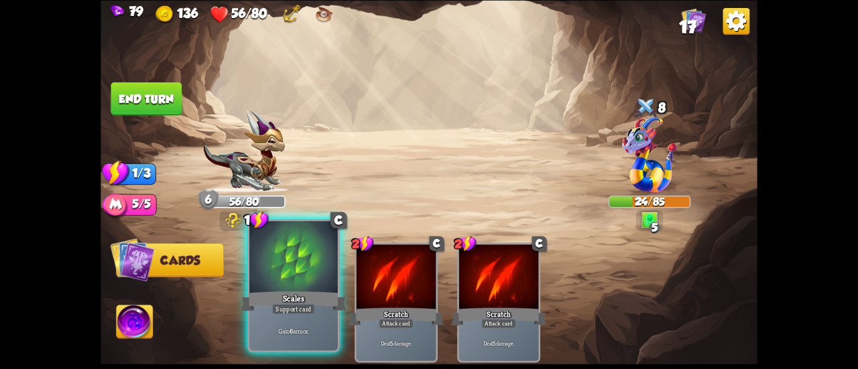
click at [280, 274] on div at bounding box center [293, 258] width 89 height 74
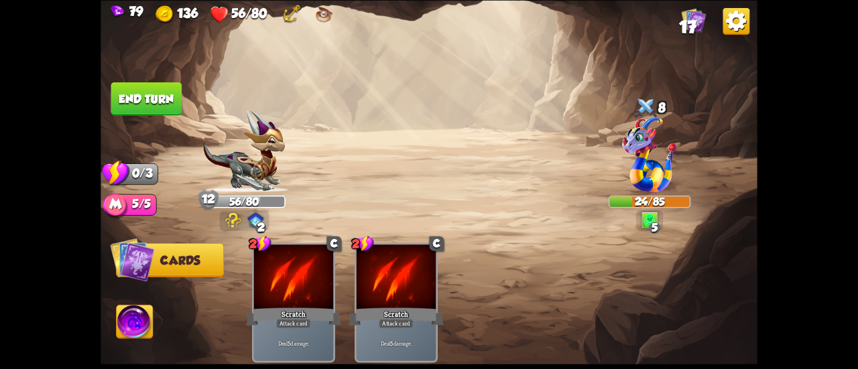
click at [158, 93] on button "End turn" at bounding box center [146, 99] width 71 height 34
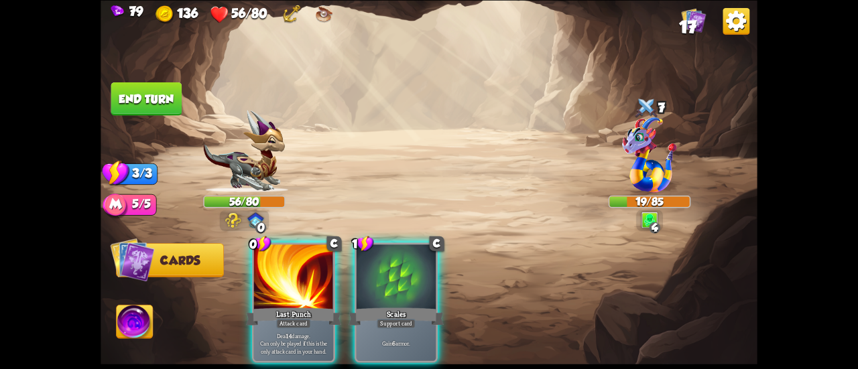
click at [307, 281] on div at bounding box center [293, 278] width 79 height 67
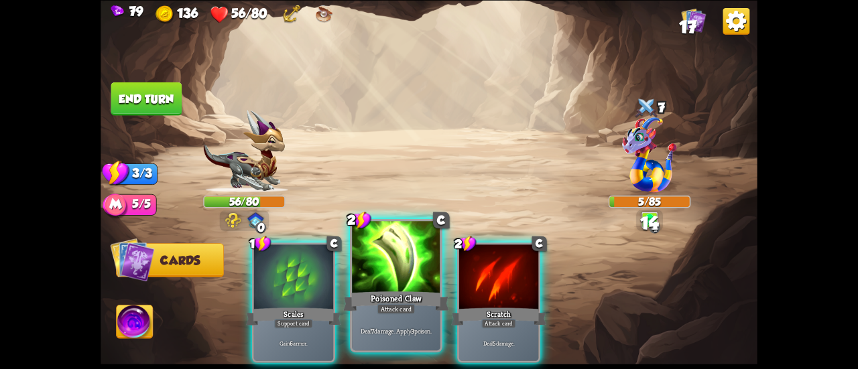
click at [400, 282] on div at bounding box center [396, 258] width 89 height 74
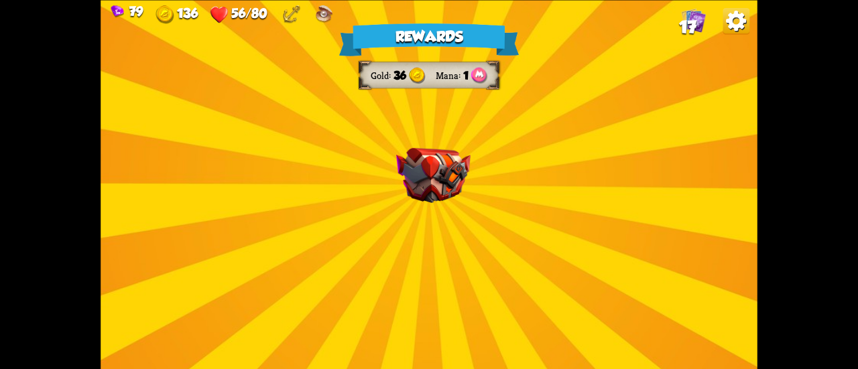
click at [426, 194] on img at bounding box center [433, 175] width 74 height 55
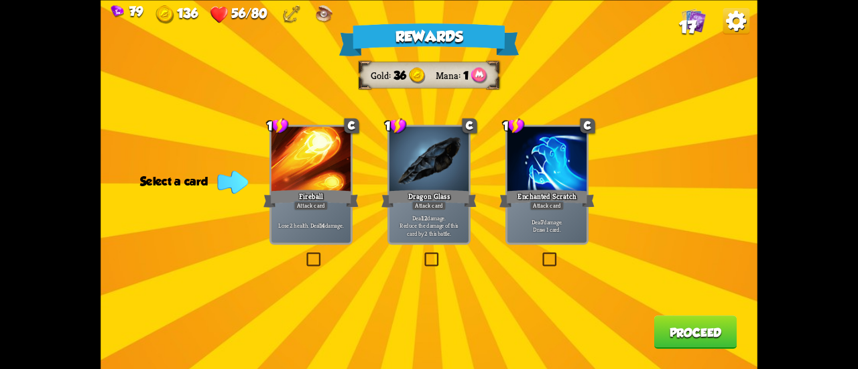
click at [540, 254] on label at bounding box center [540, 254] width 0 height 0
click at [0, 0] on input "checkbox" at bounding box center [0, 0] width 0 height 0
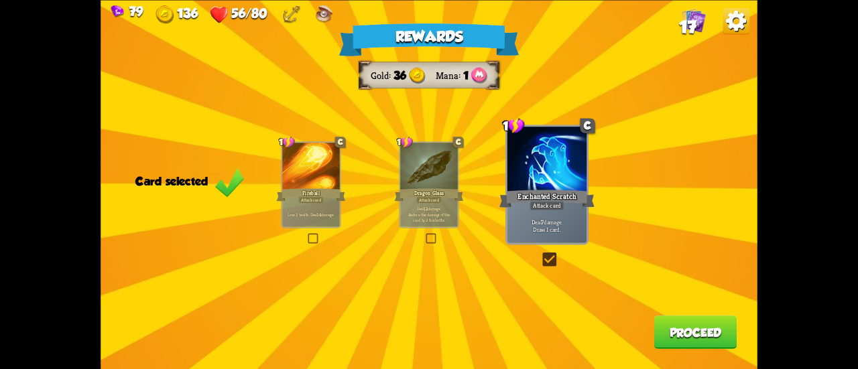
click at [423, 238] on div "Rewards Gold 36 Mana 1 Card selected 1 C Fireball Attack card Lose 2 health. De…" at bounding box center [429, 184] width 657 height 369
click at [434, 247] on div "Rewards Gold 36 Mana 1 Card selected 1 C Fireball Attack card Lose 2 health. De…" at bounding box center [429, 184] width 657 height 369
click at [430, 225] on div "Deal 12 damage. Reduce the damage of this card by 2 this battle." at bounding box center [429, 214] width 58 height 25
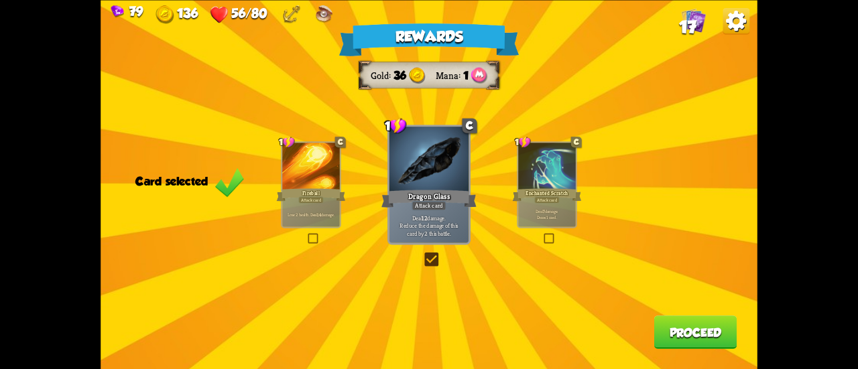
click at [704, 332] on button "Proceed" at bounding box center [695, 333] width 83 height 34
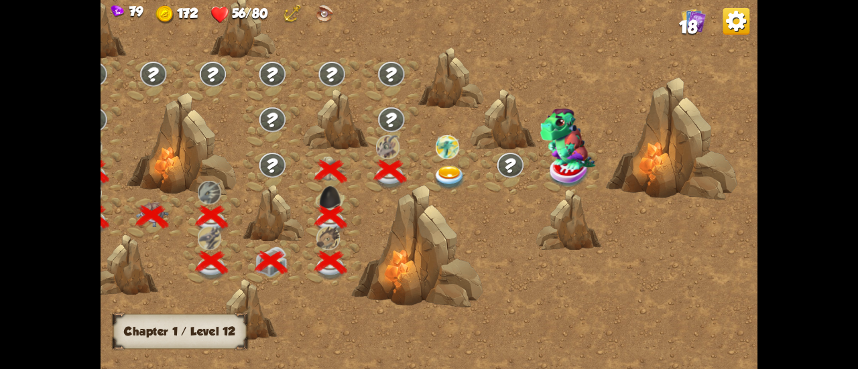
click at [453, 172] on img at bounding box center [449, 178] width 33 height 24
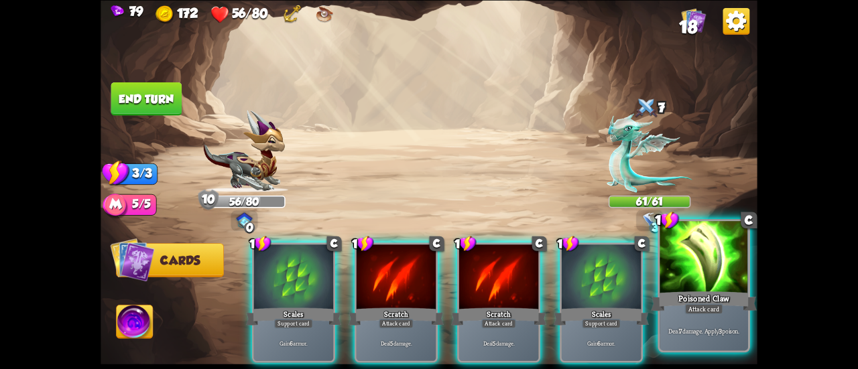
click at [677, 280] on div at bounding box center [704, 258] width 89 height 74
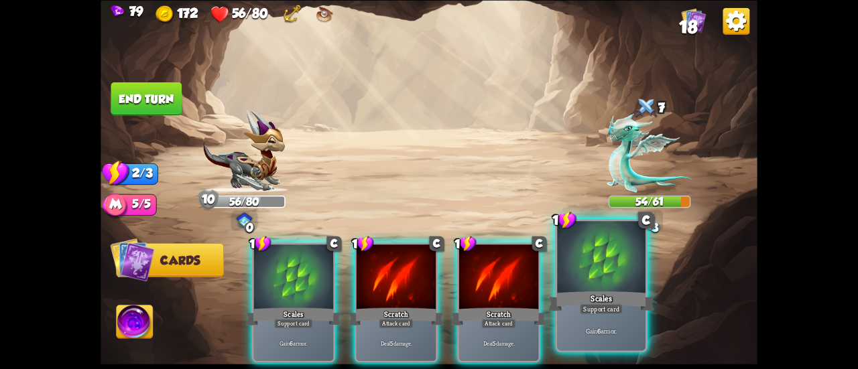
click at [598, 278] on div at bounding box center [601, 258] width 89 height 74
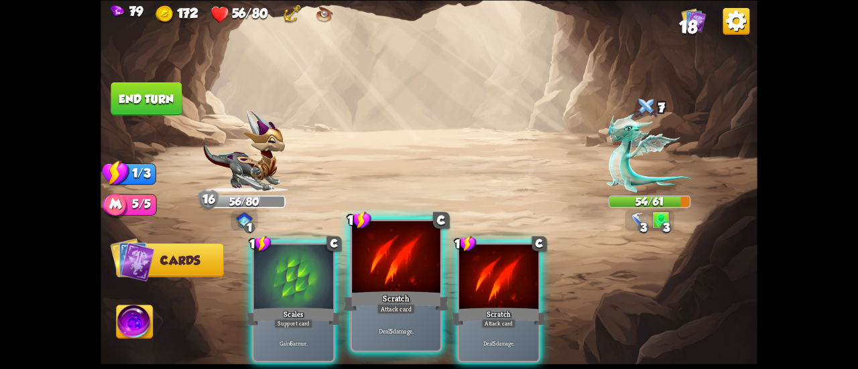
click at [400, 274] on div at bounding box center [396, 258] width 89 height 74
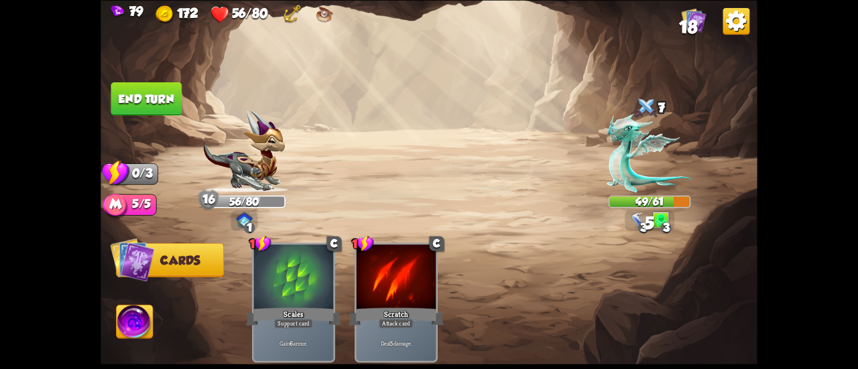
click at [164, 91] on button "End turn" at bounding box center [146, 99] width 71 height 34
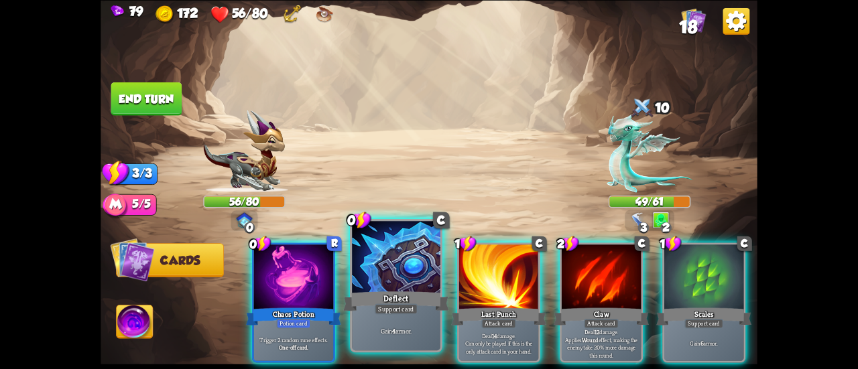
click at [382, 272] on div at bounding box center [396, 258] width 89 height 74
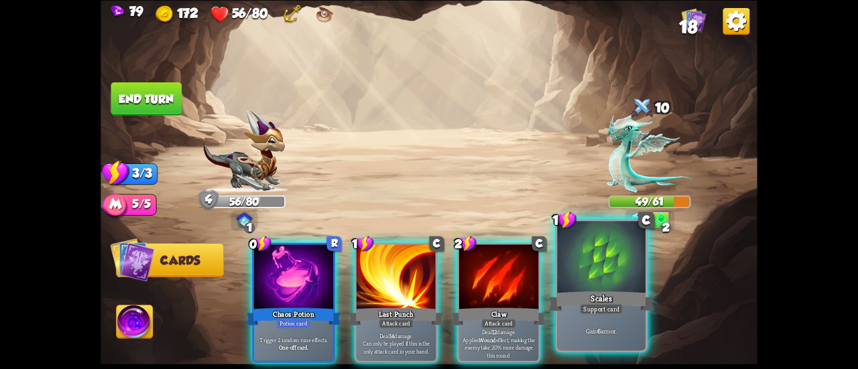
click at [595, 270] on div at bounding box center [601, 258] width 89 height 74
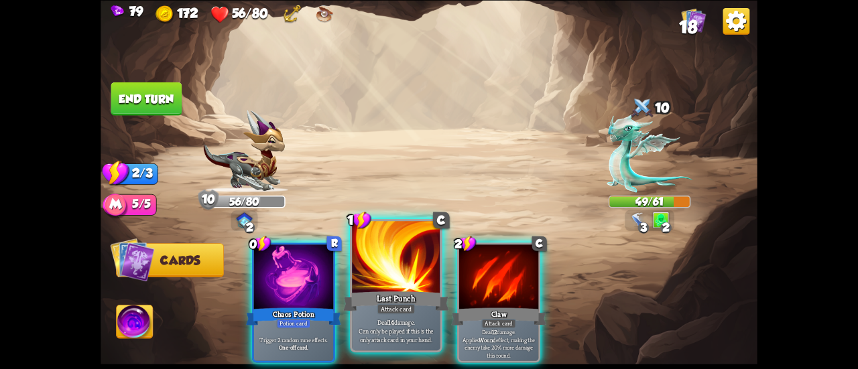
click at [381, 272] on div at bounding box center [396, 258] width 89 height 74
click at [386, 266] on div at bounding box center [396, 258] width 89 height 74
click at [401, 290] on div "Last Punch" at bounding box center [396, 301] width 106 height 23
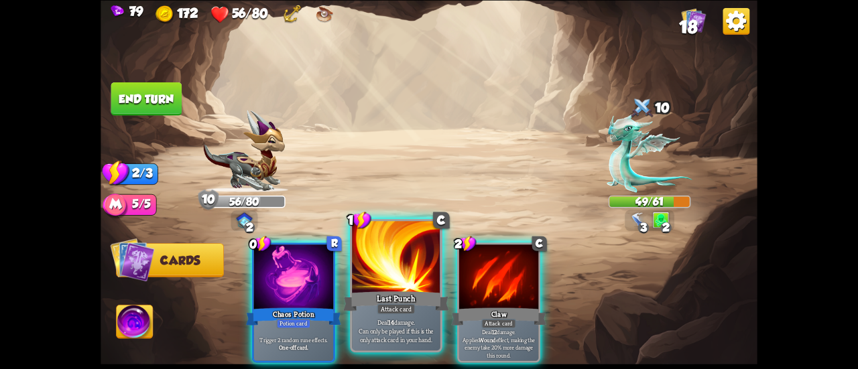
click at [401, 290] on div "Last Punch" at bounding box center [396, 301] width 106 height 23
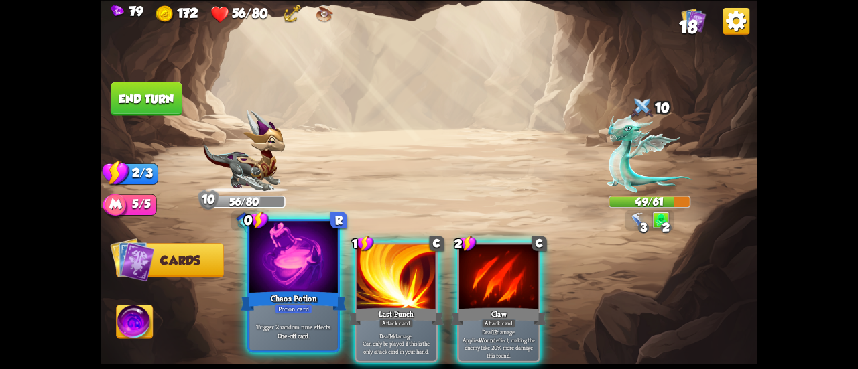
click at [311, 270] on div at bounding box center [293, 258] width 89 height 74
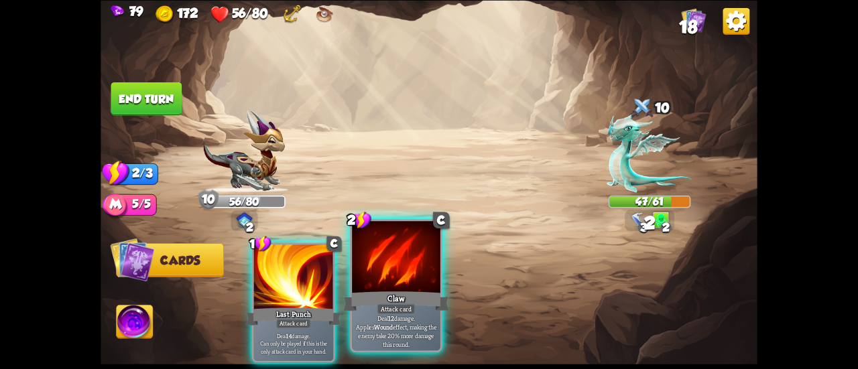
click at [378, 282] on div at bounding box center [396, 258] width 89 height 74
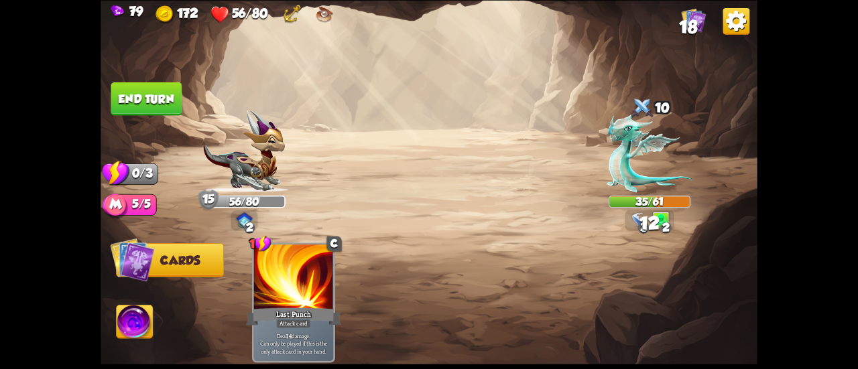
click at [174, 94] on button "End turn" at bounding box center [146, 99] width 71 height 34
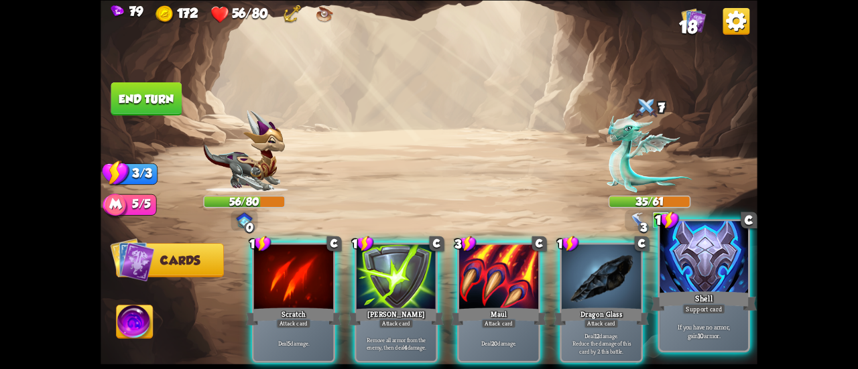
click at [681, 280] on div at bounding box center [704, 258] width 89 height 74
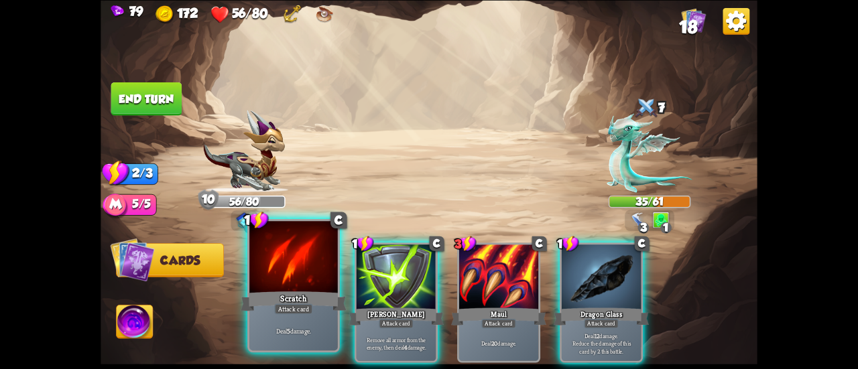
click at [309, 294] on div "Scratch" at bounding box center [294, 301] width 106 height 23
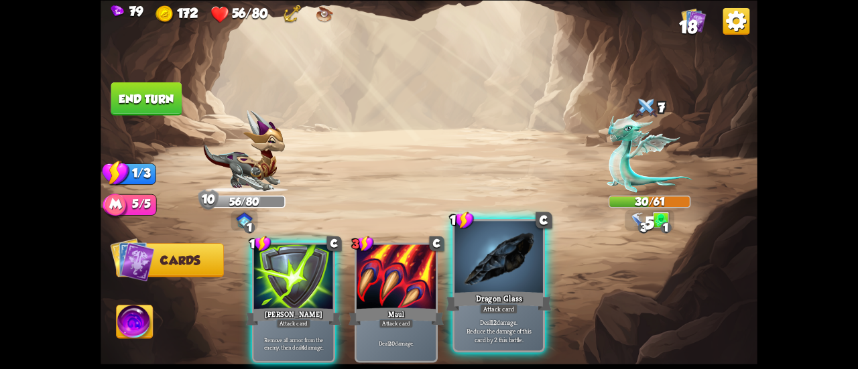
click at [493, 294] on div "Dragon Glass" at bounding box center [499, 301] width 106 height 23
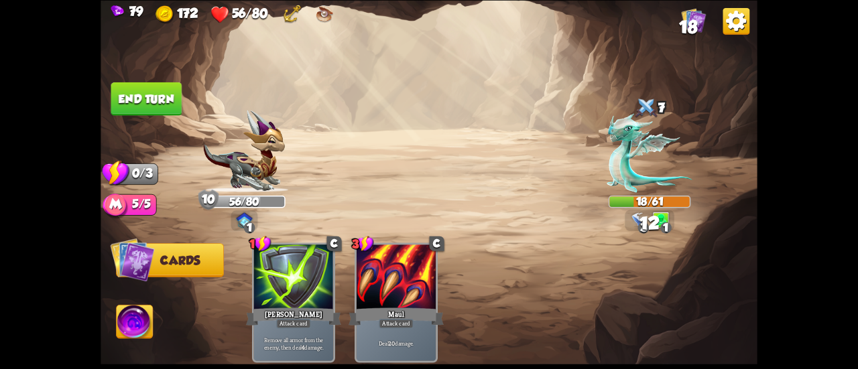
click at [154, 87] on button "End turn" at bounding box center [146, 99] width 71 height 34
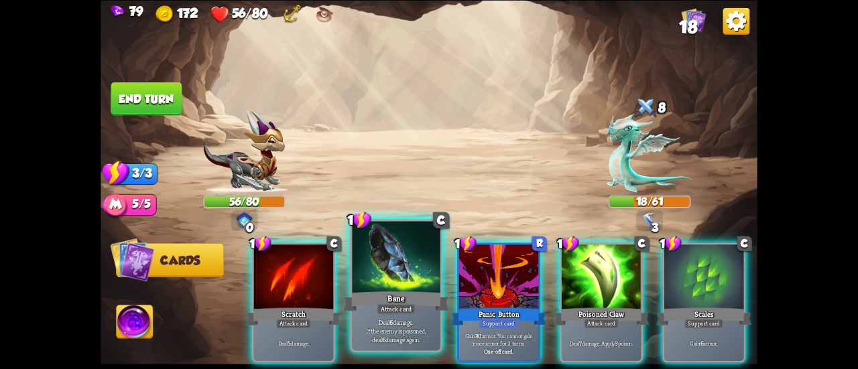
click at [393, 261] on div at bounding box center [396, 258] width 89 height 74
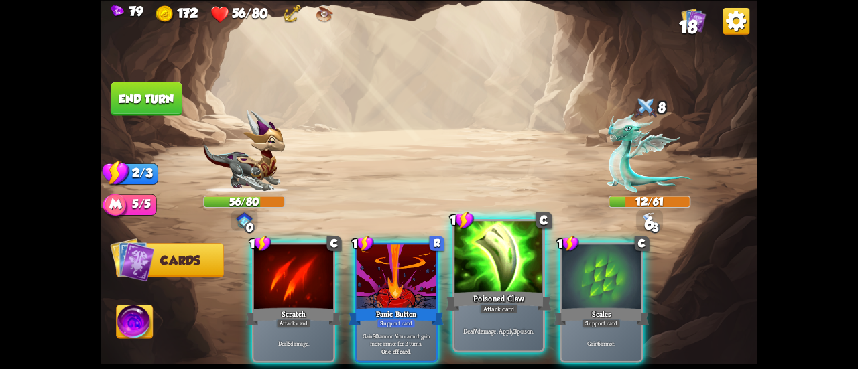
click at [487, 298] on div "Poisoned Claw" at bounding box center [499, 301] width 106 height 23
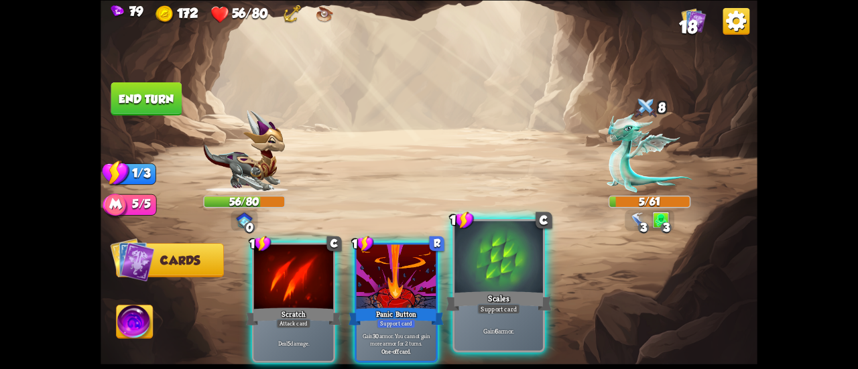
click at [499, 276] on div at bounding box center [499, 258] width 89 height 74
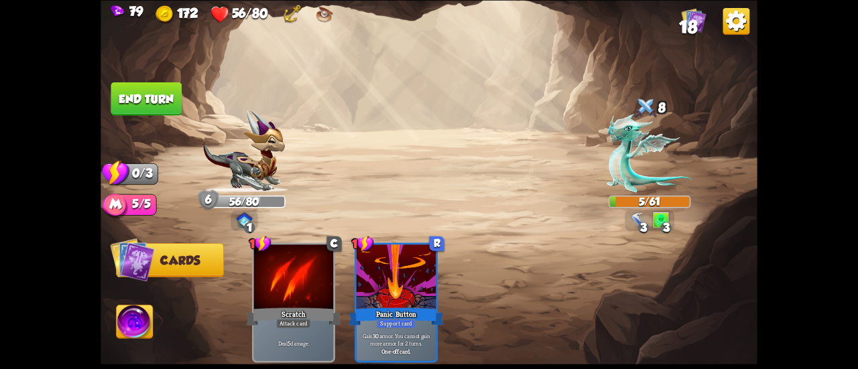
click at [152, 98] on button "End turn" at bounding box center [146, 99] width 71 height 34
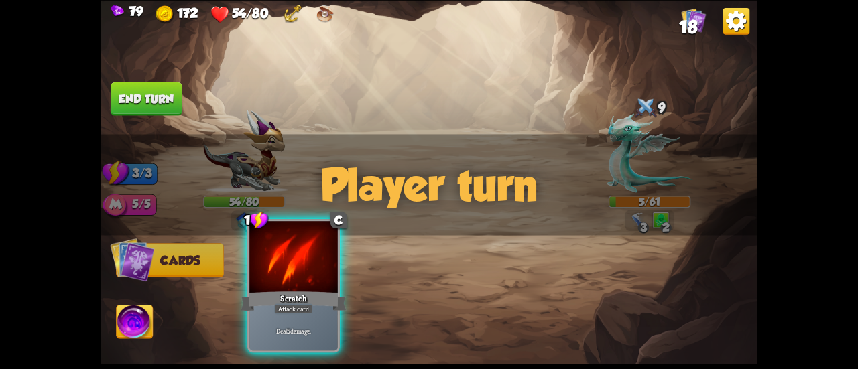
click at [308, 279] on div at bounding box center [293, 258] width 89 height 74
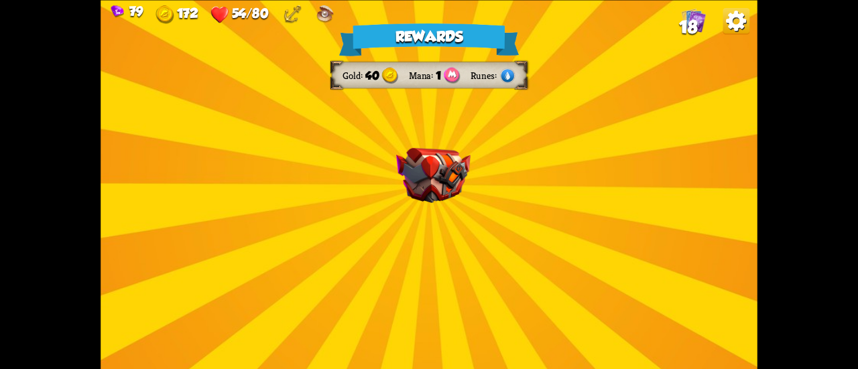
click at [488, 227] on div "Rewards Gold 40 Mana 1 Runes Select a card 3 C Maul Attack card Deal 20 damage.…" at bounding box center [429, 184] width 657 height 369
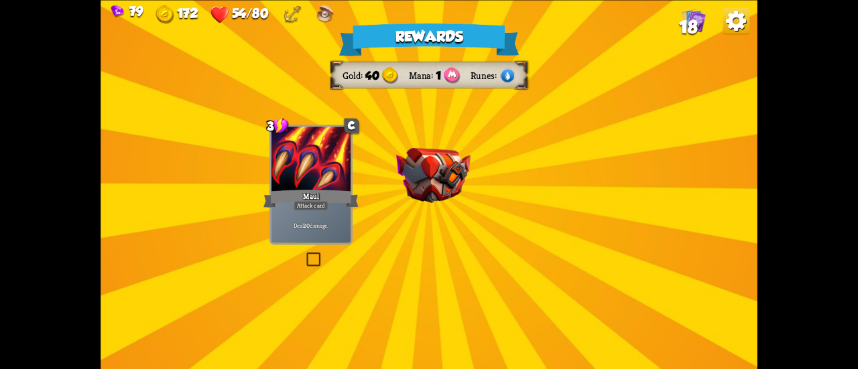
click at [426, 188] on img at bounding box center [433, 175] width 74 height 55
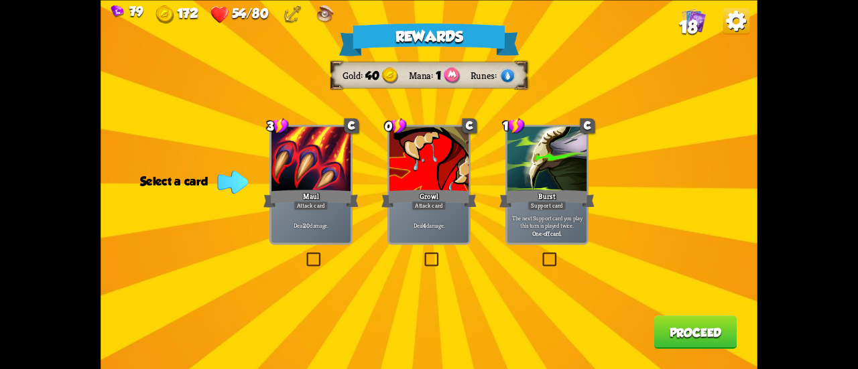
click at [538, 257] on div "Rewards Gold 40 Mana 1 Runes Select a card 3 C Maul Attack card Deal 20 damage.…" at bounding box center [429, 184] width 657 height 369
click at [540, 254] on label at bounding box center [540, 254] width 0 height 0
click at [0, 0] on input "checkbox" at bounding box center [0, 0] width 0 height 0
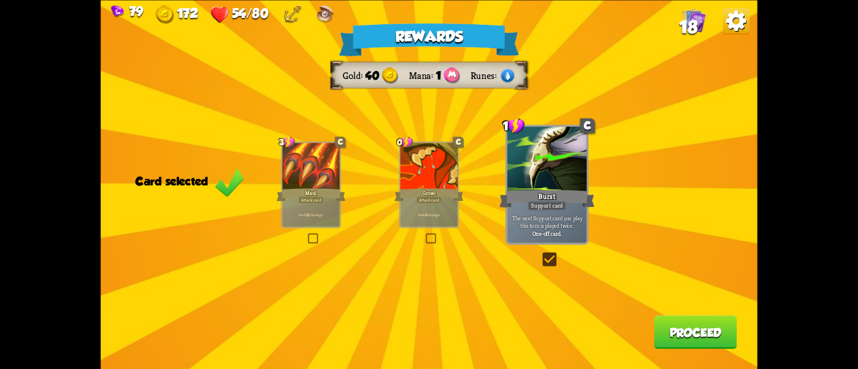
drag, startPoint x: 416, startPoint y: 205, endPoint x: 430, endPoint y: 220, distance: 20.9
click at [414, 205] on div "Deal 4 damage." at bounding box center [429, 214] width 58 height 25
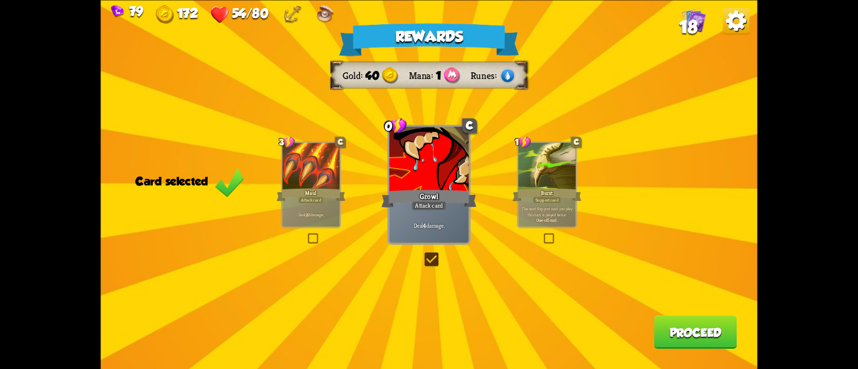
click at [675, 326] on button "Proceed" at bounding box center [695, 333] width 83 height 34
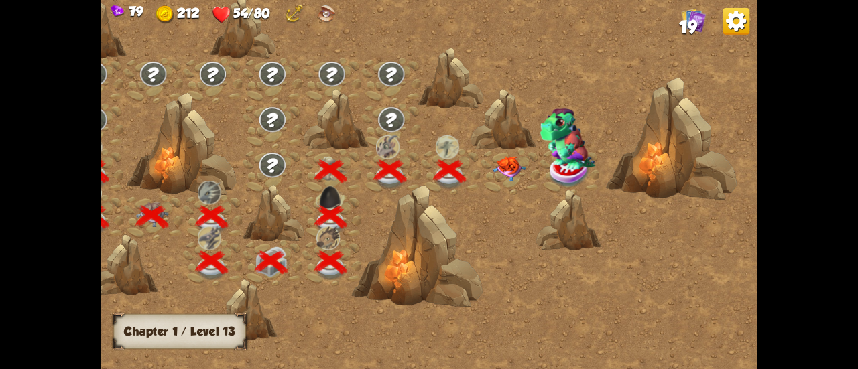
click at [507, 170] on img at bounding box center [509, 168] width 33 height 25
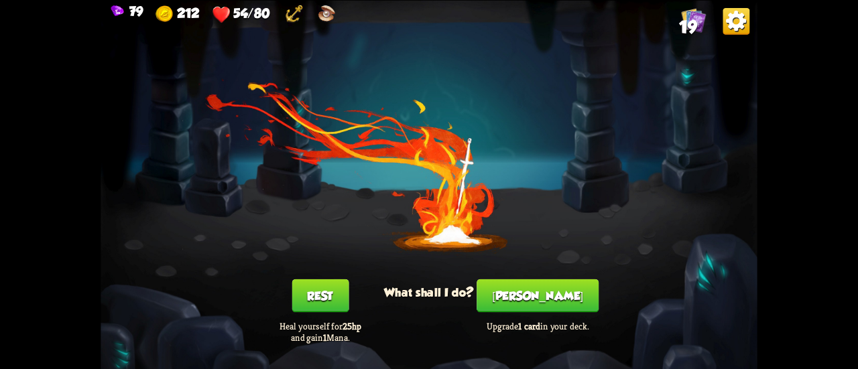
click at [321, 296] on button "Rest" at bounding box center [320, 296] width 57 height 34
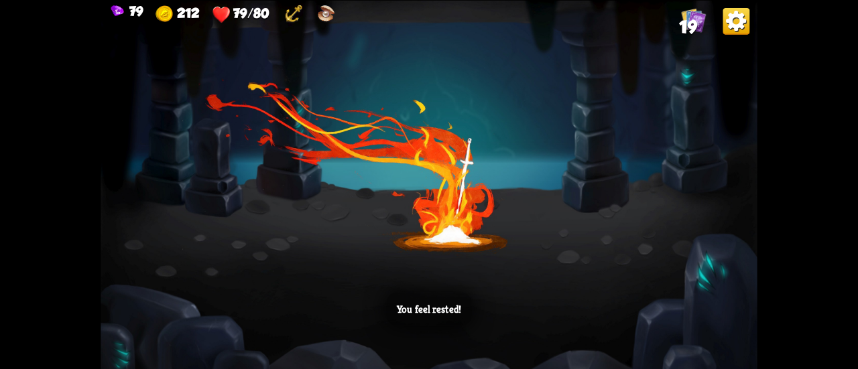
click at [414, 282] on div "You feel rested!" at bounding box center [429, 184] width 657 height 369
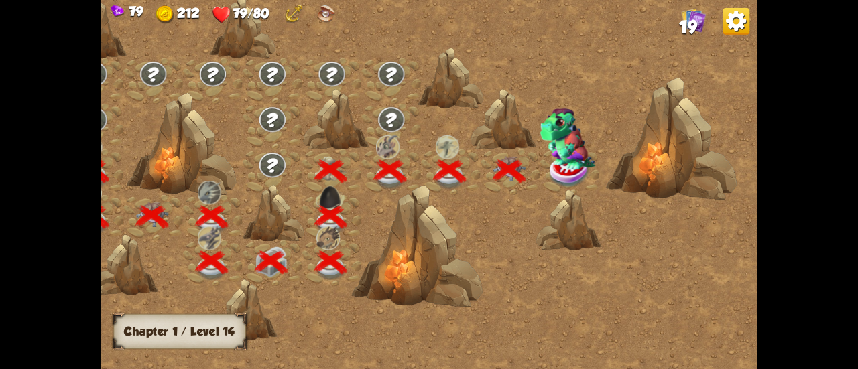
click at [554, 168] on img at bounding box center [568, 140] width 56 height 62
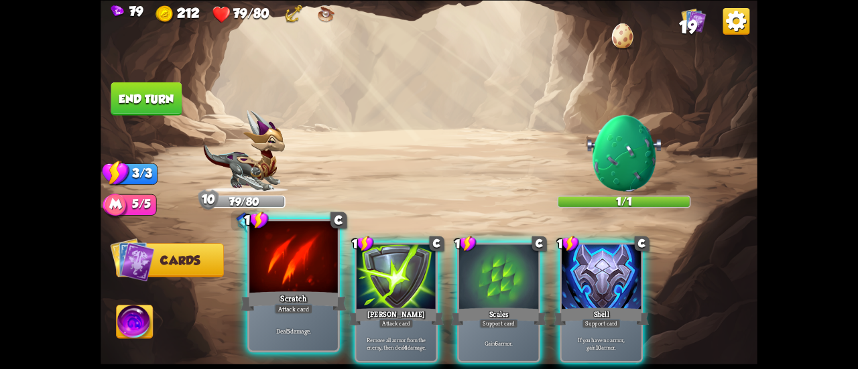
click at [292, 275] on div at bounding box center [293, 258] width 89 height 74
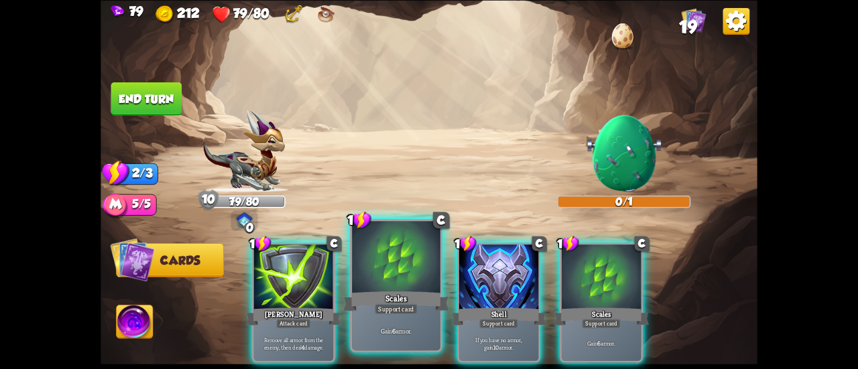
click at [377, 277] on div at bounding box center [396, 258] width 89 height 74
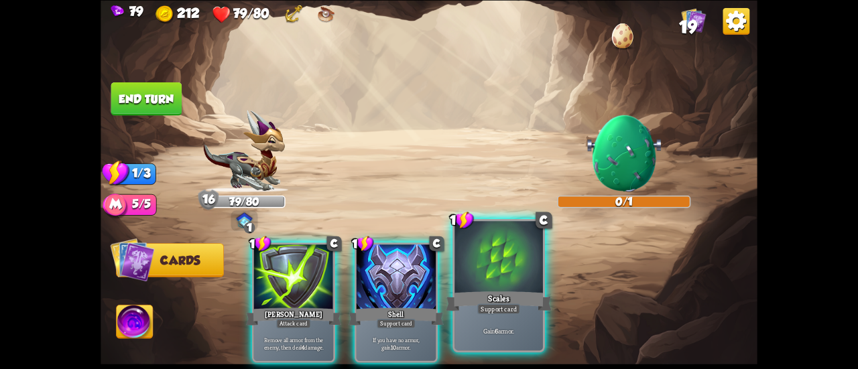
click at [475, 288] on div at bounding box center [499, 258] width 89 height 74
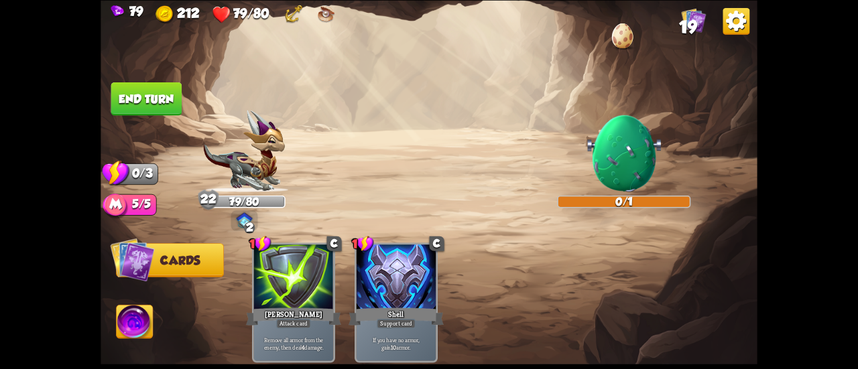
click at [137, 87] on button "End turn" at bounding box center [146, 99] width 71 height 34
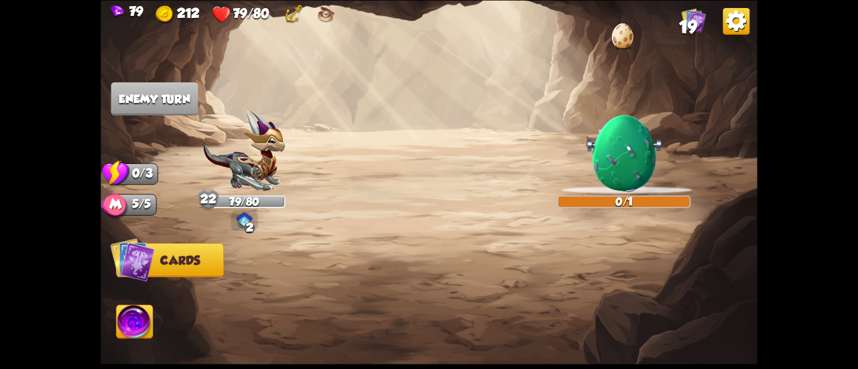
click at [632, 161] on img at bounding box center [624, 152] width 79 height 79
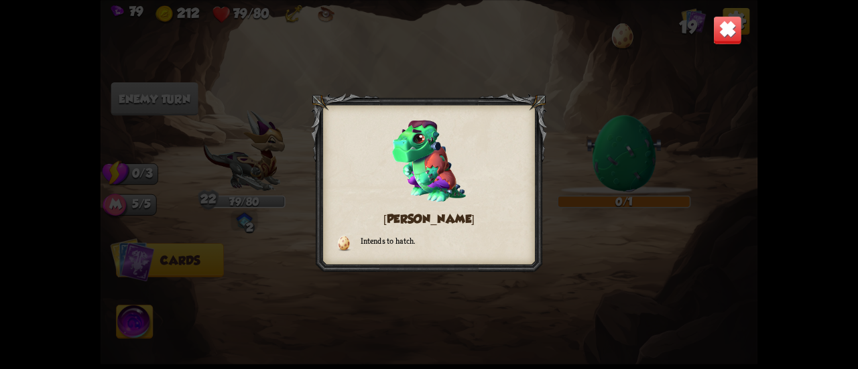
click at [719, 32] on img at bounding box center [727, 29] width 29 height 29
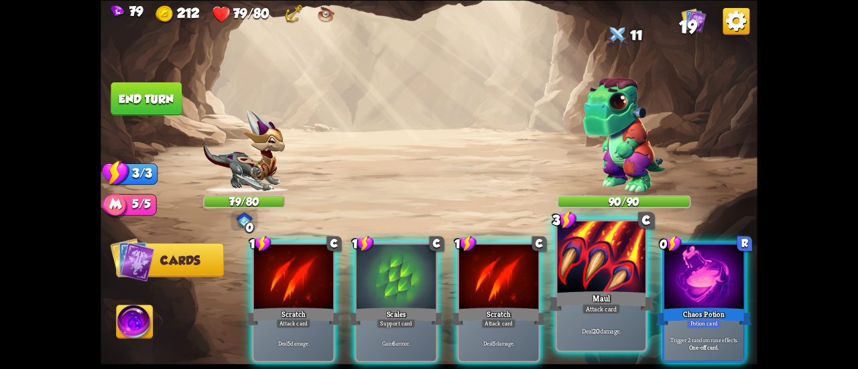
click at [615, 285] on div at bounding box center [601, 258] width 89 height 74
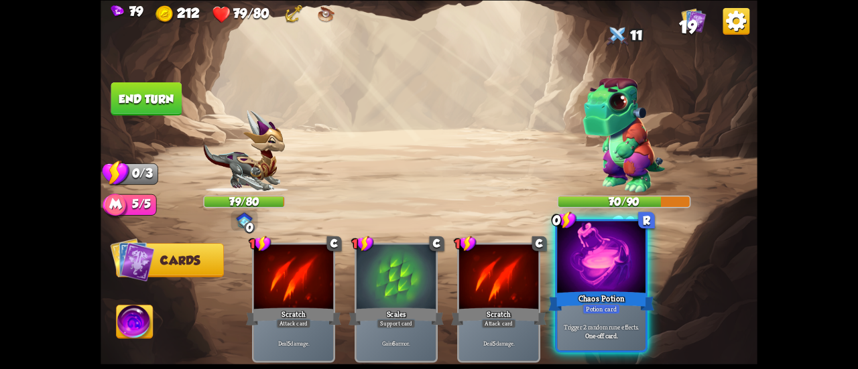
click at [581, 286] on div at bounding box center [601, 258] width 89 height 74
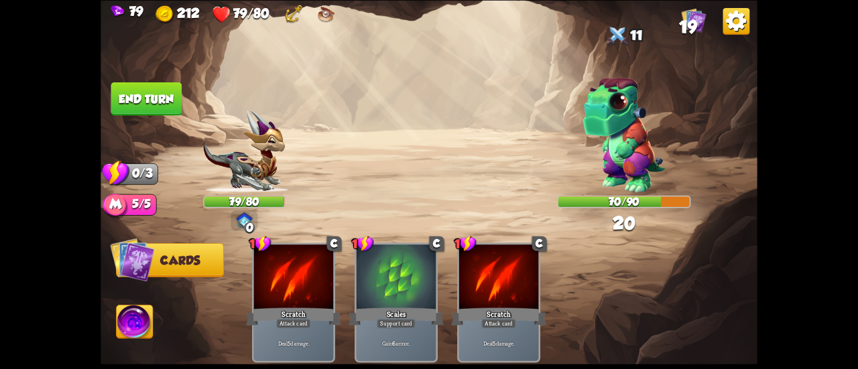
click at [143, 98] on button "End turn" at bounding box center [146, 99] width 71 height 34
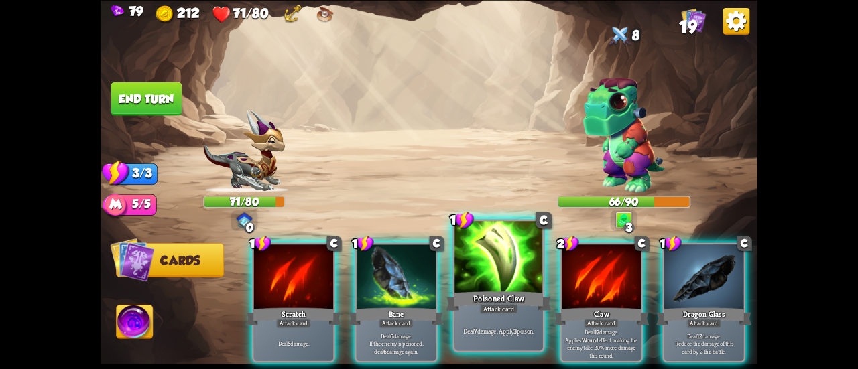
click at [488, 278] on div at bounding box center [499, 258] width 89 height 74
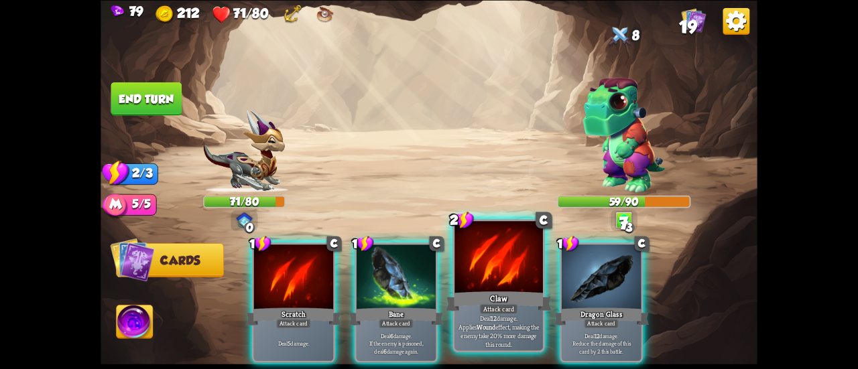
click at [487, 278] on div at bounding box center [499, 258] width 89 height 74
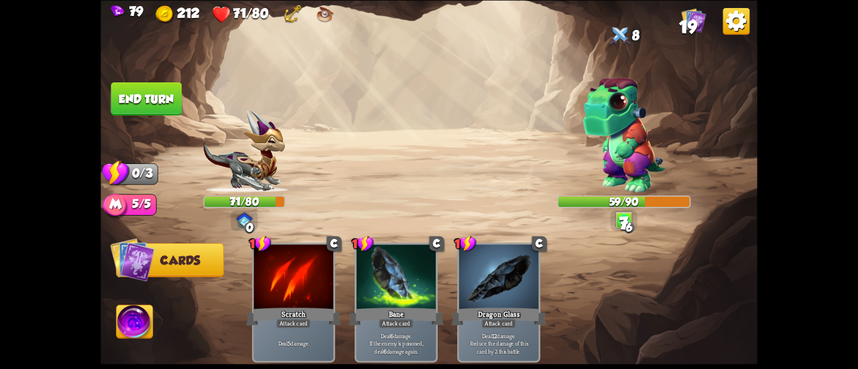
click at [157, 95] on button "End turn" at bounding box center [146, 99] width 71 height 34
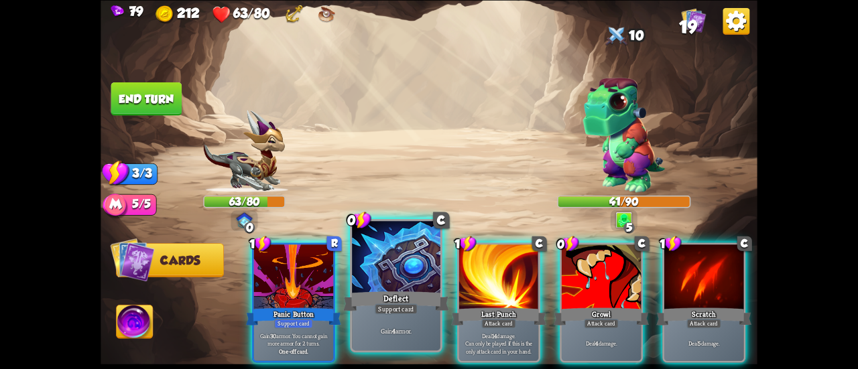
click at [384, 278] on div at bounding box center [396, 258] width 89 height 74
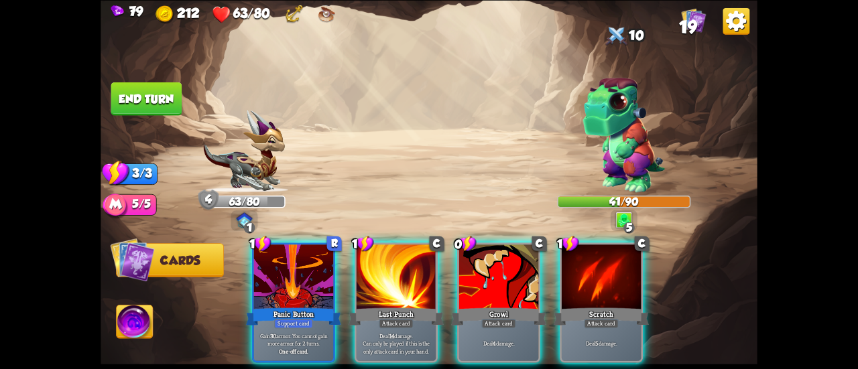
click at [384, 278] on div at bounding box center [396, 278] width 79 height 67
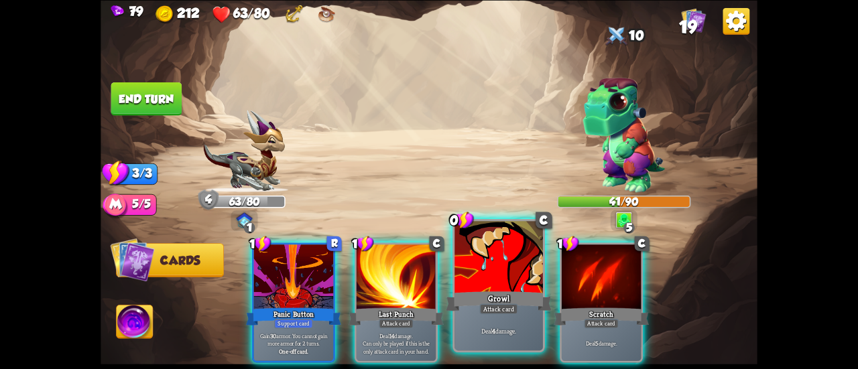
click at [501, 280] on div at bounding box center [499, 258] width 89 height 74
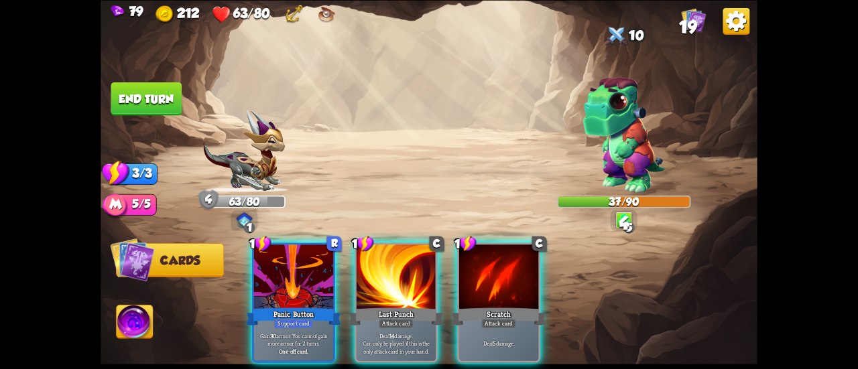
click at [501, 280] on div at bounding box center [498, 278] width 79 height 67
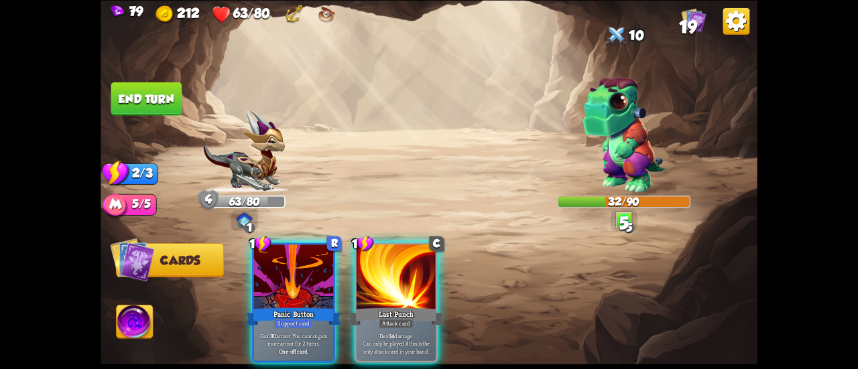
click at [166, 91] on button "End turn" at bounding box center [146, 99] width 71 height 34
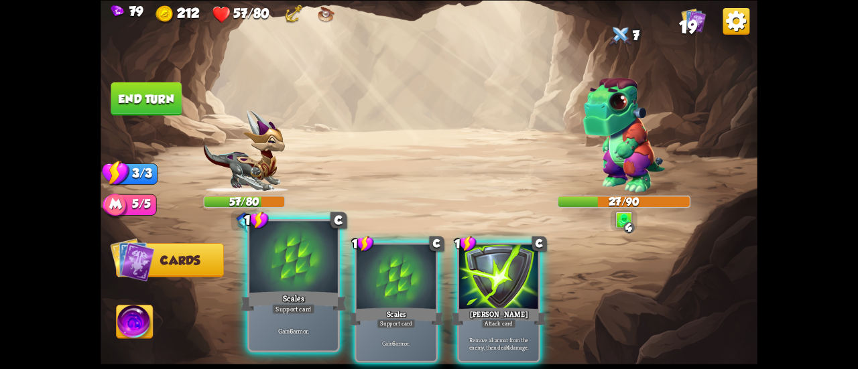
click at [293, 280] on div at bounding box center [293, 258] width 89 height 74
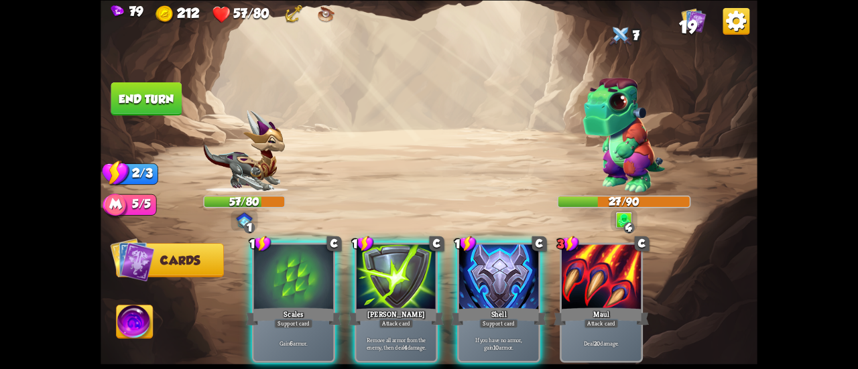
click at [314, 286] on div at bounding box center [293, 278] width 79 height 67
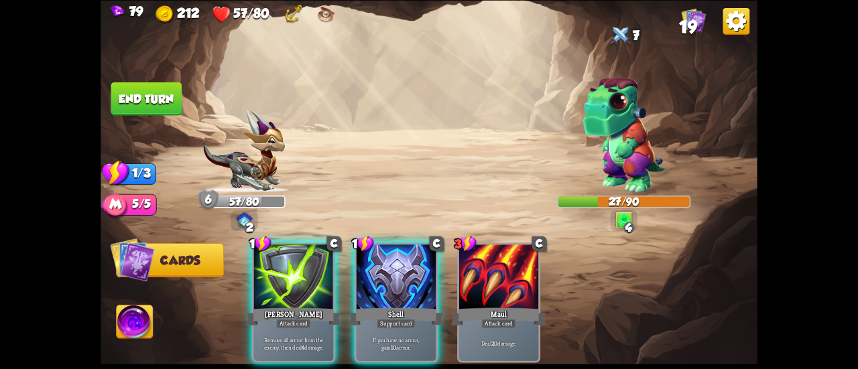
click at [312, 286] on div at bounding box center [293, 278] width 79 height 67
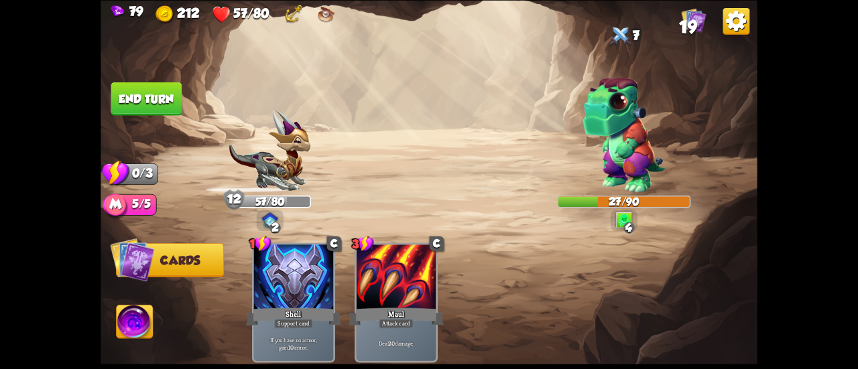
click at [156, 96] on button "End turn" at bounding box center [146, 99] width 71 height 34
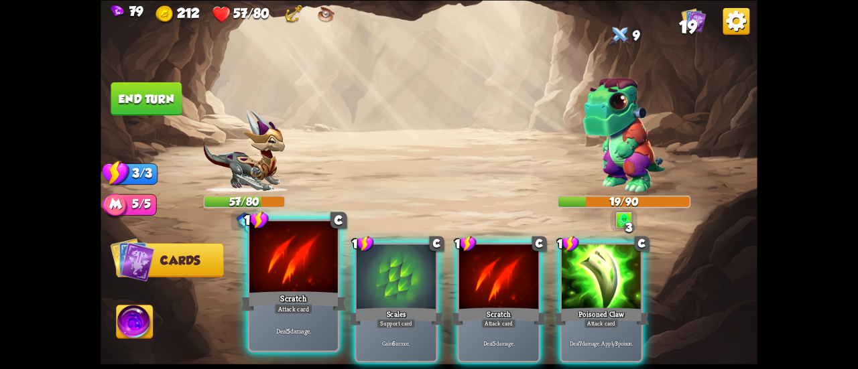
click at [318, 288] on div at bounding box center [293, 258] width 89 height 74
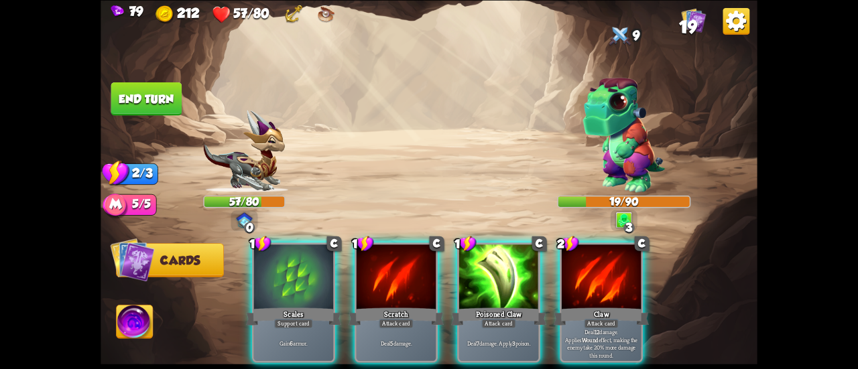
click at [318, 288] on div at bounding box center [293, 278] width 79 height 67
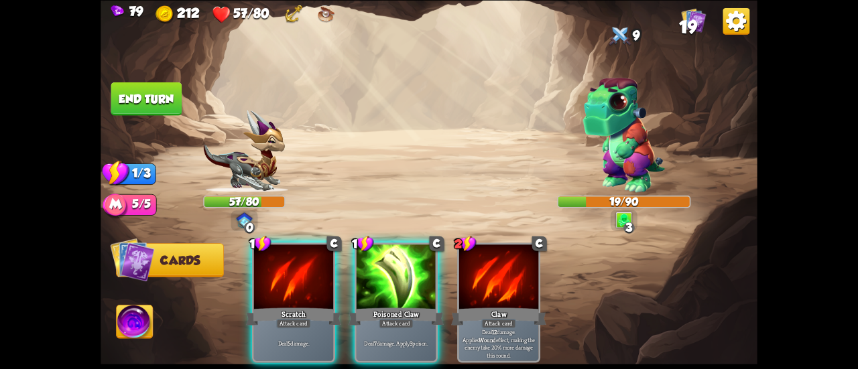
click at [318, 288] on div at bounding box center [293, 278] width 79 height 67
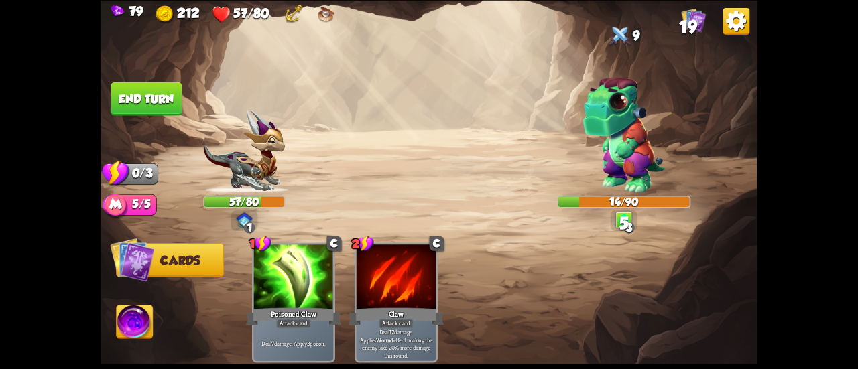
click at [147, 97] on button "End turn" at bounding box center [146, 99] width 71 height 34
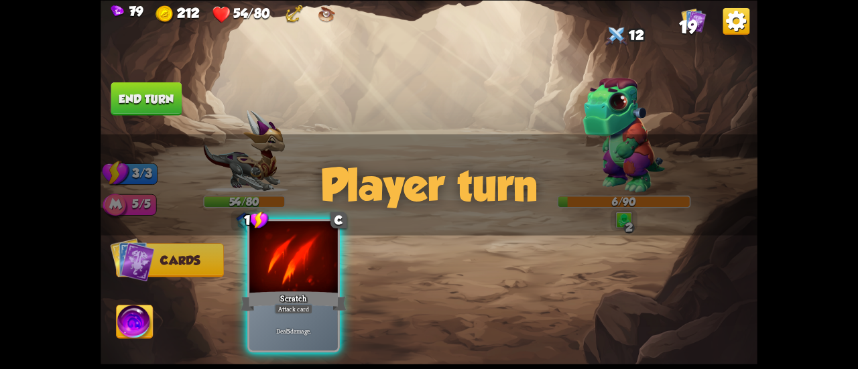
click at [284, 272] on div at bounding box center [293, 258] width 89 height 74
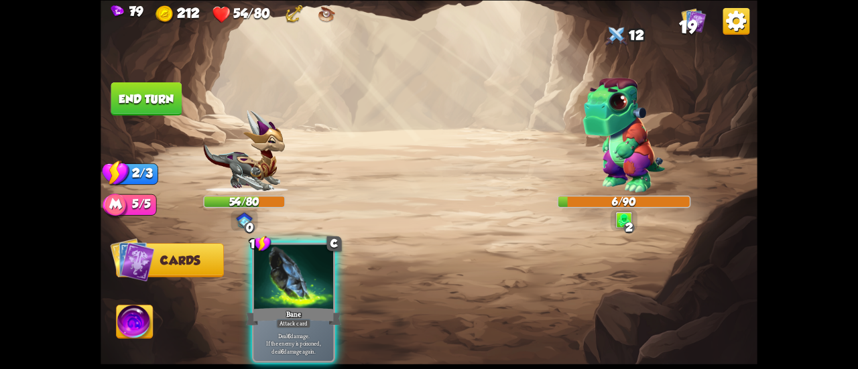
click at [283, 272] on div at bounding box center [293, 278] width 79 height 67
click at [283, 272] on div "1 C Bane Attack card Deal 6 damage. If the enemy is poisoned, deal 6 damage aga…" at bounding box center [495, 287] width 526 height 164
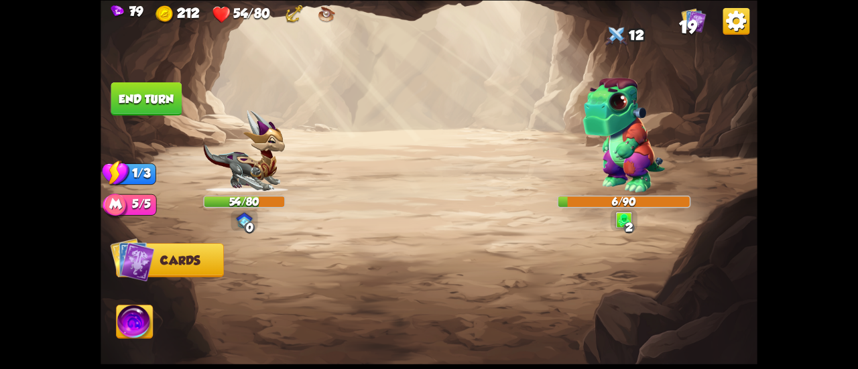
click at [283, 272] on div at bounding box center [495, 287] width 526 height 164
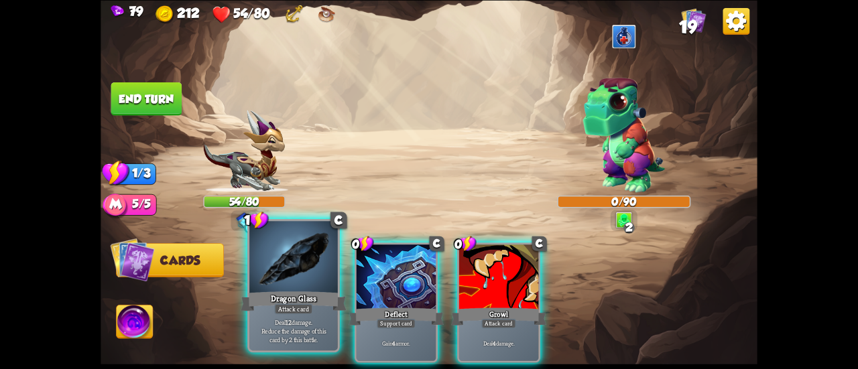
click at [278, 255] on div at bounding box center [293, 258] width 89 height 74
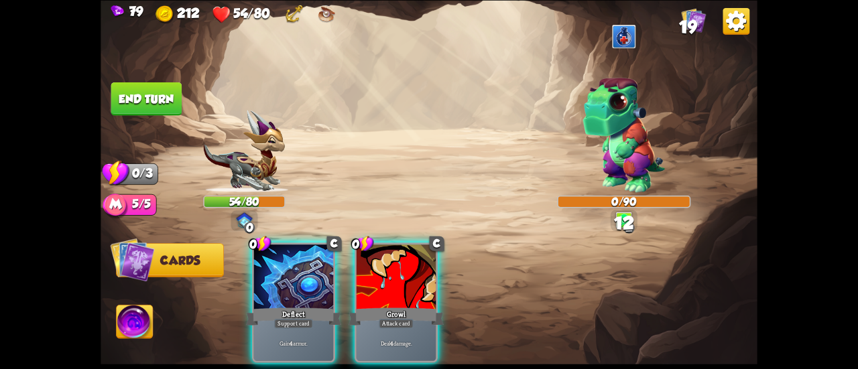
click at [157, 102] on button "End turn" at bounding box center [146, 99] width 71 height 34
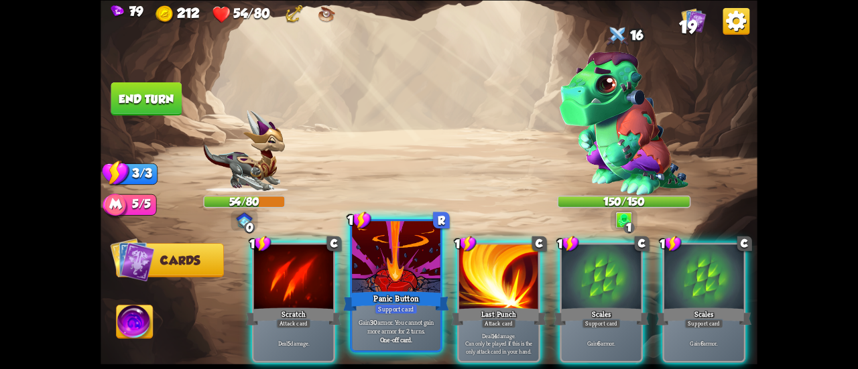
click at [394, 262] on div at bounding box center [396, 258] width 89 height 74
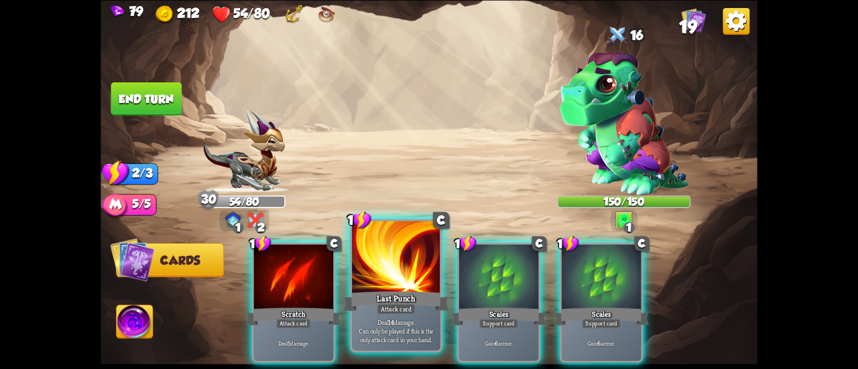
click at [366, 270] on div at bounding box center [396, 258] width 89 height 74
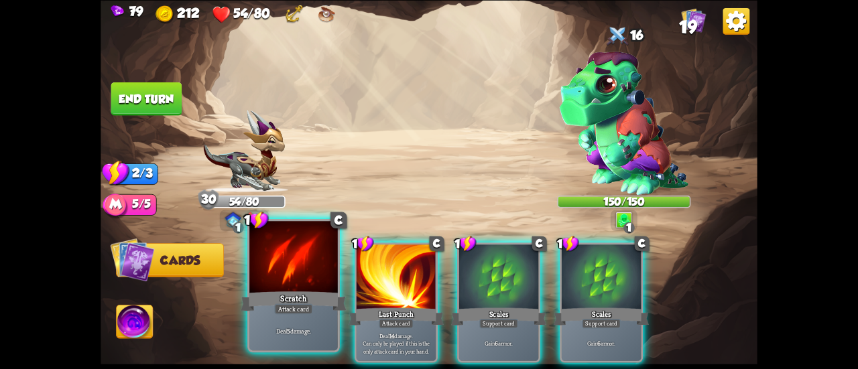
click at [287, 274] on div at bounding box center [293, 258] width 89 height 74
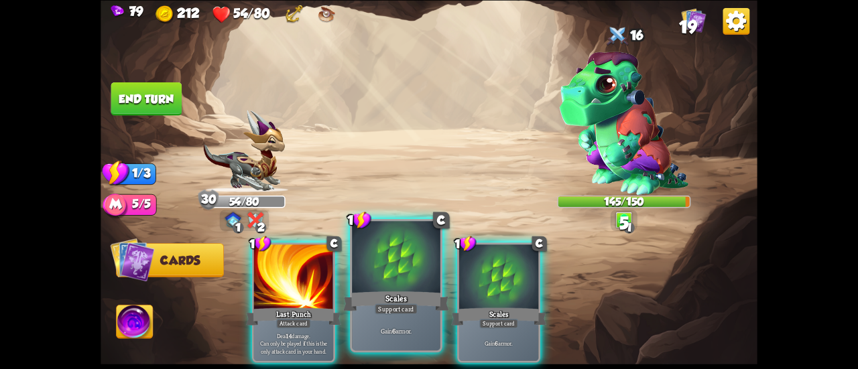
click at [390, 276] on div at bounding box center [396, 258] width 89 height 74
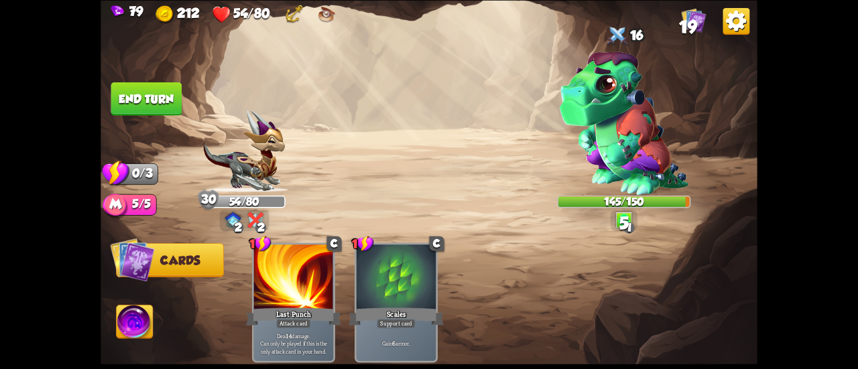
click at [125, 90] on button "End turn" at bounding box center [146, 99] width 71 height 34
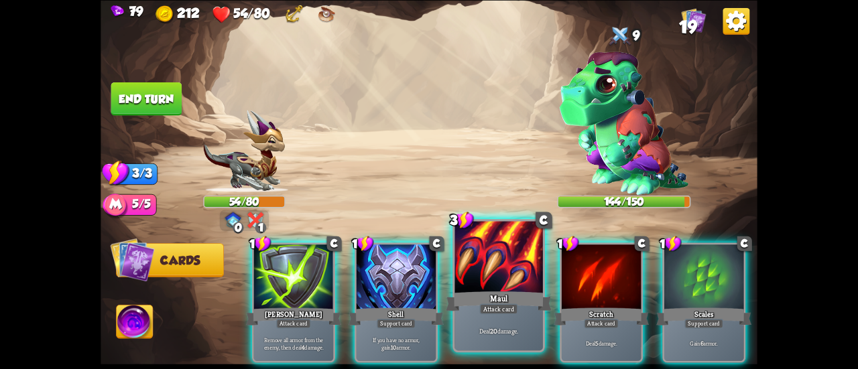
click at [508, 265] on div at bounding box center [499, 258] width 89 height 74
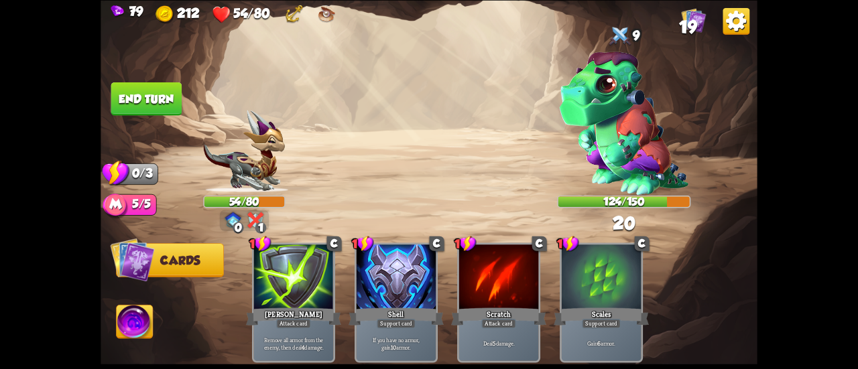
click at [141, 86] on button "End turn" at bounding box center [146, 99] width 71 height 34
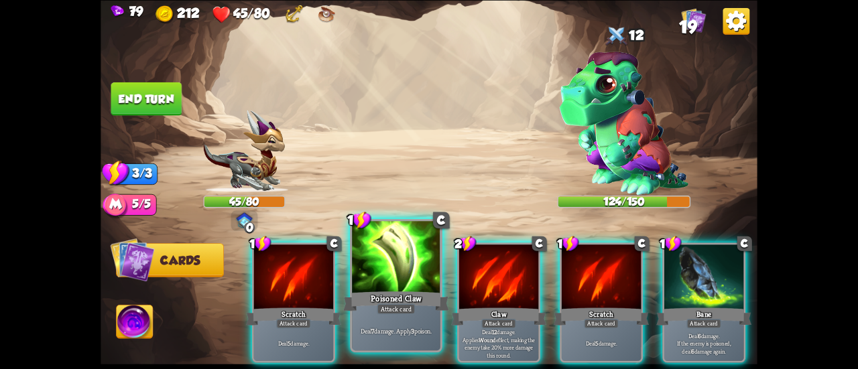
click at [424, 286] on div at bounding box center [396, 258] width 89 height 74
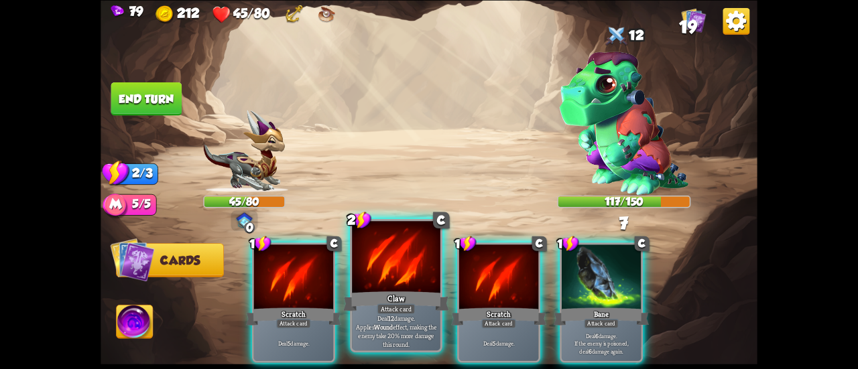
click at [416, 265] on div at bounding box center [396, 258] width 89 height 74
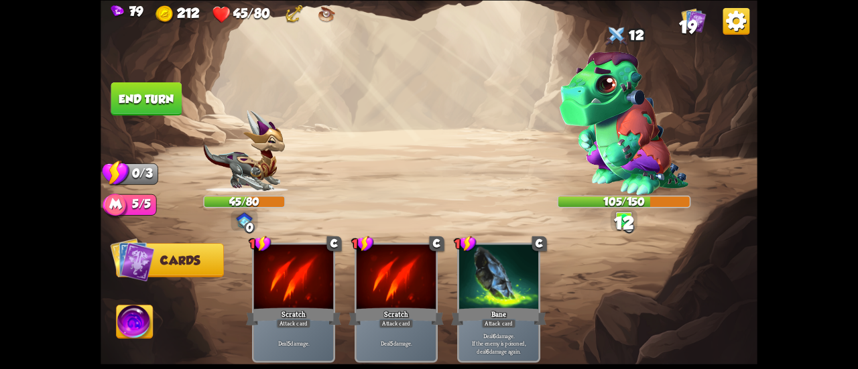
click at [133, 111] on button "End turn" at bounding box center [146, 99] width 71 height 34
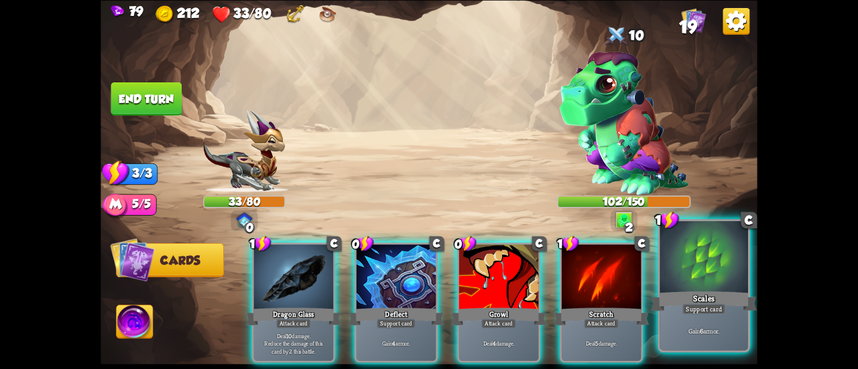
click at [694, 294] on div "Scales" at bounding box center [704, 301] width 106 height 23
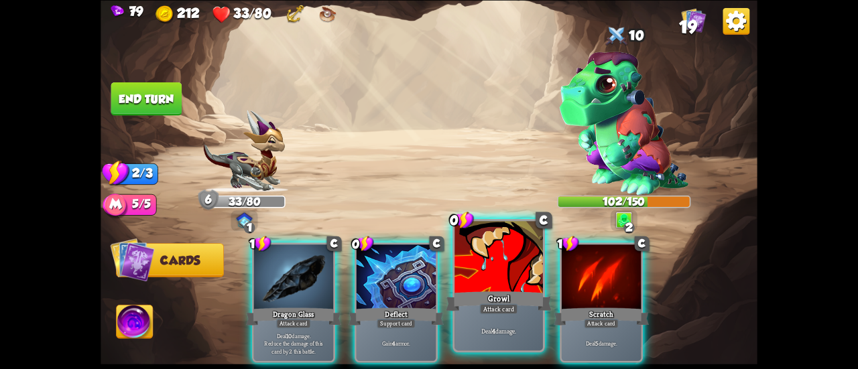
click at [485, 276] on div at bounding box center [499, 258] width 89 height 74
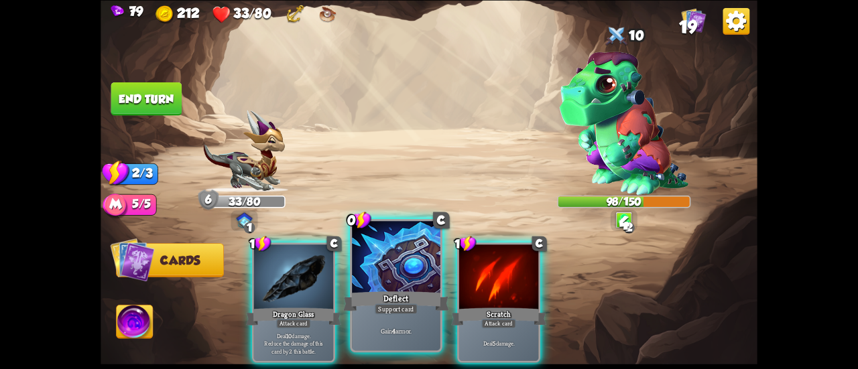
click at [374, 281] on div at bounding box center [396, 258] width 89 height 74
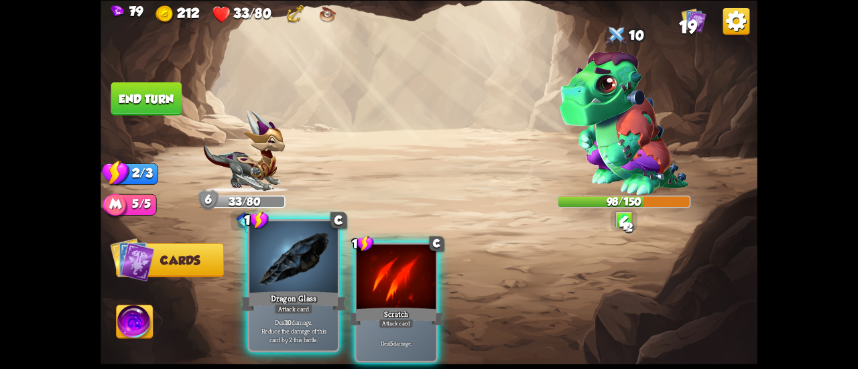
click at [280, 282] on div at bounding box center [293, 258] width 89 height 74
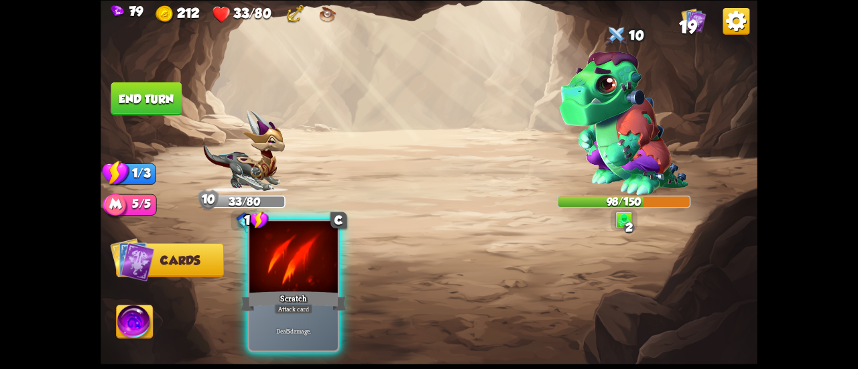
click at [291, 274] on div at bounding box center [293, 258] width 89 height 74
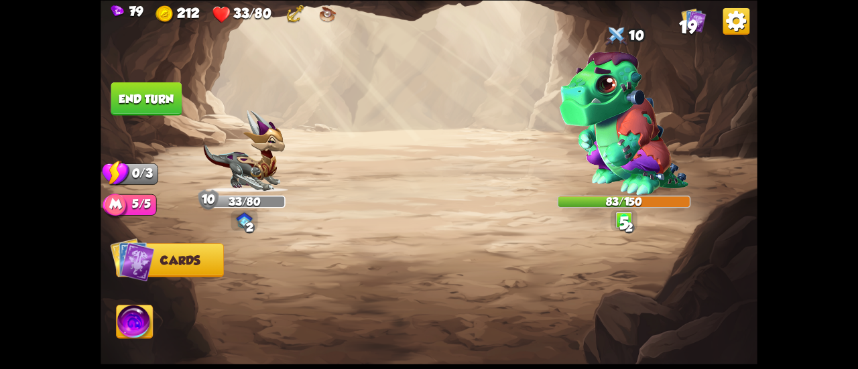
click at [162, 97] on button "End turn" at bounding box center [146, 99] width 71 height 34
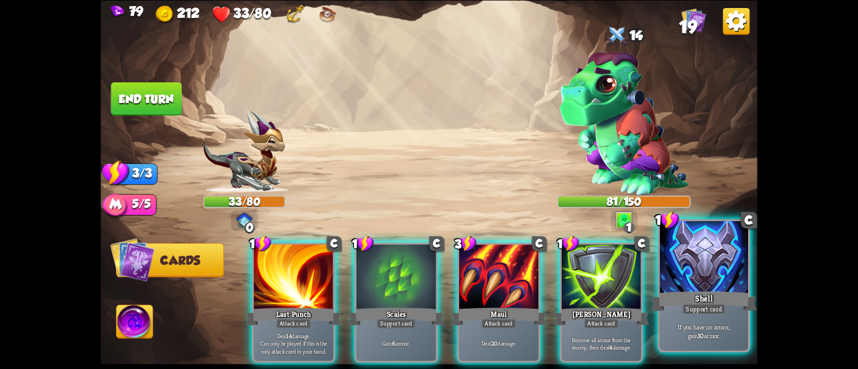
click at [707, 293] on div "Shell" at bounding box center [704, 301] width 106 height 23
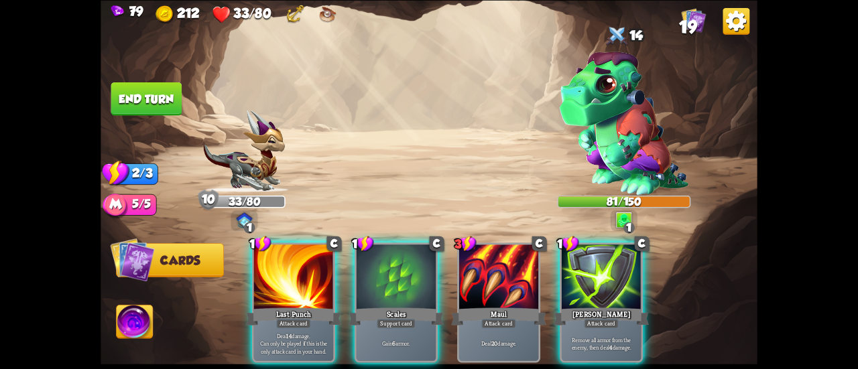
click at [389, 306] on div "Scales" at bounding box center [396, 316] width 95 height 21
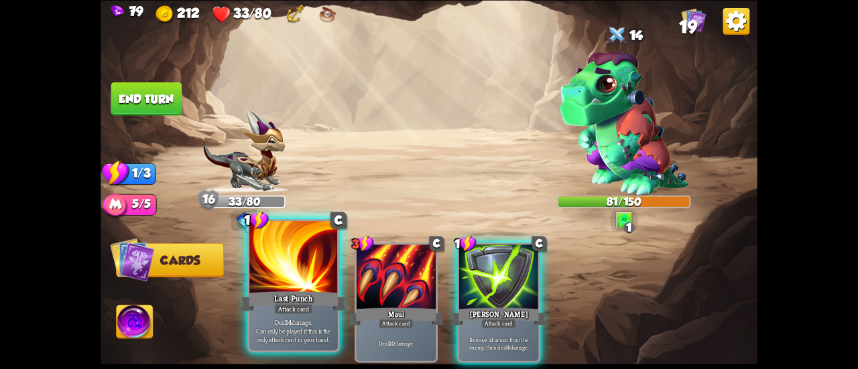
click at [311, 302] on div "Last Punch" at bounding box center [294, 301] width 106 height 23
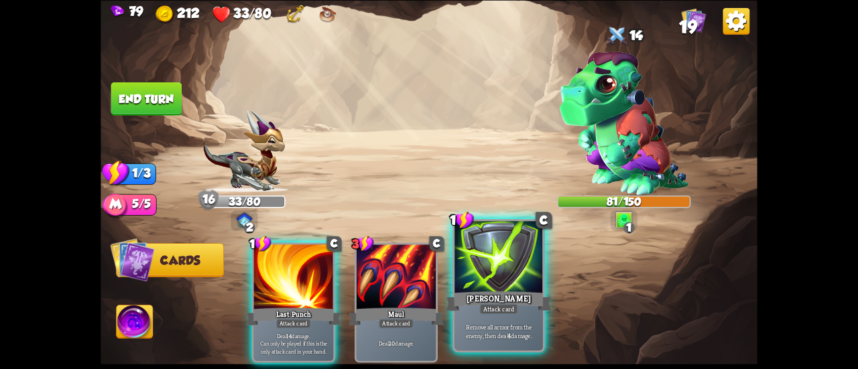
click at [487, 284] on div at bounding box center [499, 258] width 89 height 74
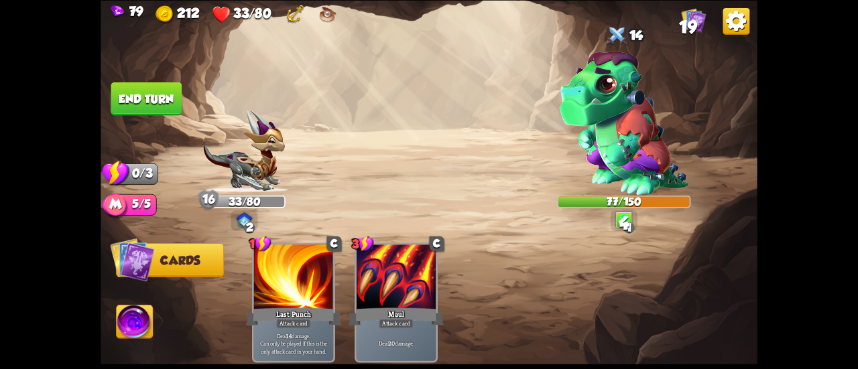
click at [148, 112] on button "End turn" at bounding box center [146, 99] width 71 height 34
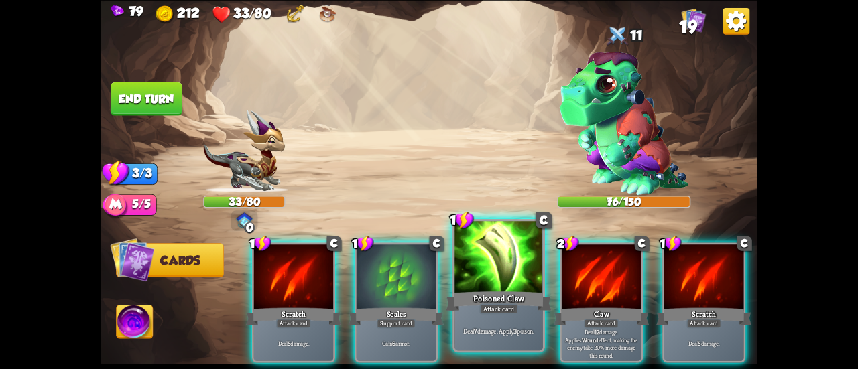
click at [494, 300] on div "Poisoned Claw" at bounding box center [499, 301] width 106 height 23
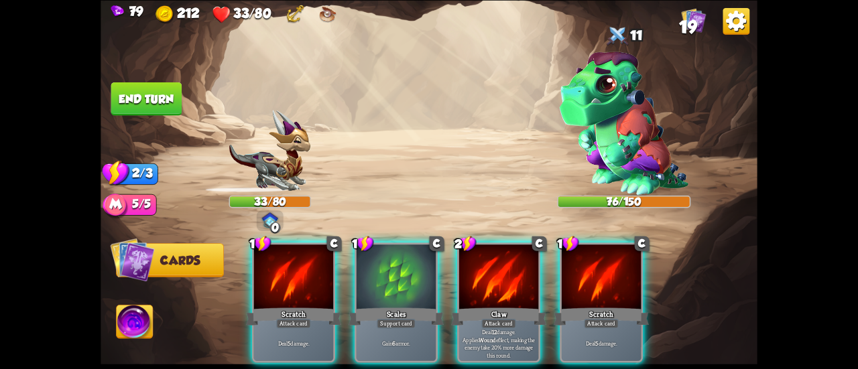
click at [494, 306] on div "Claw" at bounding box center [498, 316] width 95 height 21
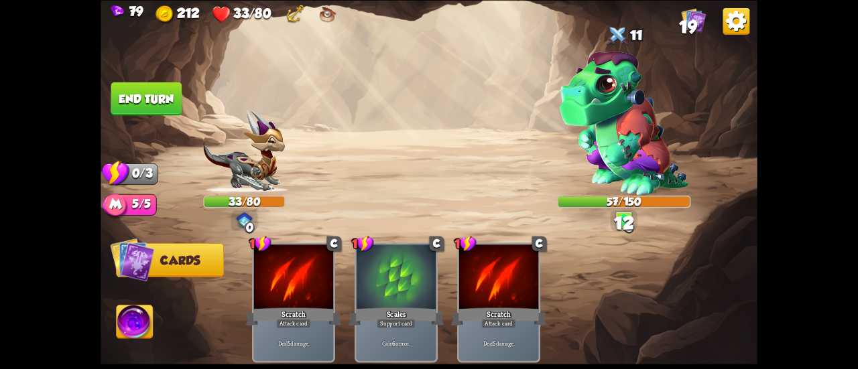
click at [148, 106] on button "End turn" at bounding box center [146, 99] width 71 height 34
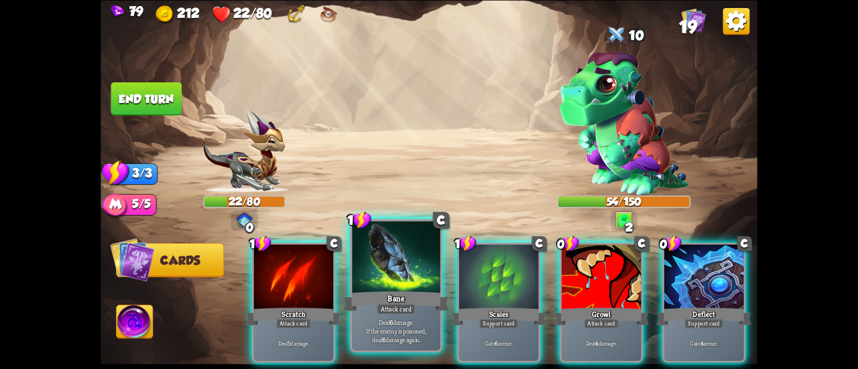
click at [418, 267] on div at bounding box center [396, 258] width 89 height 74
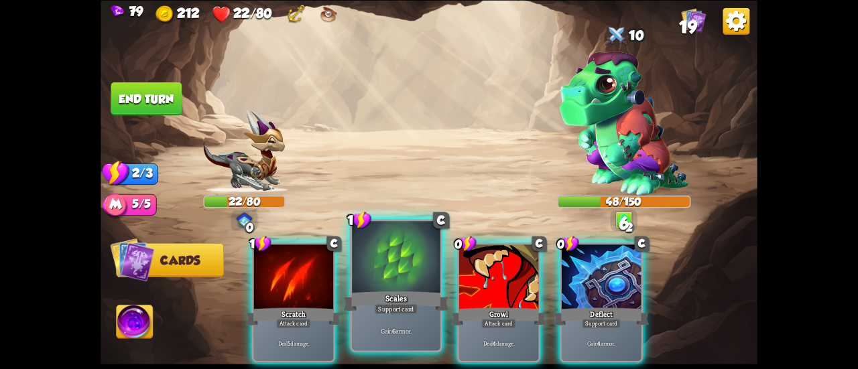
click at [404, 264] on div at bounding box center [396, 258] width 89 height 74
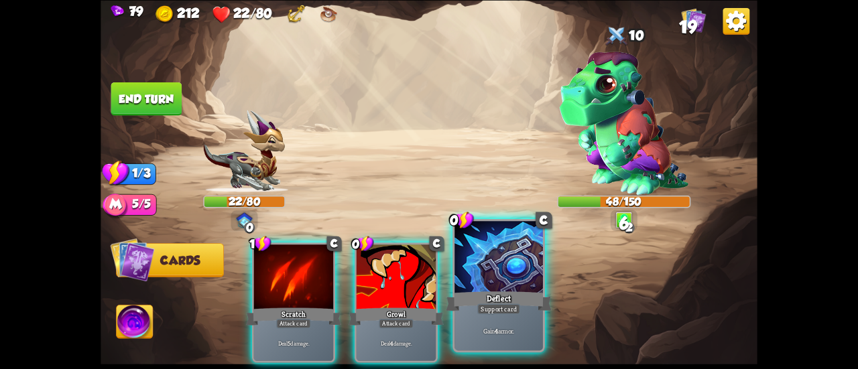
click at [489, 273] on div at bounding box center [499, 258] width 89 height 74
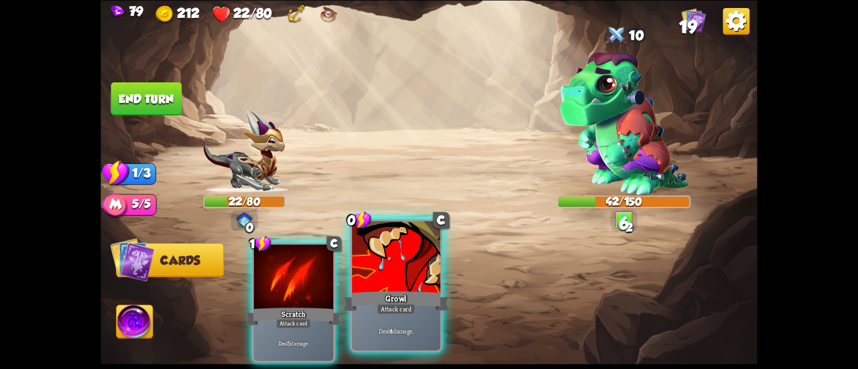
click at [410, 271] on div at bounding box center [396, 258] width 89 height 74
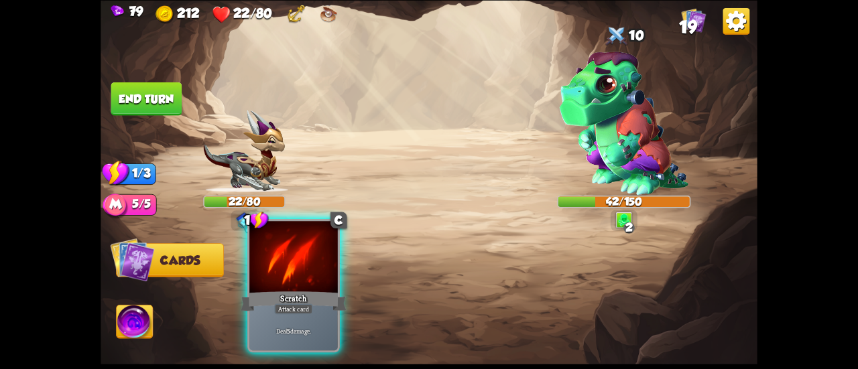
click at [308, 282] on div at bounding box center [293, 258] width 89 height 74
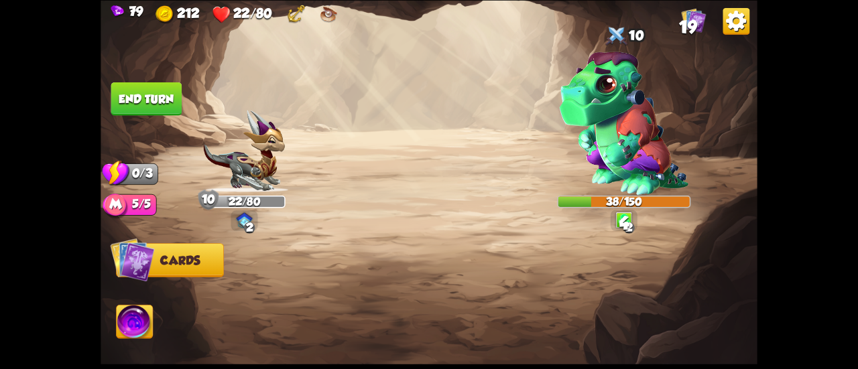
click at [165, 98] on button "End turn" at bounding box center [146, 99] width 71 height 34
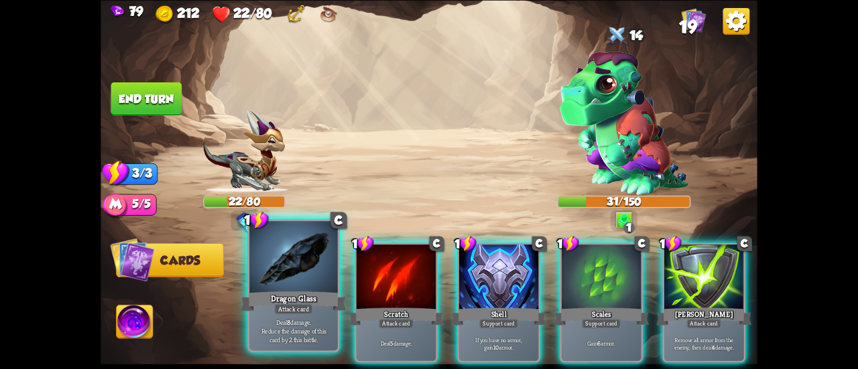
click at [305, 272] on div at bounding box center [293, 258] width 89 height 74
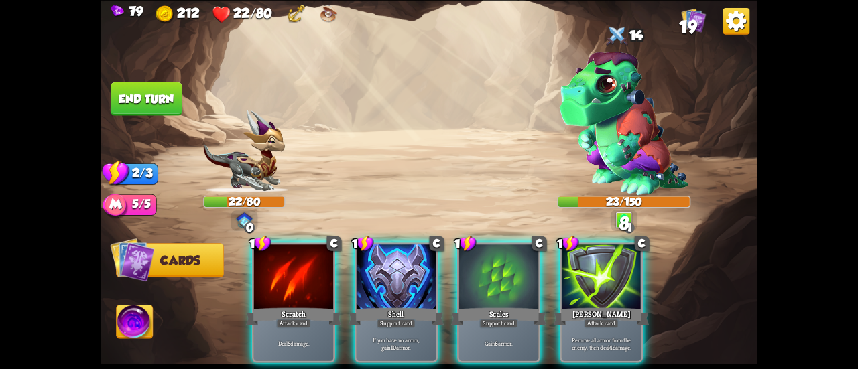
click at [305, 272] on div at bounding box center [293, 278] width 79 height 67
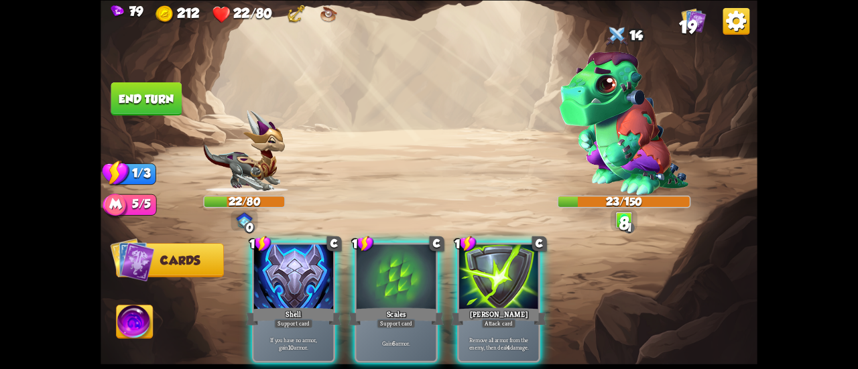
click at [305, 272] on div at bounding box center [293, 278] width 79 height 67
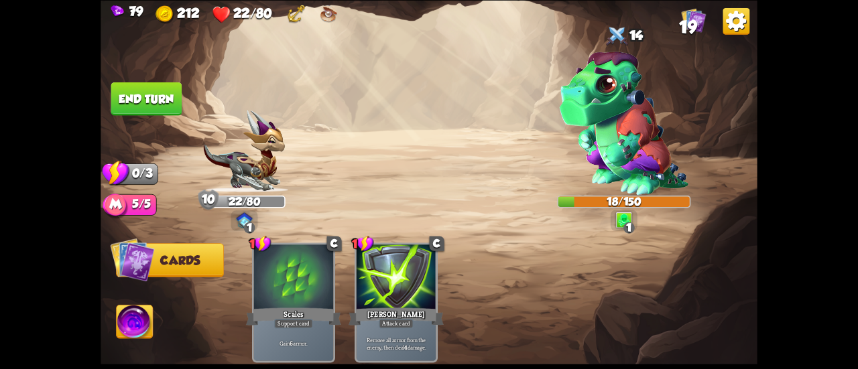
click at [148, 99] on button "End turn" at bounding box center [146, 99] width 71 height 34
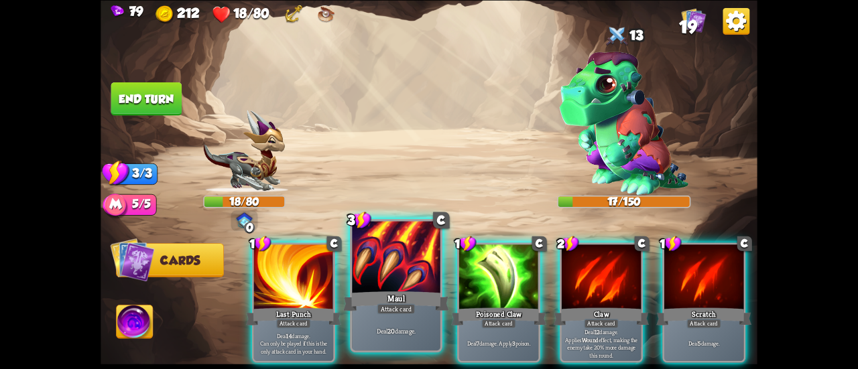
click at [383, 270] on div at bounding box center [396, 258] width 89 height 74
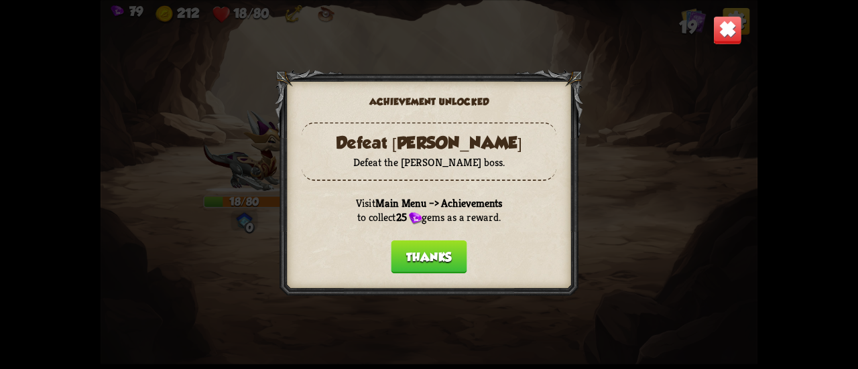
click at [420, 250] on button "Thanks" at bounding box center [429, 257] width 76 height 34
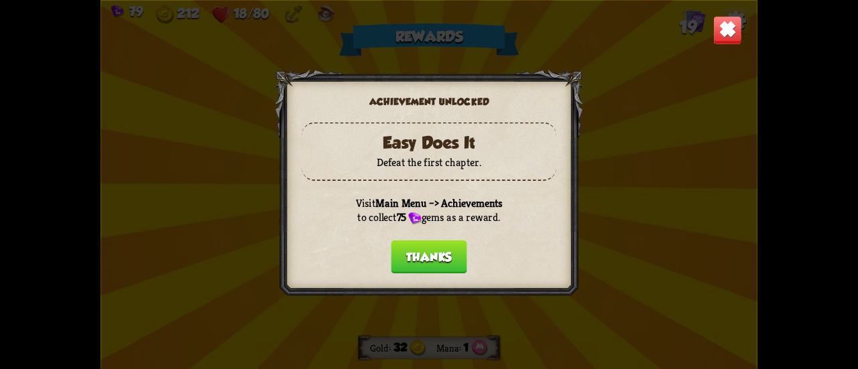
click at [434, 262] on button "Thanks" at bounding box center [429, 257] width 76 height 34
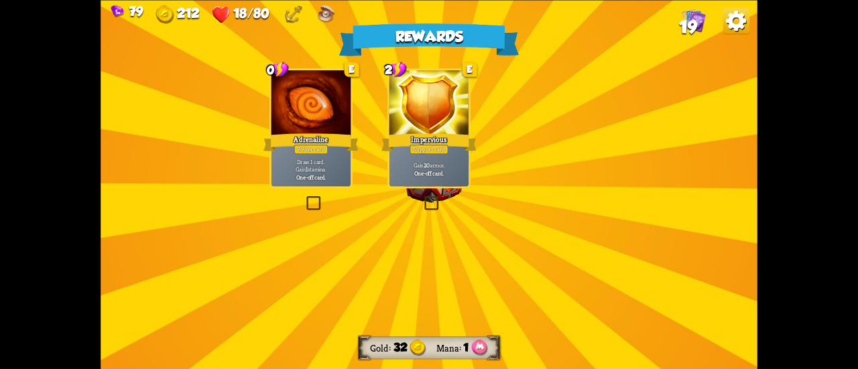
click at [475, 248] on div "Rewards Gold 32 Mana 1 Select a card 0 E Adrenaline Potion card Draw 1 card. Ga…" at bounding box center [429, 184] width 657 height 369
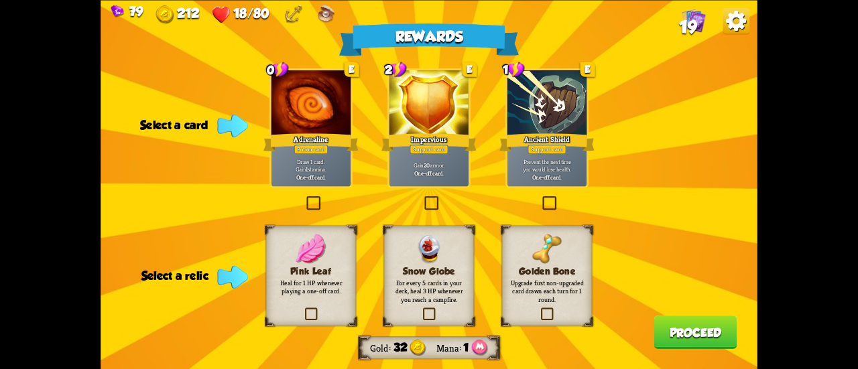
click at [304, 198] on label at bounding box center [304, 198] width 0 height 0
click at [0, 0] on input "checkbox" at bounding box center [0, 0] width 0 height 0
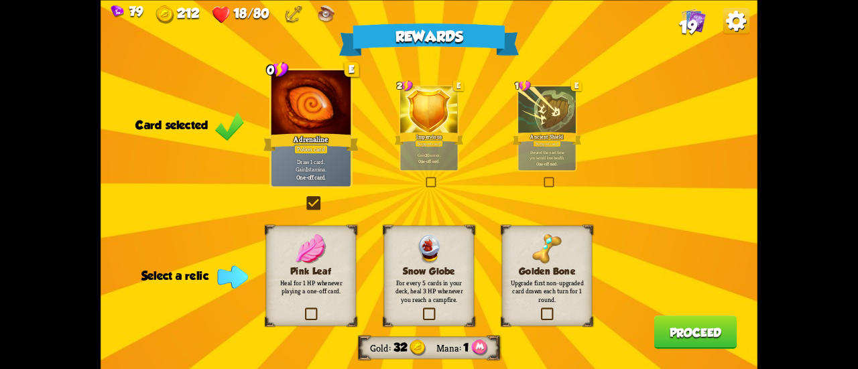
click at [539, 309] on label at bounding box center [539, 309] width 0 height 0
click at [0, 0] on input "checkbox" at bounding box center [0, 0] width 0 height 0
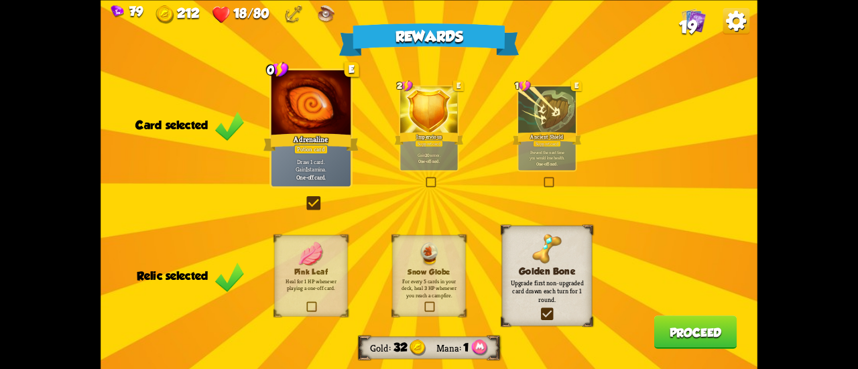
click at [703, 332] on button "Proceed" at bounding box center [695, 333] width 83 height 34
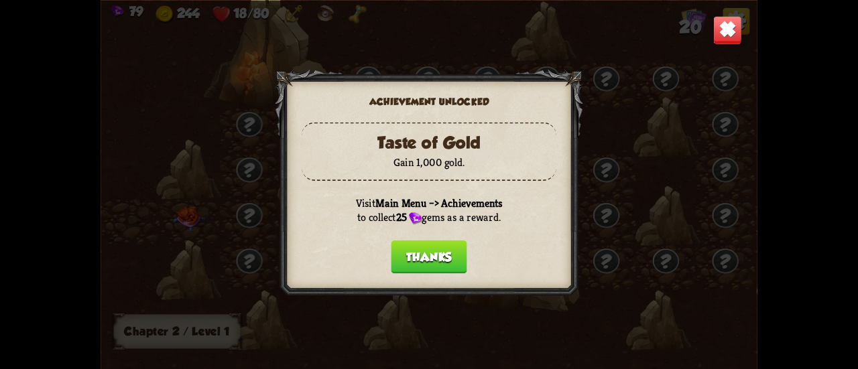
click at [414, 265] on button "Thanks" at bounding box center [429, 257] width 76 height 34
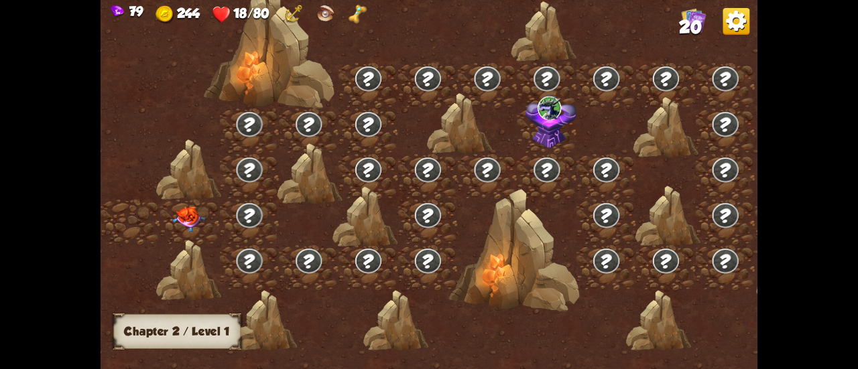
click at [723, 23] on img at bounding box center [736, 20] width 27 height 27
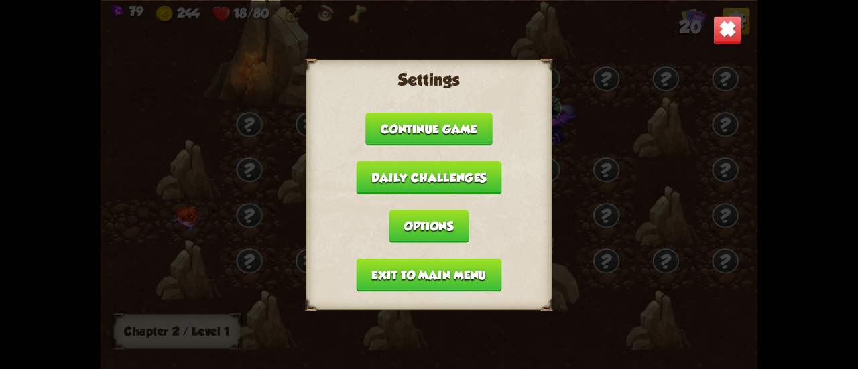
click at [419, 278] on button "Exit to main menu" at bounding box center [430, 275] width 146 height 34
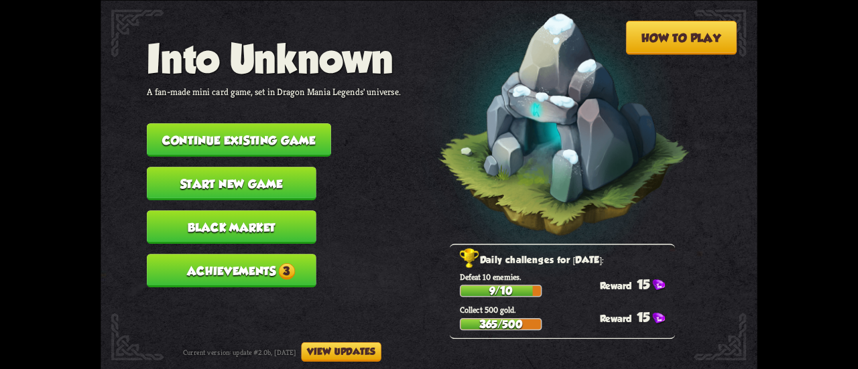
click at [251, 266] on button "Achievements 3" at bounding box center [232, 271] width 170 height 34
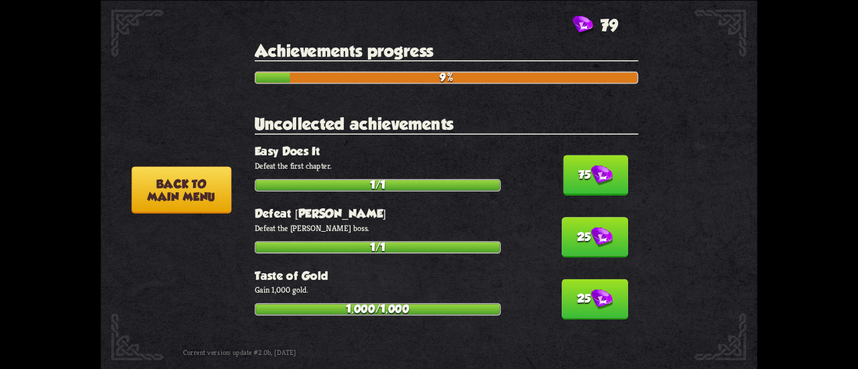
click at [596, 170] on img at bounding box center [601, 175] width 21 height 21
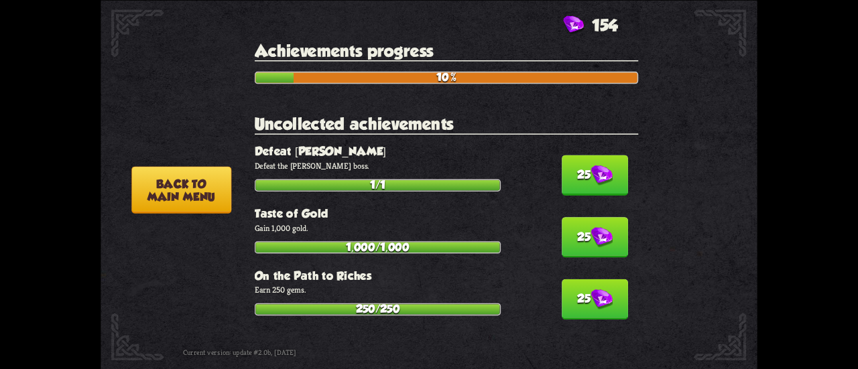
click at [587, 187] on button "25" at bounding box center [595, 175] width 66 height 40
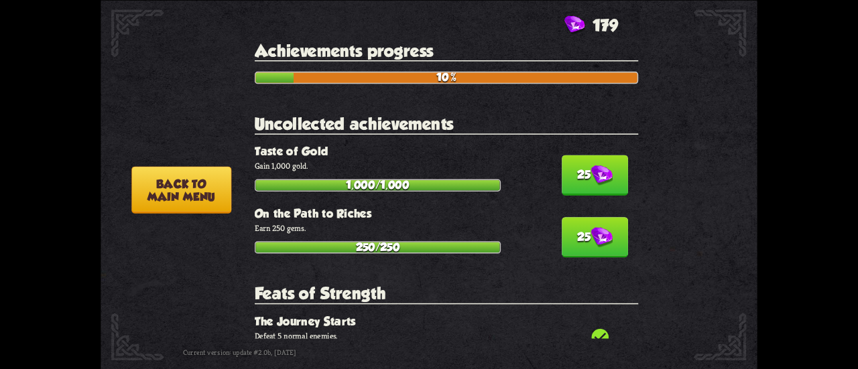
click at [587, 187] on button "25" at bounding box center [595, 175] width 66 height 40
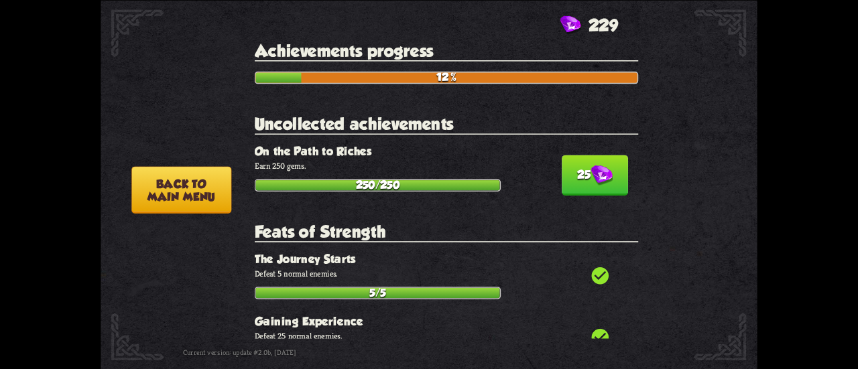
click at [587, 187] on button "25" at bounding box center [595, 175] width 66 height 40
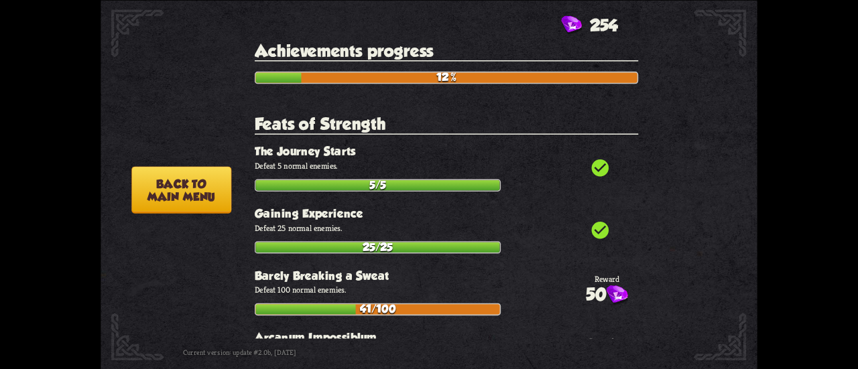
click at [174, 180] on button "Back to main menu" at bounding box center [181, 189] width 100 height 47
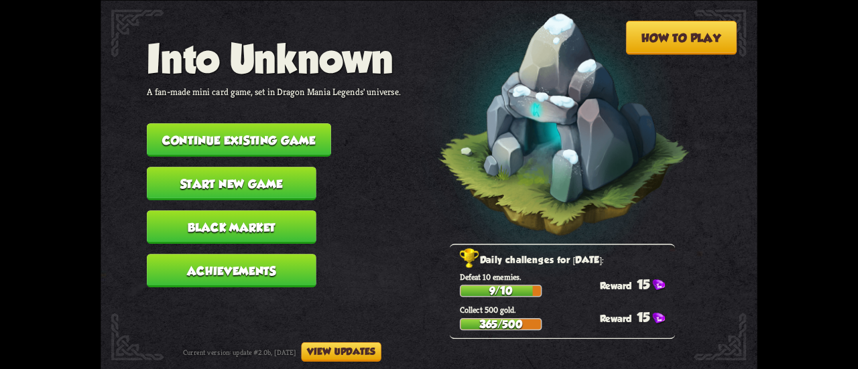
click at [219, 226] on button "Black Market" at bounding box center [232, 228] width 170 height 34
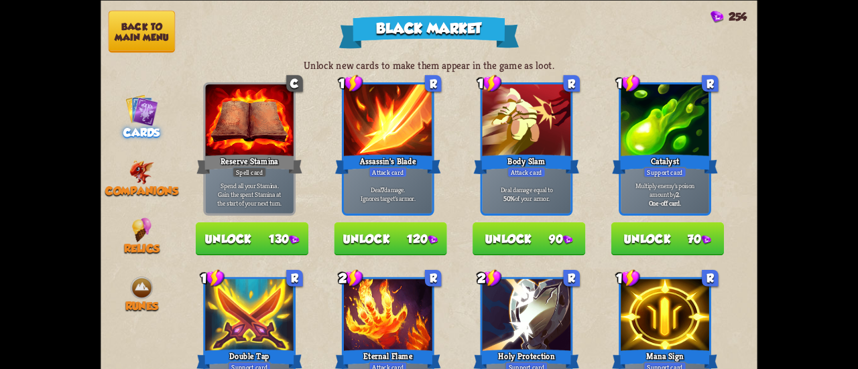
click at [154, 156] on nav "Back to main menu Cards Companions Relics Runes" at bounding box center [142, 184] width 82 height 369
click at [70, 173] on div "Black Market 254 Unlock new cards to make them appear in the game as loot. C Re…" at bounding box center [429, 184] width 858 height 369
click at [130, 177] on img at bounding box center [141, 172] width 25 height 25
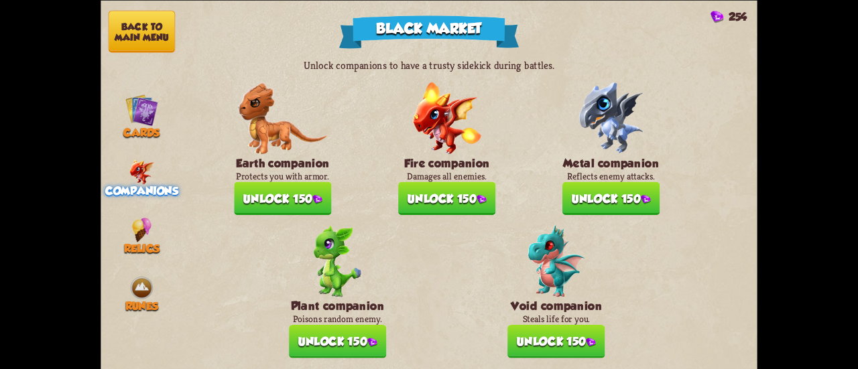
click at [285, 197] on button "Unlock 150" at bounding box center [282, 199] width 97 height 34
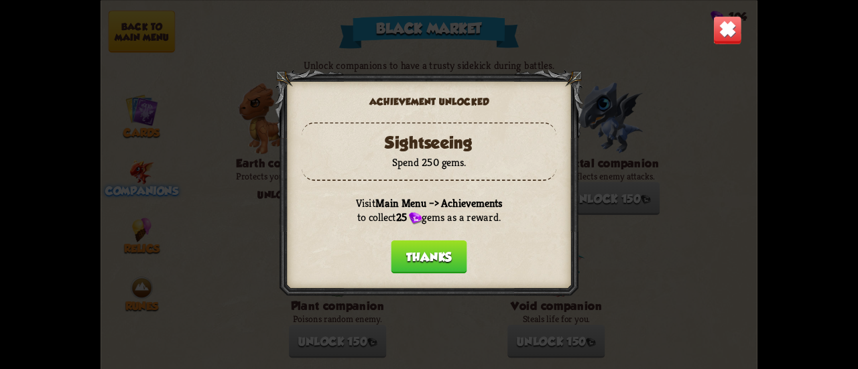
click at [401, 257] on button "Thanks" at bounding box center [429, 257] width 76 height 34
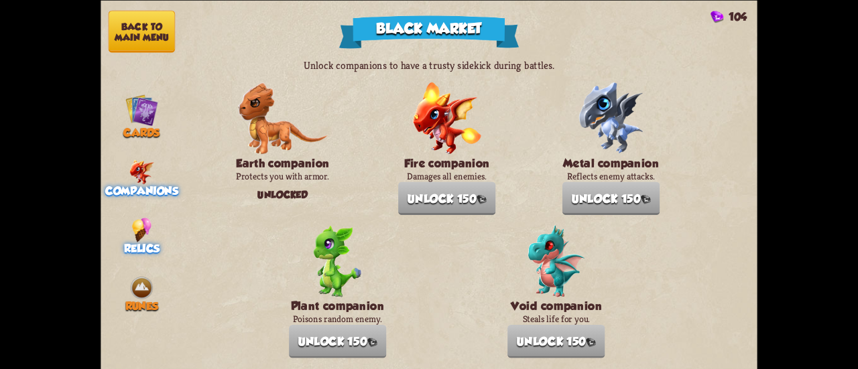
click at [129, 220] on div "Relics" at bounding box center [142, 236] width 82 height 38
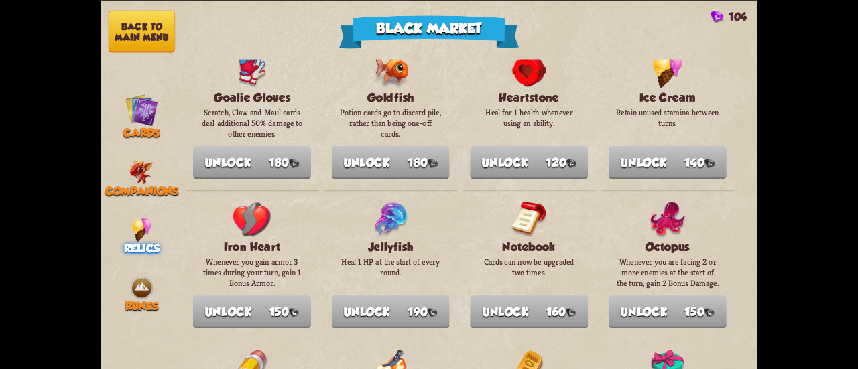
scroll to position [89, 0]
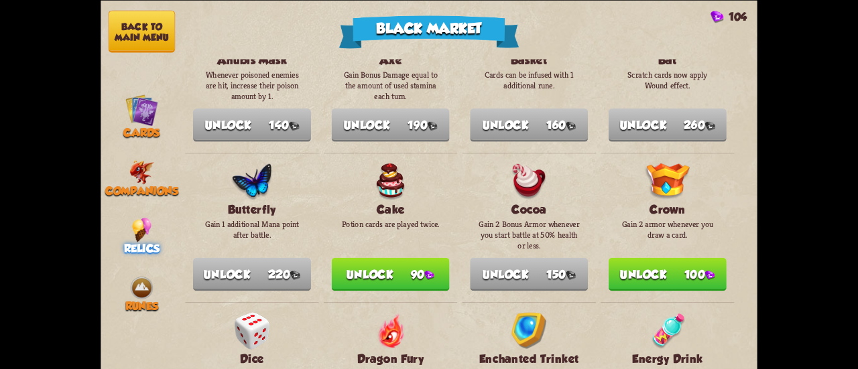
click at [656, 266] on button "Unlock 100" at bounding box center [668, 274] width 118 height 34
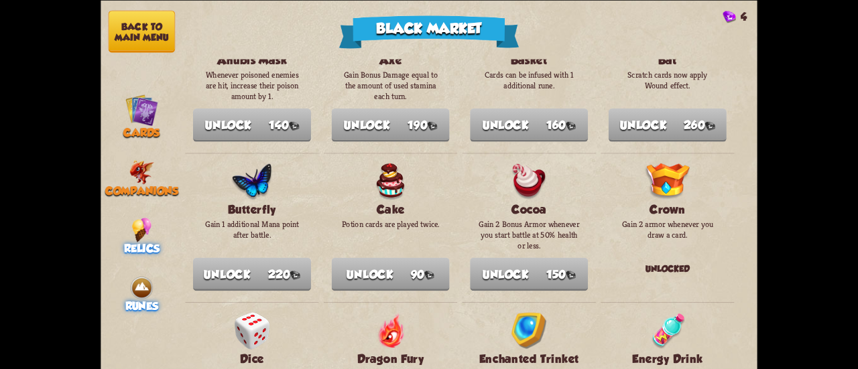
click at [118, 277] on div "Runes" at bounding box center [142, 295] width 82 height 38
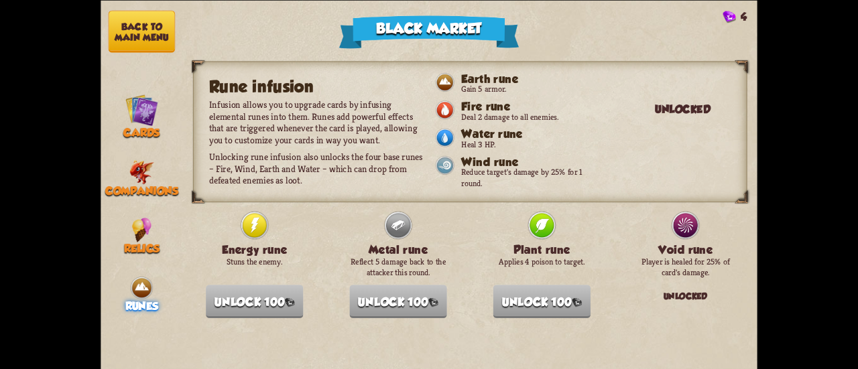
click at [107, 27] on nav "Back to main menu Cards Companions Relics Runes" at bounding box center [142, 184] width 82 height 369
click at [142, 32] on button "Back to main menu" at bounding box center [142, 31] width 66 height 42
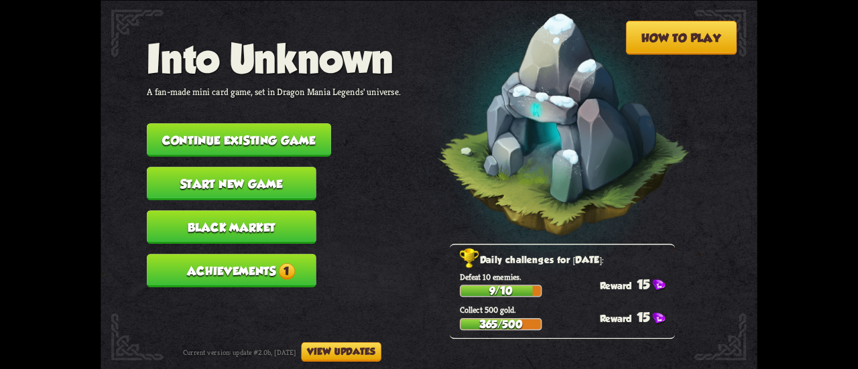
click at [271, 273] on button "Achievements 1" at bounding box center [232, 271] width 170 height 34
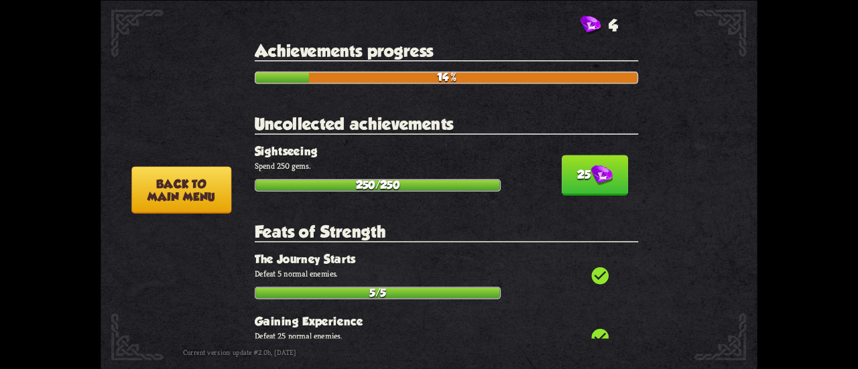
click at [603, 165] on img at bounding box center [601, 175] width 21 height 21
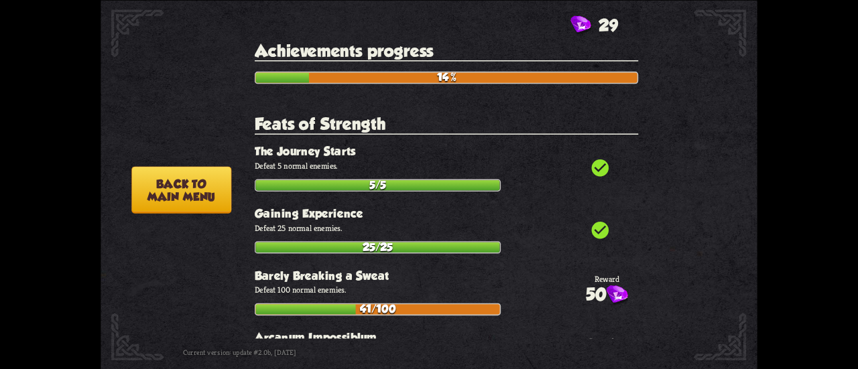
click at [161, 196] on button "Back to main menu" at bounding box center [181, 189] width 100 height 47
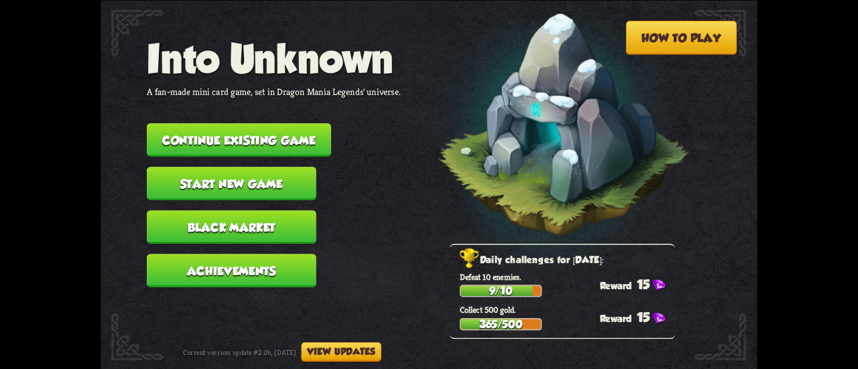
click at [346, 359] on button "View updates" at bounding box center [341, 351] width 80 height 19
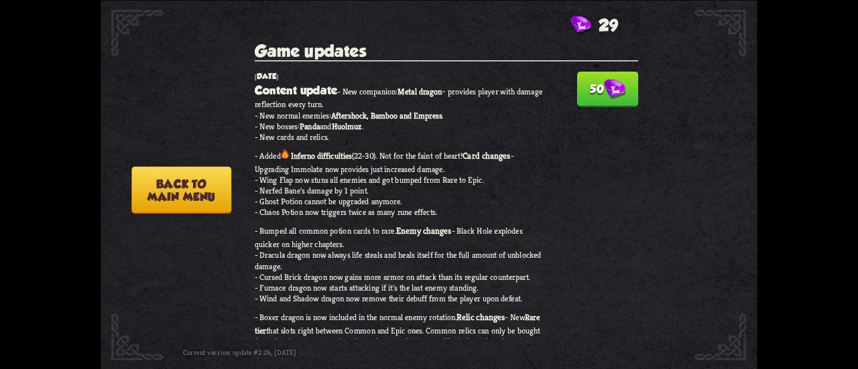
click at [180, 179] on button "Back to main menu" at bounding box center [181, 189] width 100 height 47
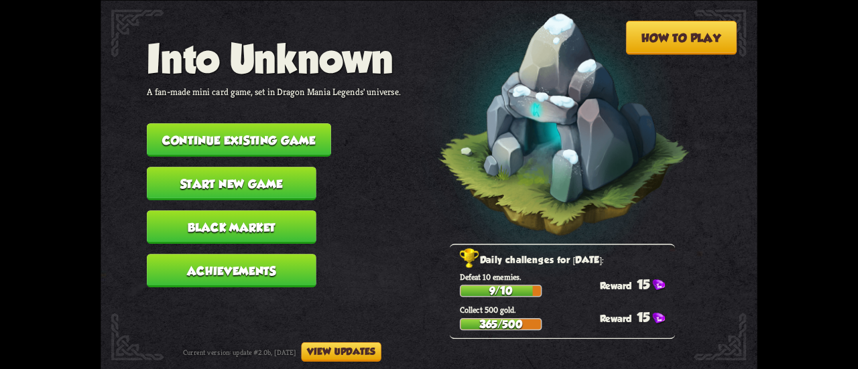
click at [227, 177] on button "Start new game" at bounding box center [232, 184] width 170 height 34
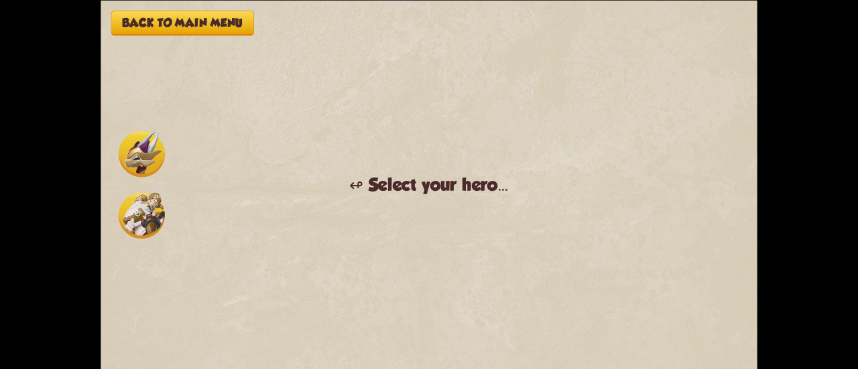
click at [122, 150] on img at bounding box center [142, 154] width 46 height 46
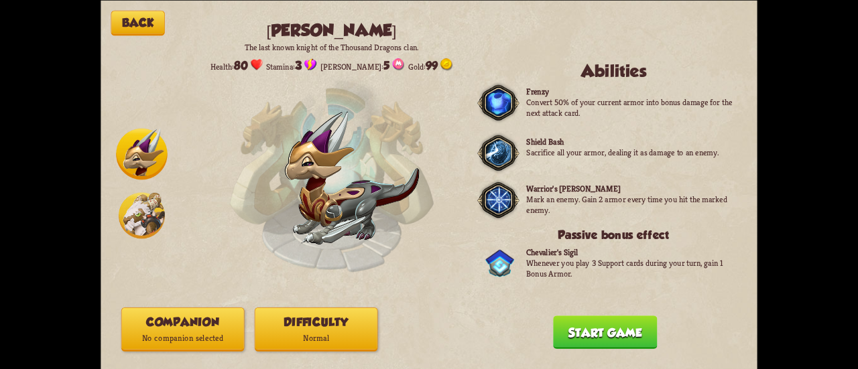
click at [178, 337] on p "No companion selected" at bounding box center [183, 339] width 122 height 16
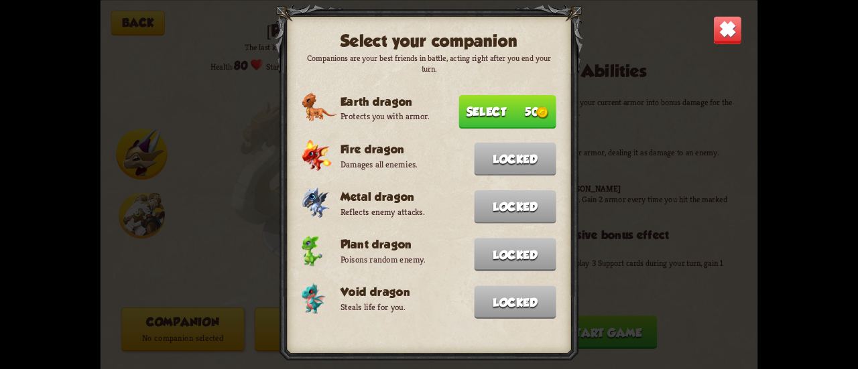
click at [481, 115] on button "Select 50" at bounding box center [507, 112] width 97 height 34
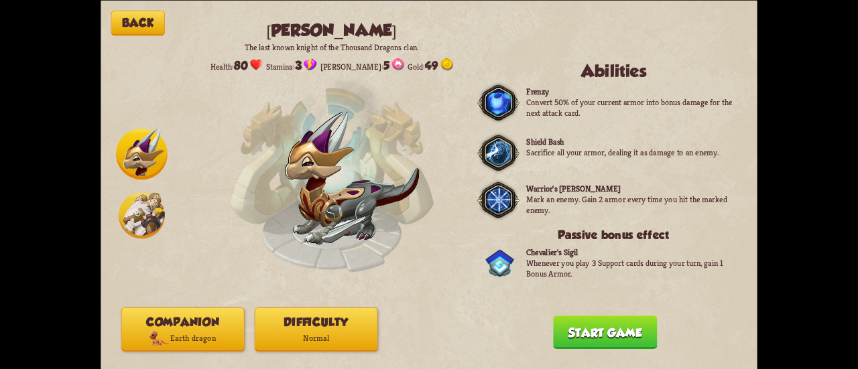
click at [596, 321] on button "Start game" at bounding box center [605, 333] width 104 height 34
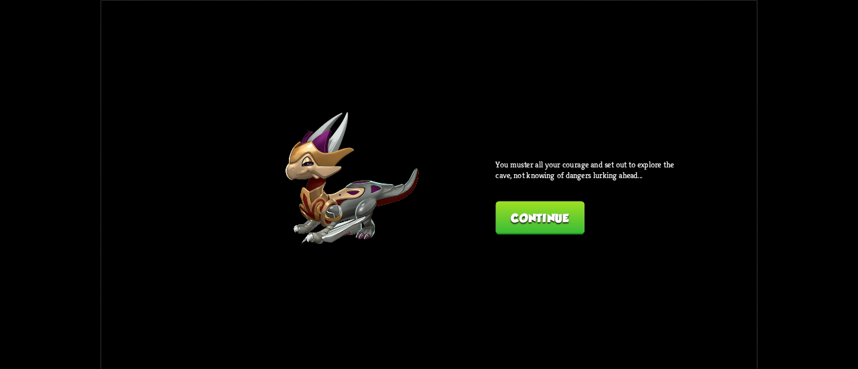
click at [523, 223] on button "Continue" at bounding box center [540, 218] width 89 height 34
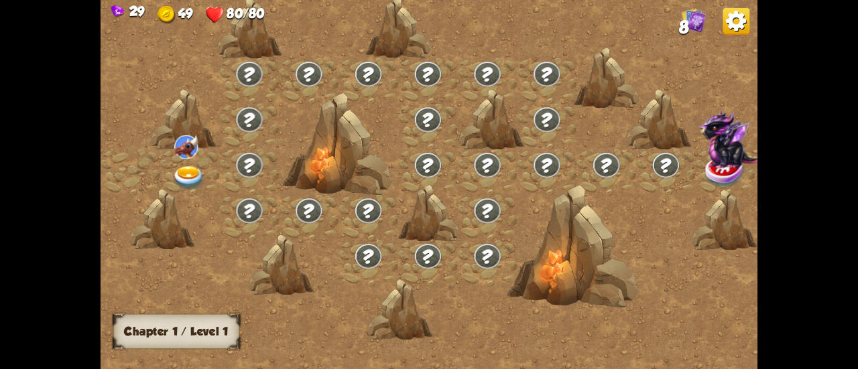
click at [174, 174] on img at bounding box center [188, 178] width 33 height 24
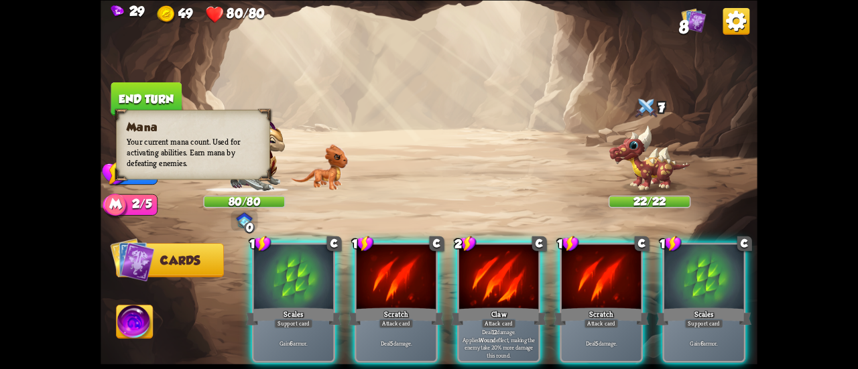
click at [111, 205] on img at bounding box center [115, 206] width 25 height 25
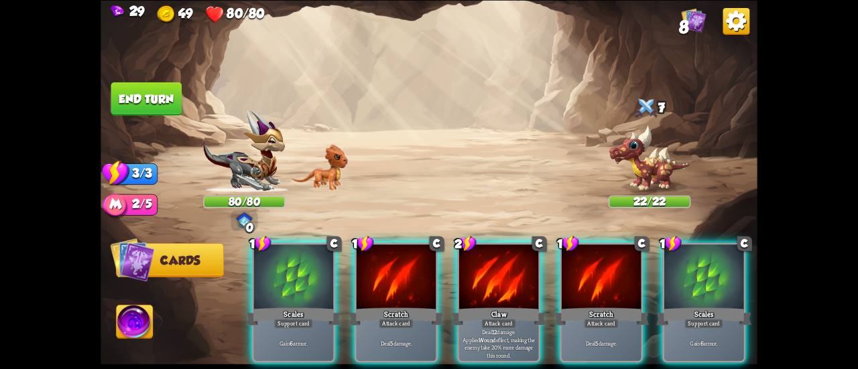
click at [314, 172] on img at bounding box center [319, 166] width 58 height 46
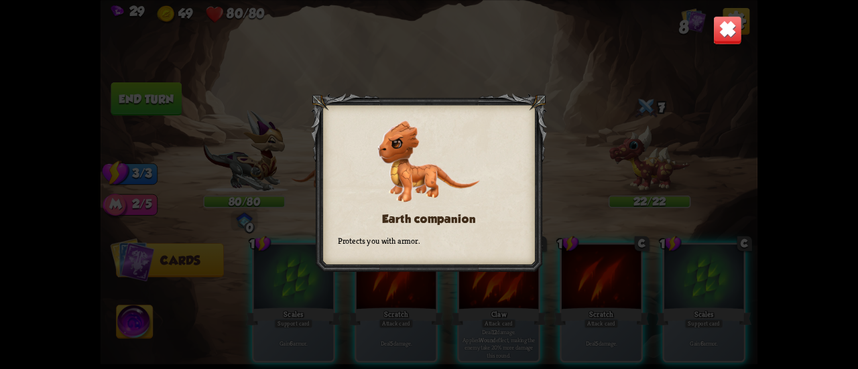
click at [701, 42] on div "Earth companion Protects you with armor." at bounding box center [429, 184] width 657 height 369
click at [716, 18] on img at bounding box center [727, 29] width 29 height 29
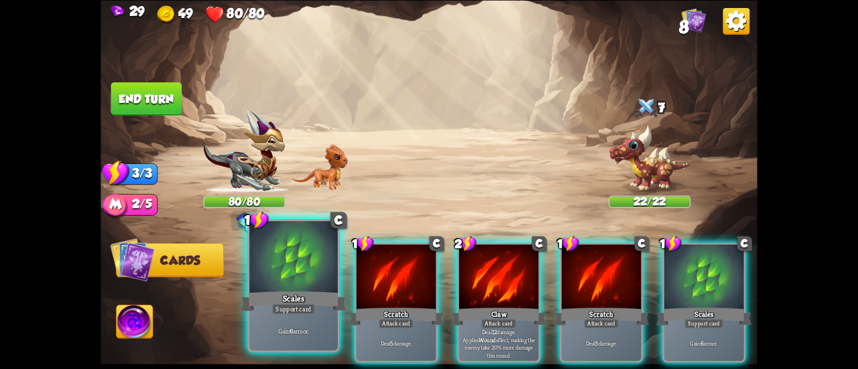
click at [301, 294] on div "Scales" at bounding box center [294, 301] width 106 height 23
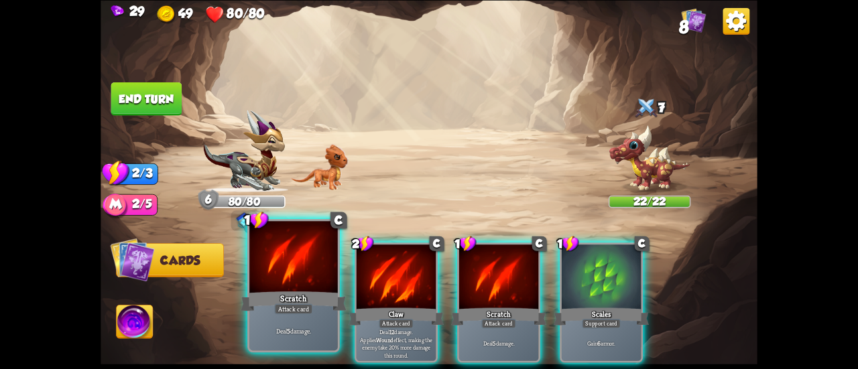
click at [306, 278] on div at bounding box center [293, 258] width 89 height 74
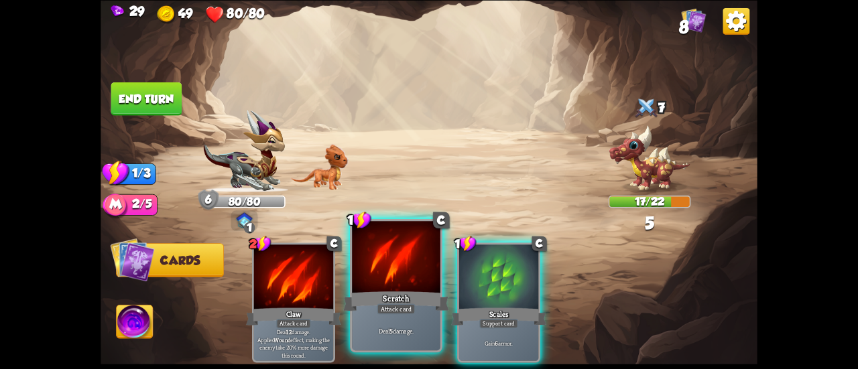
click at [359, 290] on div "Scratch" at bounding box center [396, 301] width 106 height 23
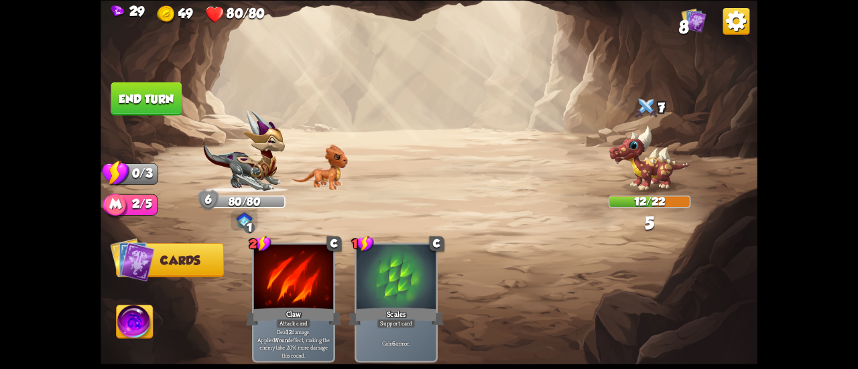
click at [164, 96] on button "End turn" at bounding box center [146, 99] width 71 height 34
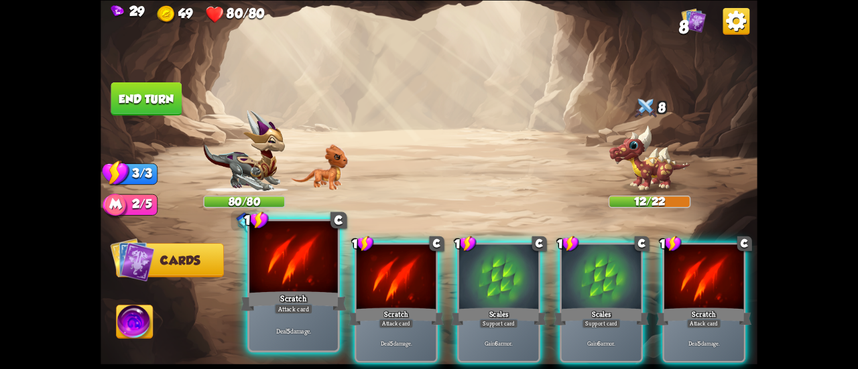
click at [309, 286] on div at bounding box center [293, 258] width 89 height 74
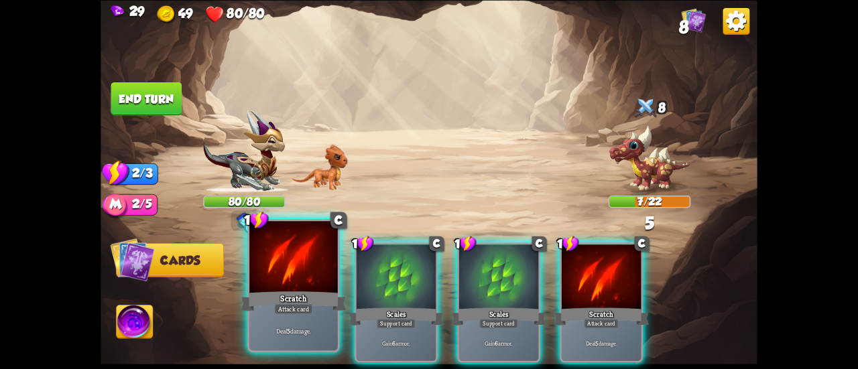
click at [298, 286] on div at bounding box center [293, 258] width 89 height 74
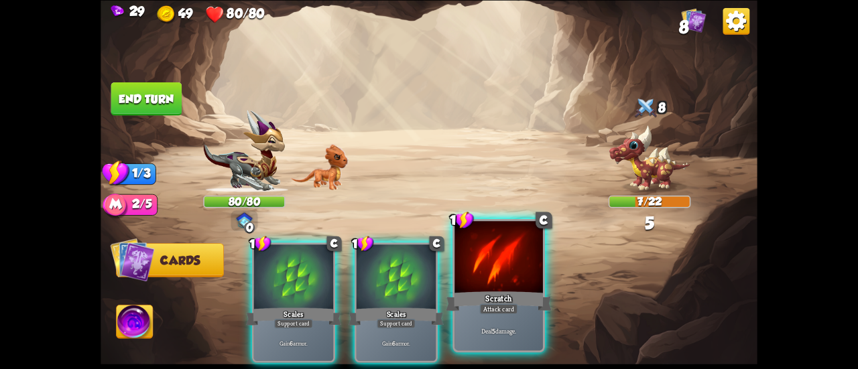
click at [486, 305] on div "Attack card" at bounding box center [498, 309] width 38 height 11
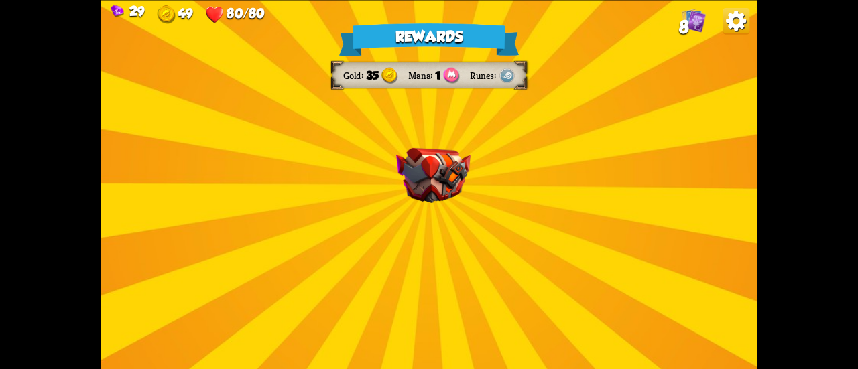
click at [370, 208] on div "Rewards Gold 35 Mana 1 Runes Select a card 1 C Brimstone Attack card Deal 6 dam…" at bounding box center [429, 184] width 657 height 369
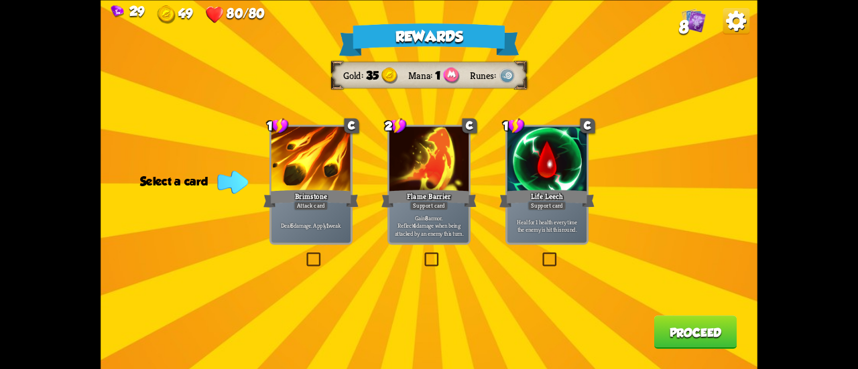
click at [304, 254] on label at bounding box center [304, 254] width 0 height 0
click at [0, 0] on input "checkbox" at bounding box center [0, 0] width 0 height 0
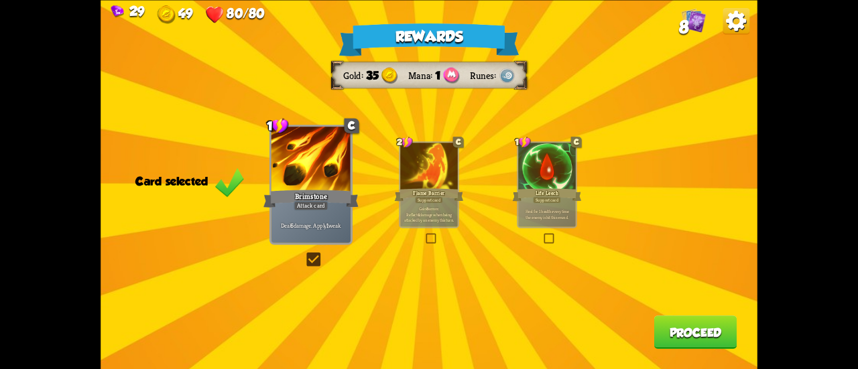
click at [689, 339] on button "Proceed" at bounding box center [695, 333] width 83 height 34
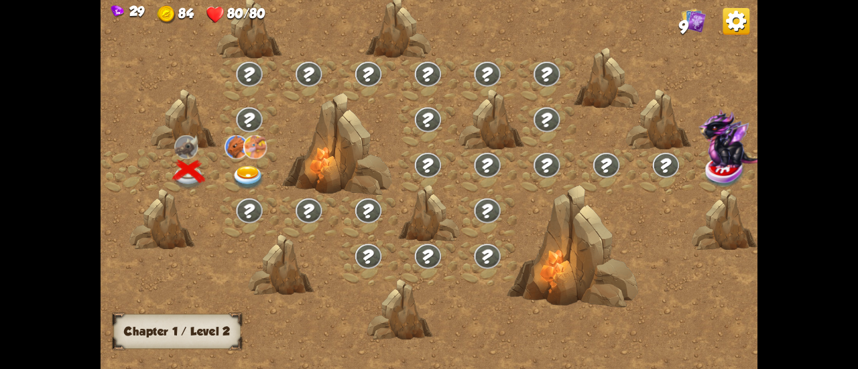
drag, startPoint x: 231, startPoint y: 169, endPoint x: 237, endPoint y: 170, distance: 6.7
click at [237, 170] on div at bounding box center [250, 173] width 60 height 46
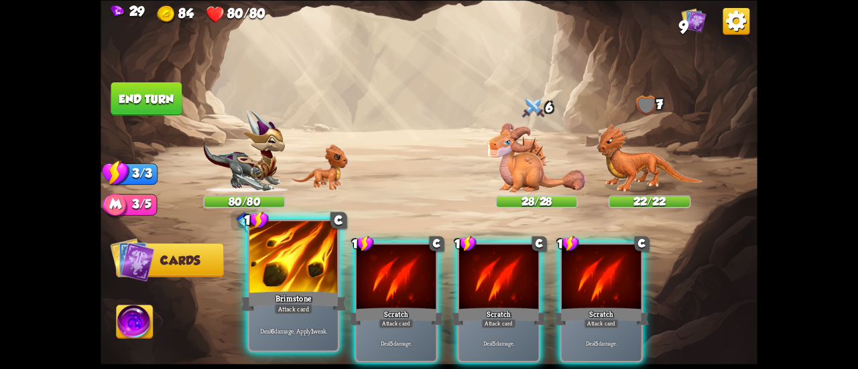
click at [316, 311] on div "Brimstone" at bounding box center [294, 301] width 106 height 23
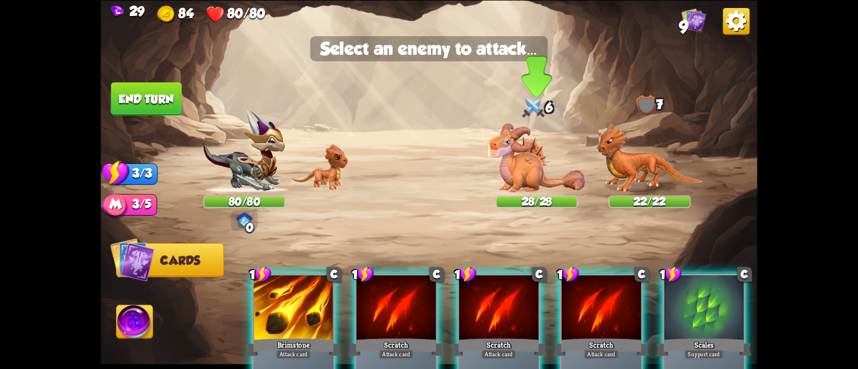
click at [532, 150] on img at bounding box center [536, 157] width 99 height 69
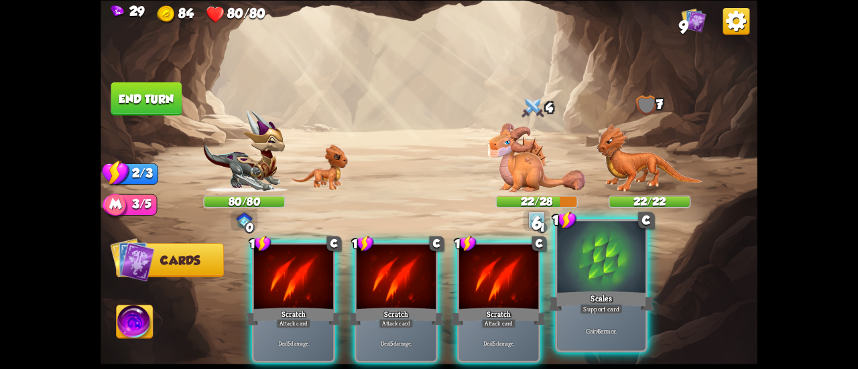
click at [562, 293] on div "Scales" at bounding box center [601, 301] width 106 height 23
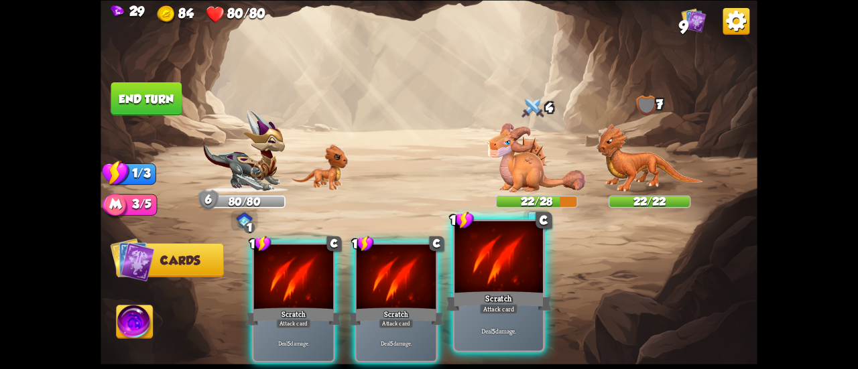
click at [463, 272] on div at bounding box center [499, 258] width 89 height 74
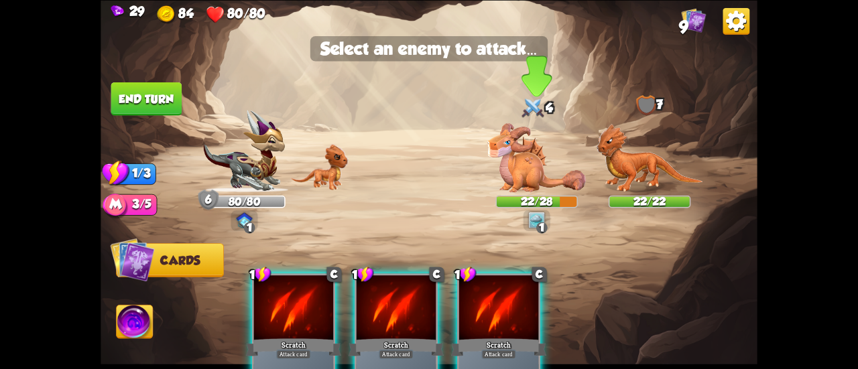
click at [544, 146] on img at bounding box center [536, 157] width 99 height 69
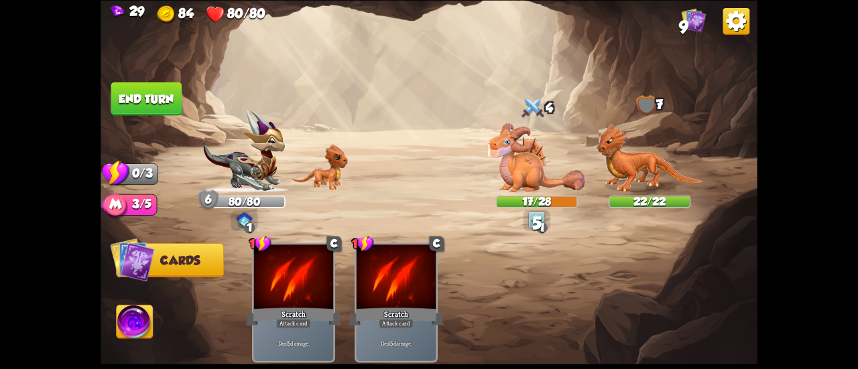
click at [157, 97] on button "End turn" at bounding box center [146, 99] width 71 height 34
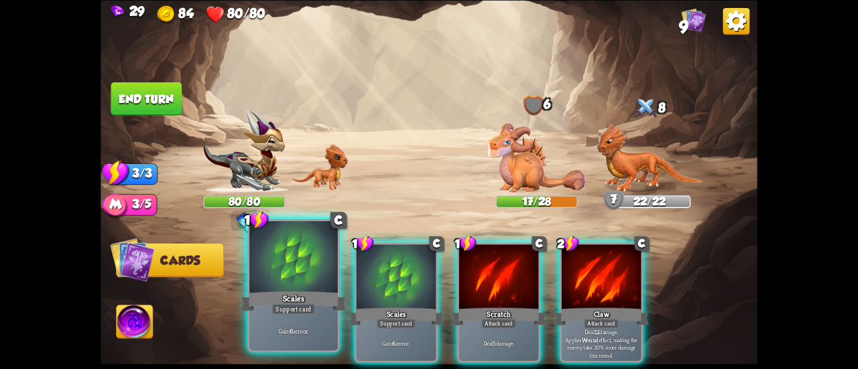
click at [284, 290] on div "Scales" at bounding box center [294, 301] width 106 height 23
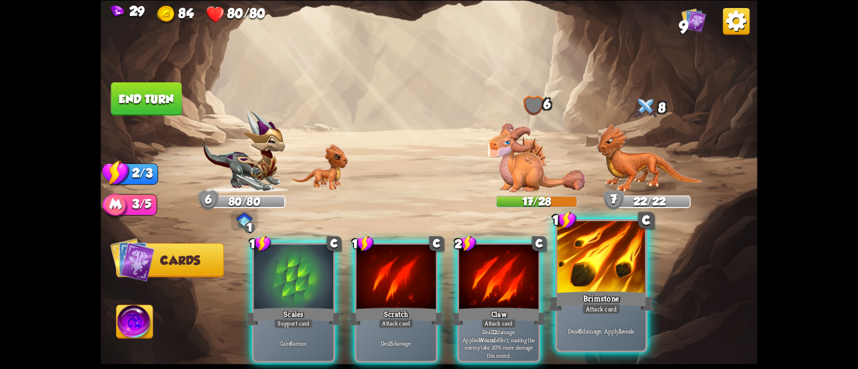
click at [650, 298] on div "Brimstone" at bounding box center [601, 301] width 106 height 23
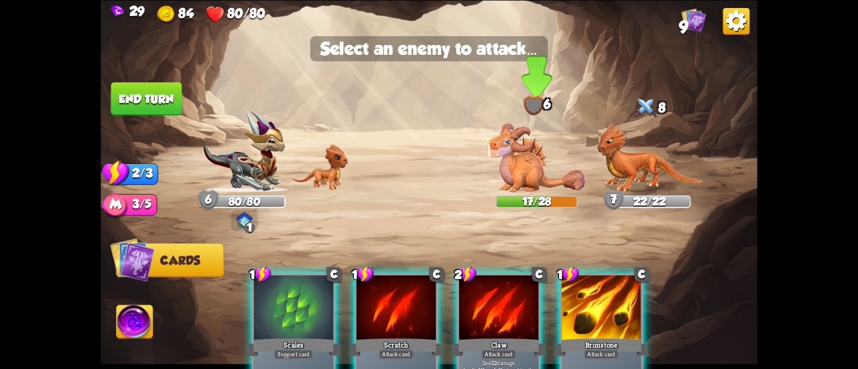
click at [531, 166] on img at bounding box center [536, 157] width 99 height 69
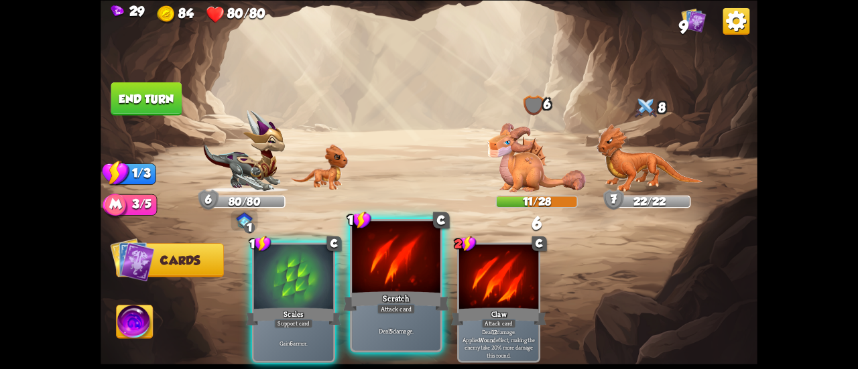
click at [386, 282] on div at bounding box center [396, 258] width 89 height 74
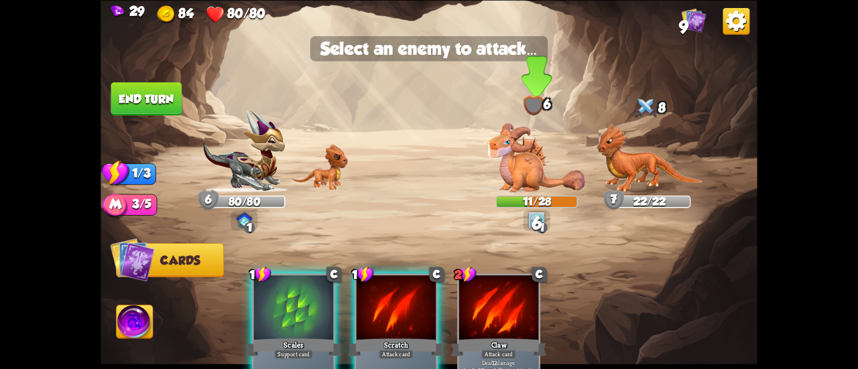
click at [535, 158] on img at bounding box center [536, 157] width 99 height 69
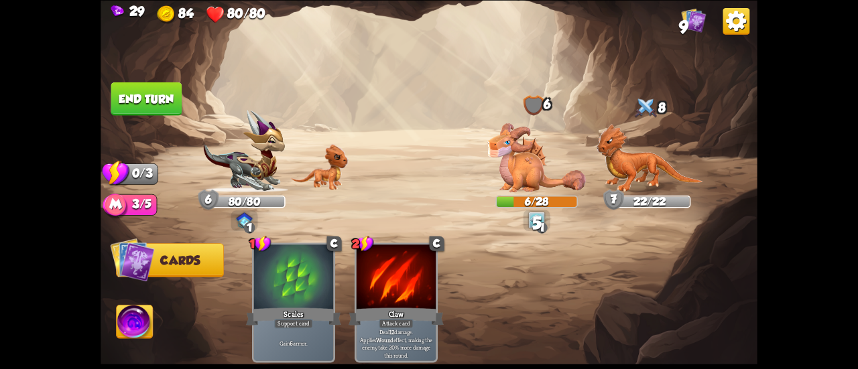
click at [175, 93] on button "End turn" at bounding box center [146, 99] width 71 height 34
